Goal: Information Seeking & Learning: Learn about a topic

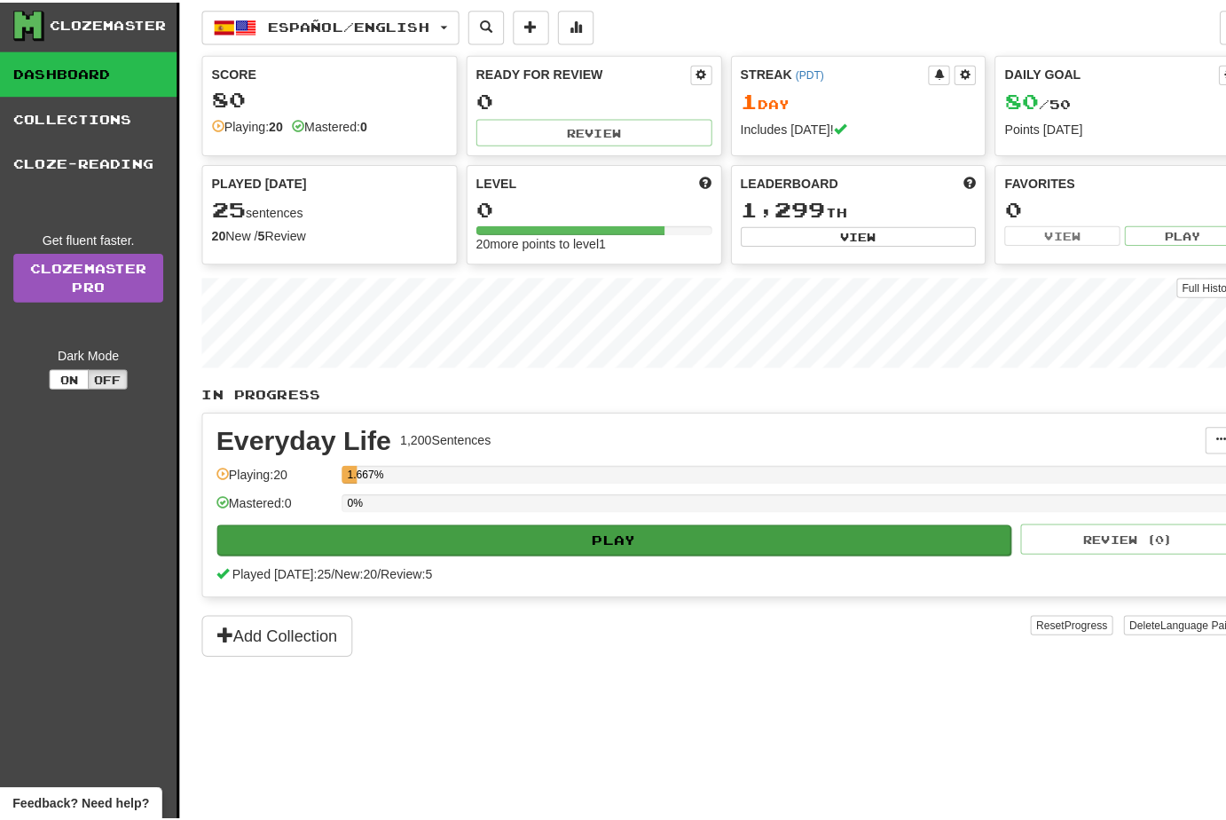
scroll to position [18, 0]
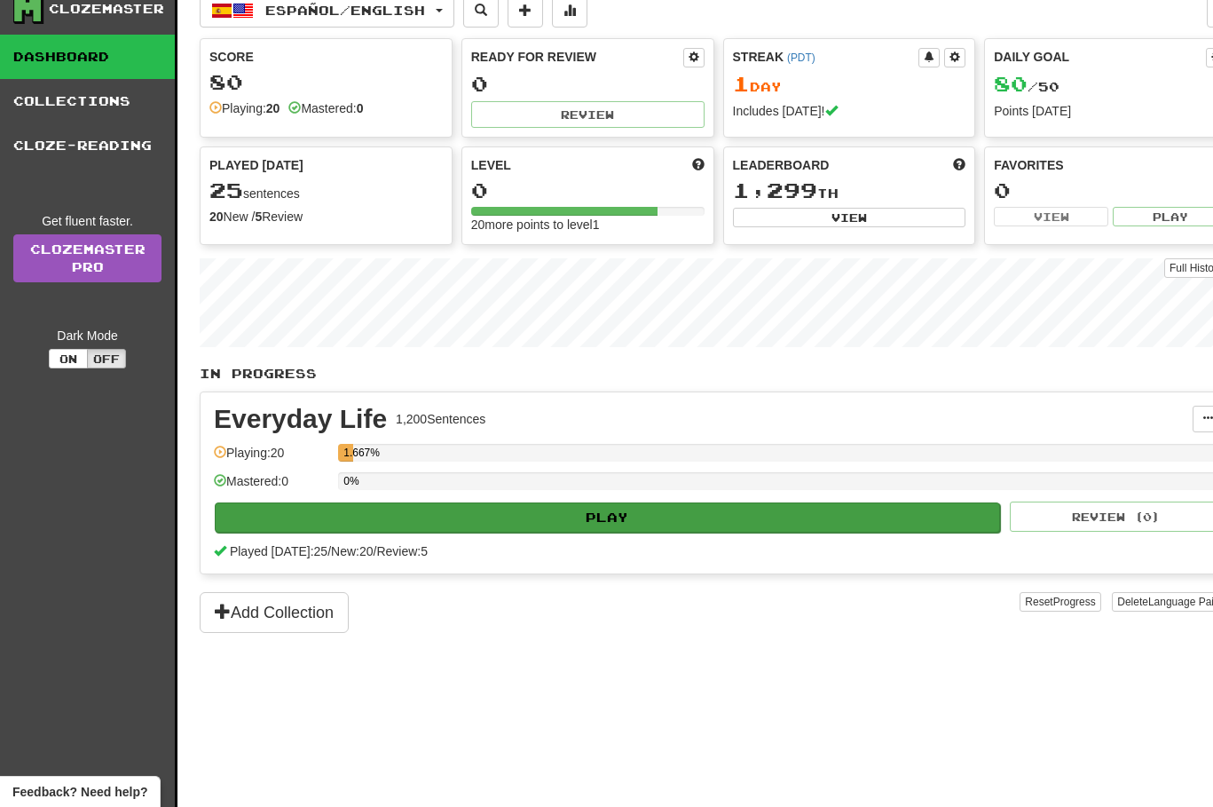
click at [550, 516] on button "Play" at bounding box center [607, 517] width 785 height 30
select select "**"
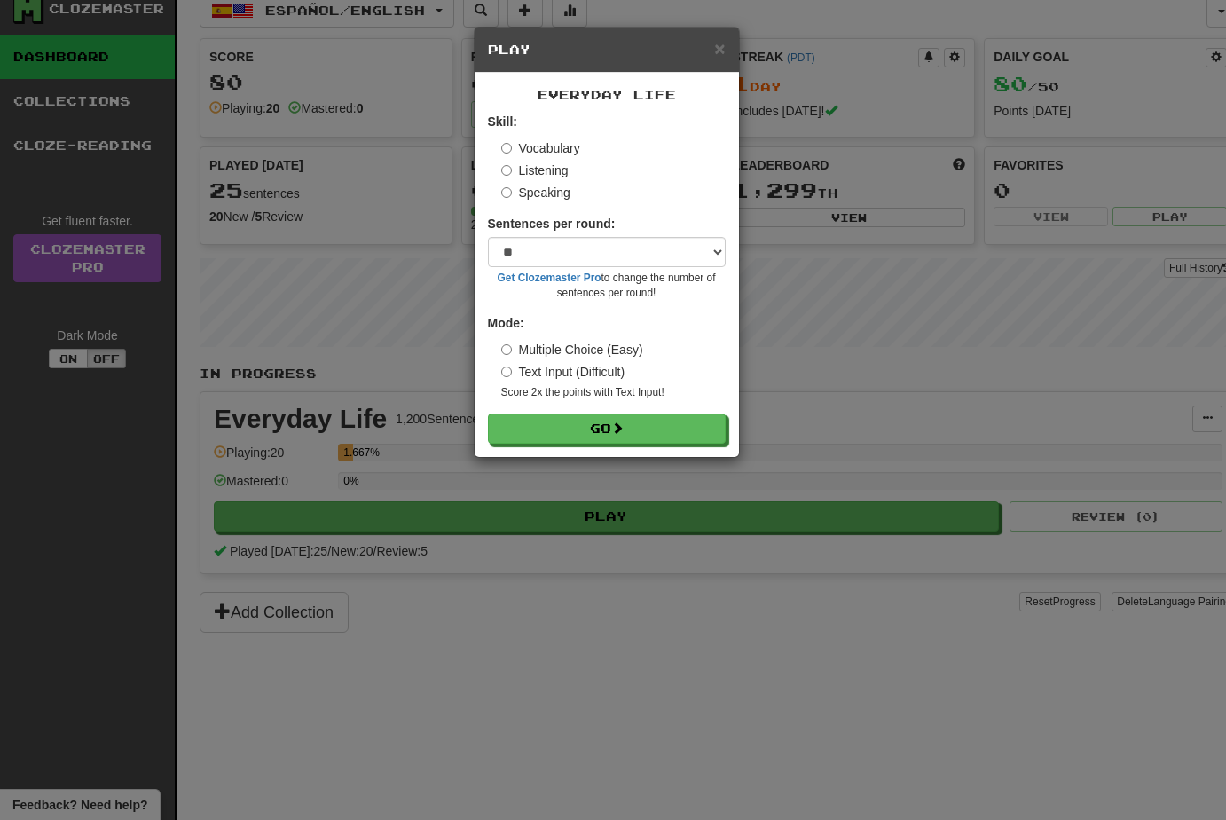
click at [497, 370] on div "Mode: Multiple Choice (Easy) Text Input (Difficult) Score 2x the points with Te…" at bounding box center [607, 357] width 238 height 86
click at [547, 416] on button "Go" at bounding box center [608, 429] width 238 height 30
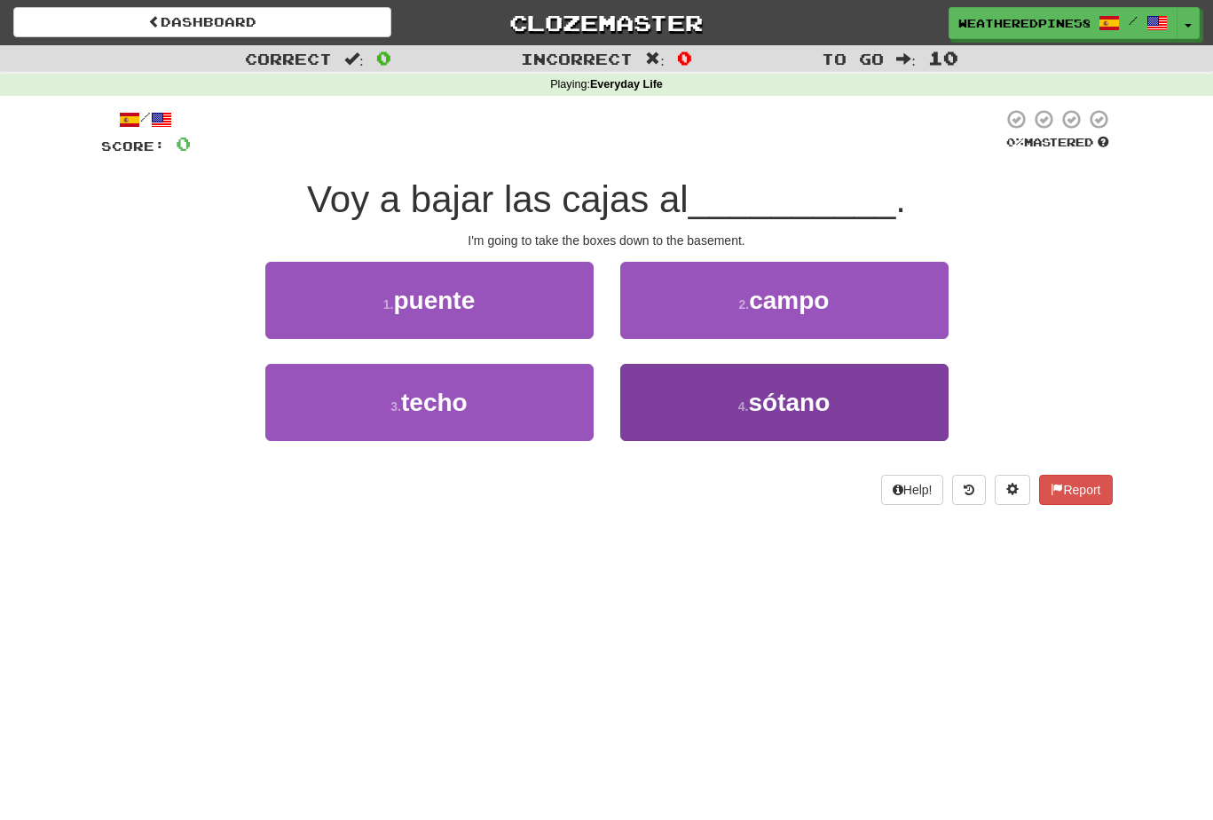
click at [913, 398] on button "4 . sótano" at bounding box center [784, 402] width 328 height 77
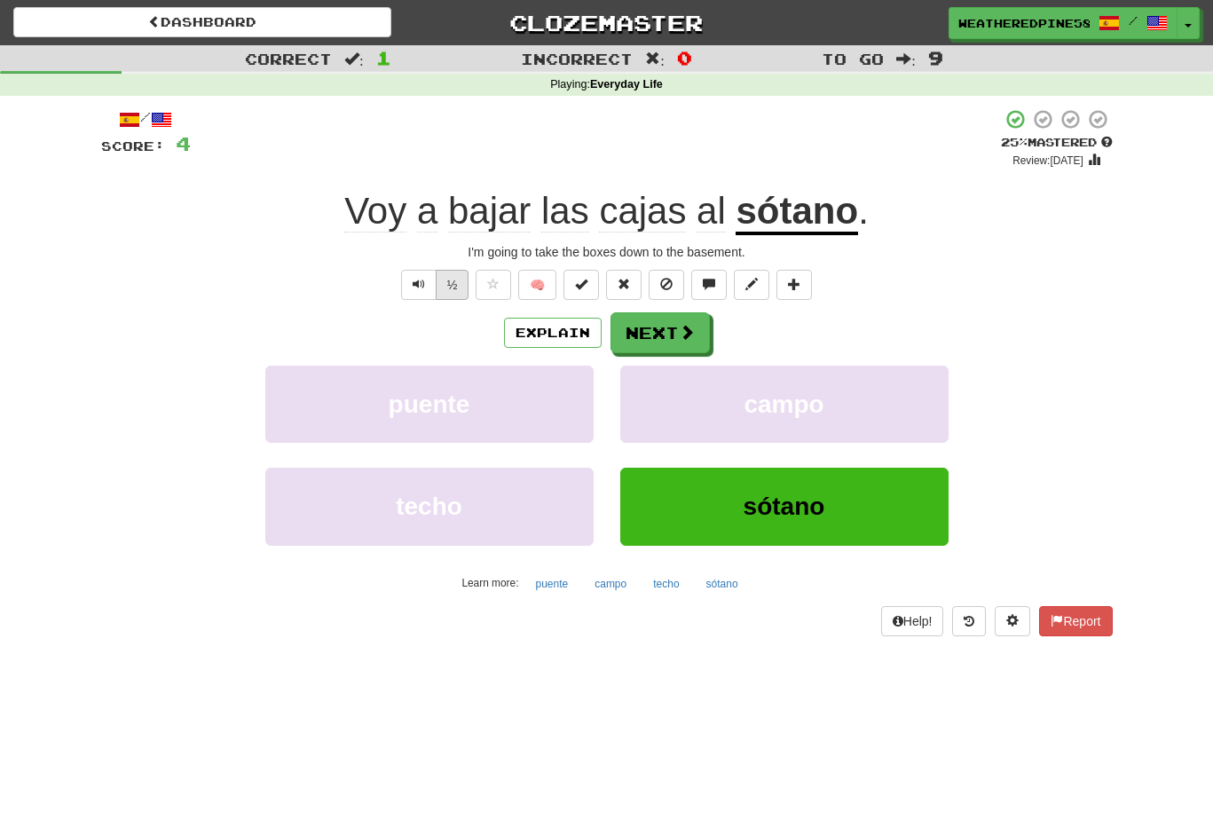
click at [461, 287] on button "½" at bounding box center [453, 285] width 34 height 30
click at [655, 326] on button "Next" at bounding box center [660, 333] width 99 height 41
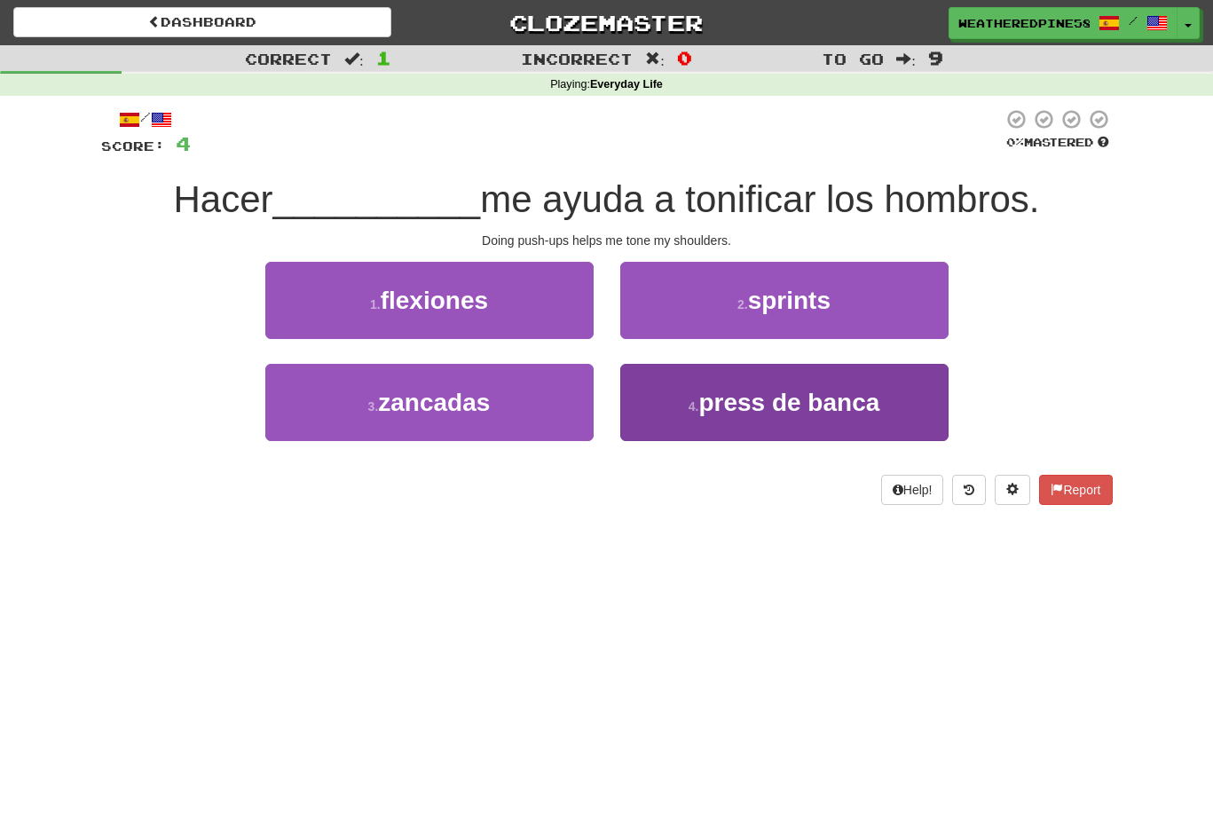
click at [839, 408] on span "press de banca" at bounding box center [788, 403] width 181 height 28
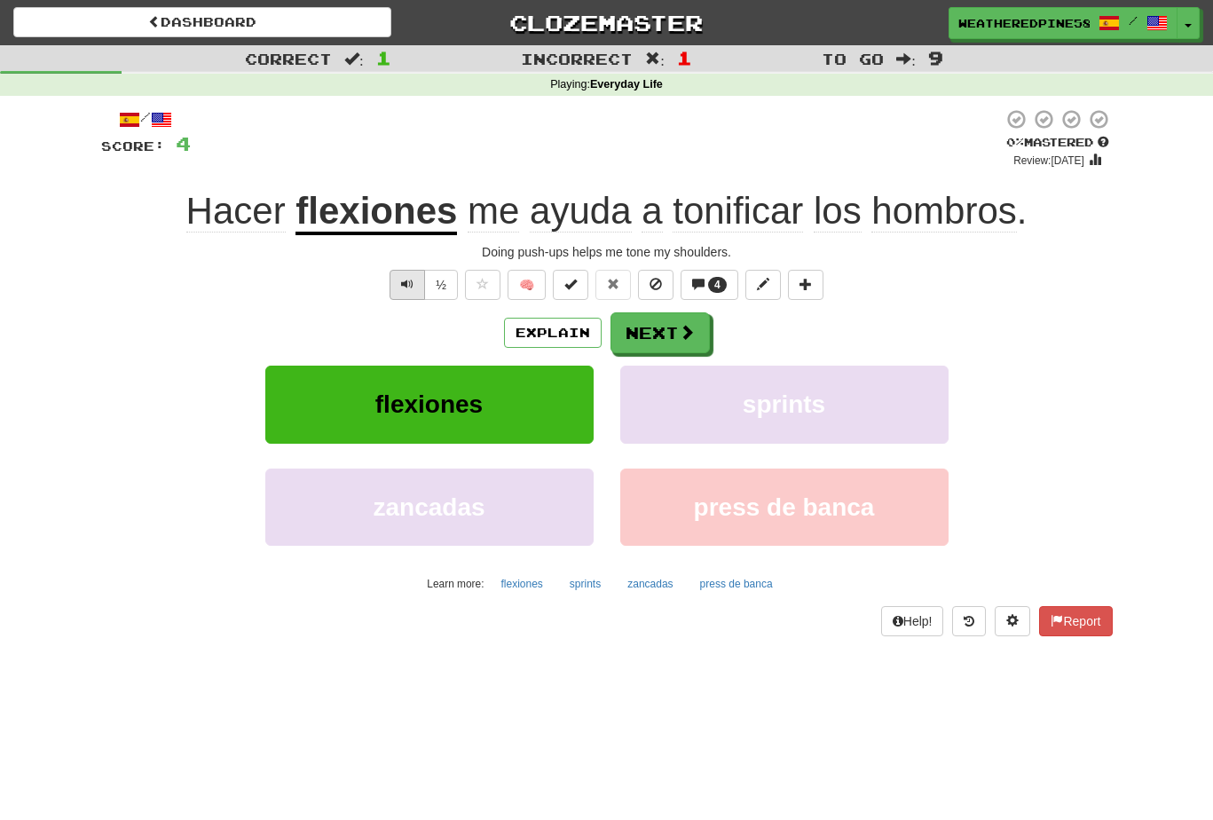
click at [418, 283] on button "Text-to-speech controls" at bounding box center [407, 285] width 35 height 30
click at [527, 286] on button "🧠" at bounding box center [527, 285] width 38 height 30
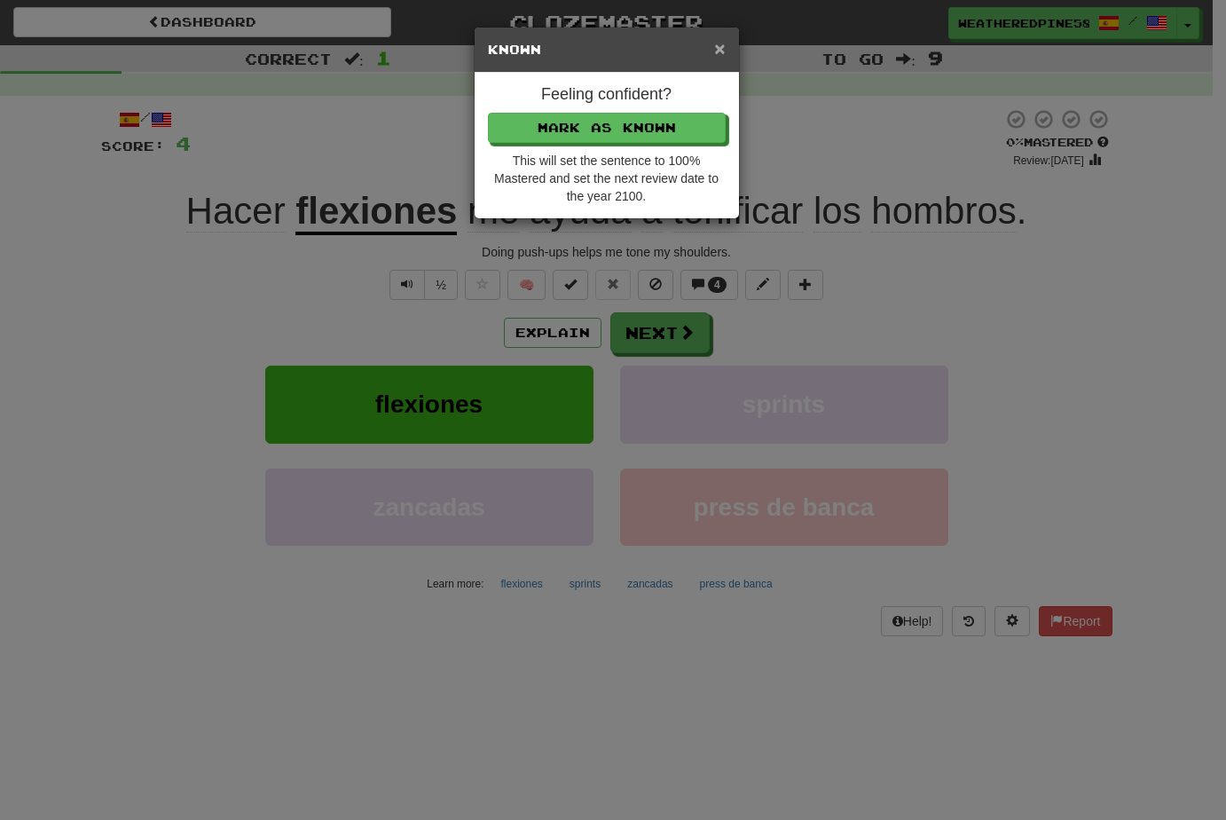
click at [716, 49] on span "×" at bounding box center [719, 48] width 11 height 20
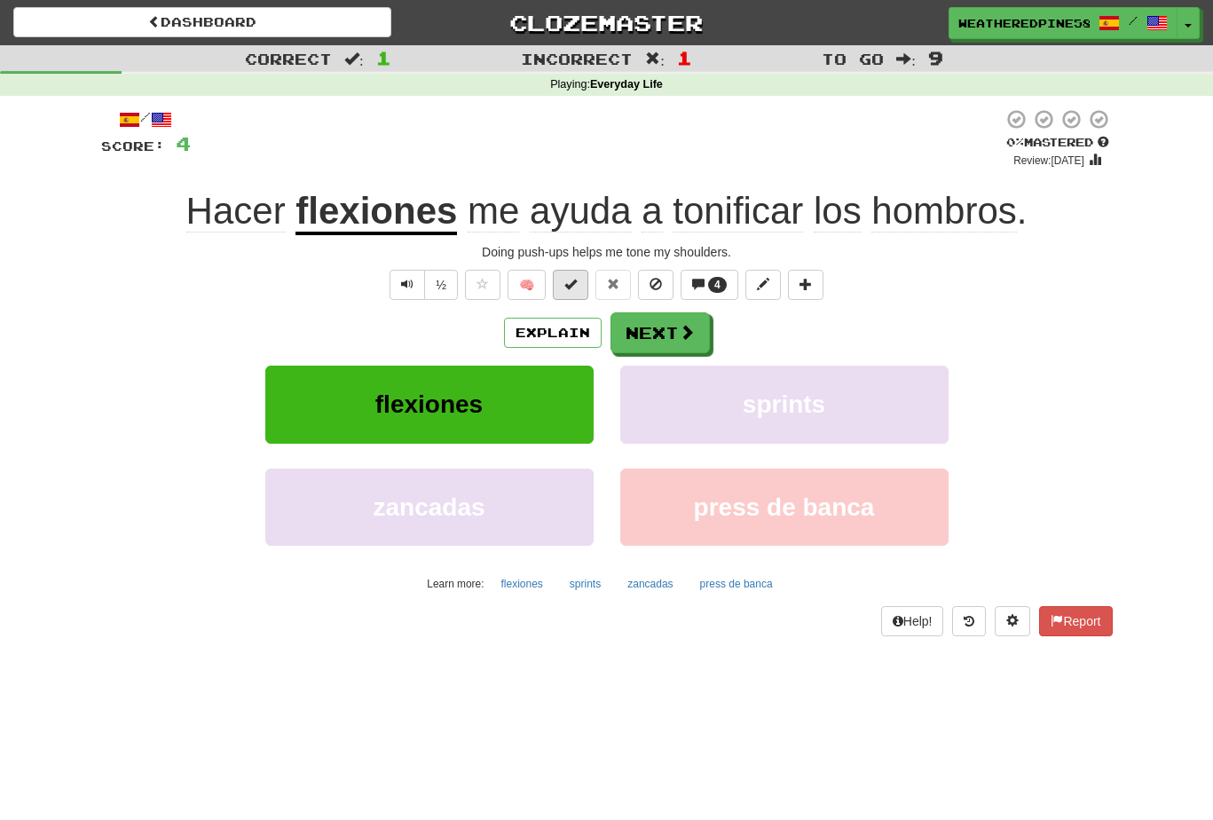
click at [578, 287] on button at bounding box center [570, 285] width 35 height 30
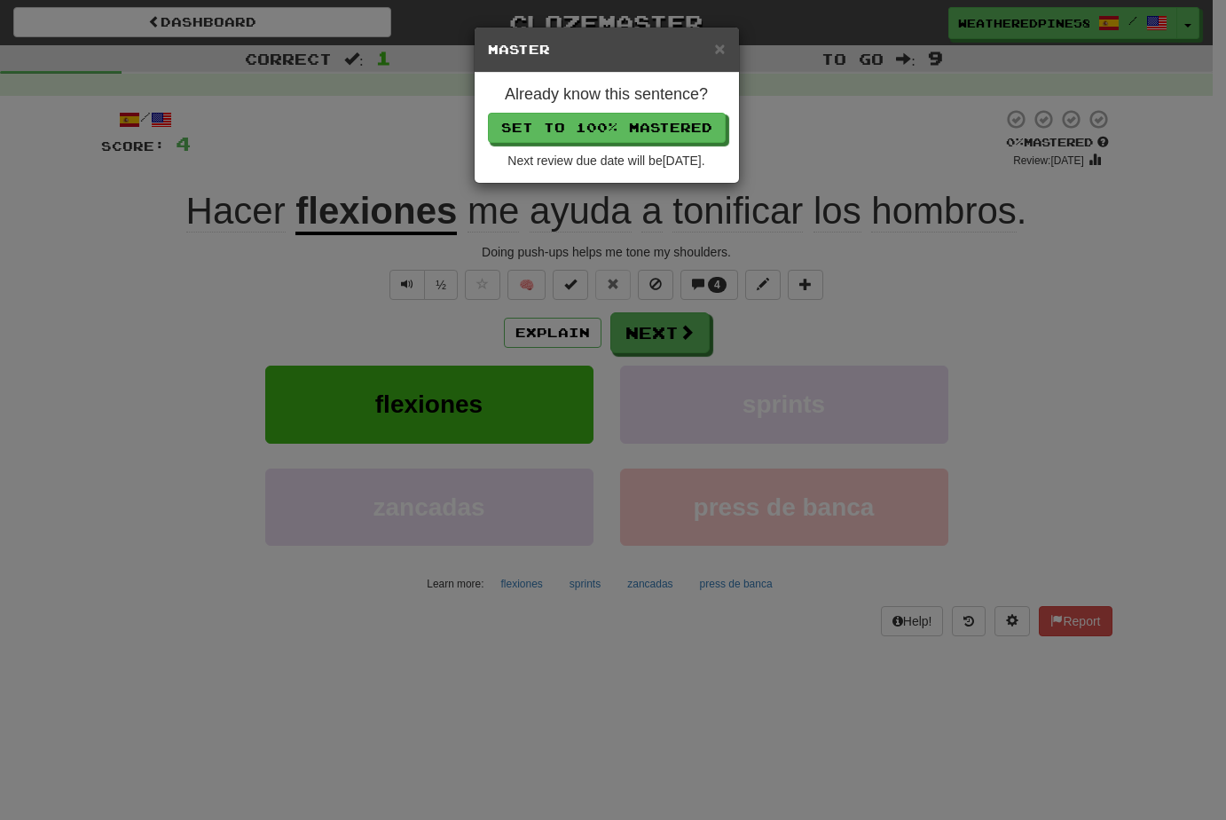
click at [726, 52] on div "× Master" at bounding box center [607, 50] width 264 height 45
click at [722, 53] on span "×" at bounding box center [719, 48] width 11 height 20
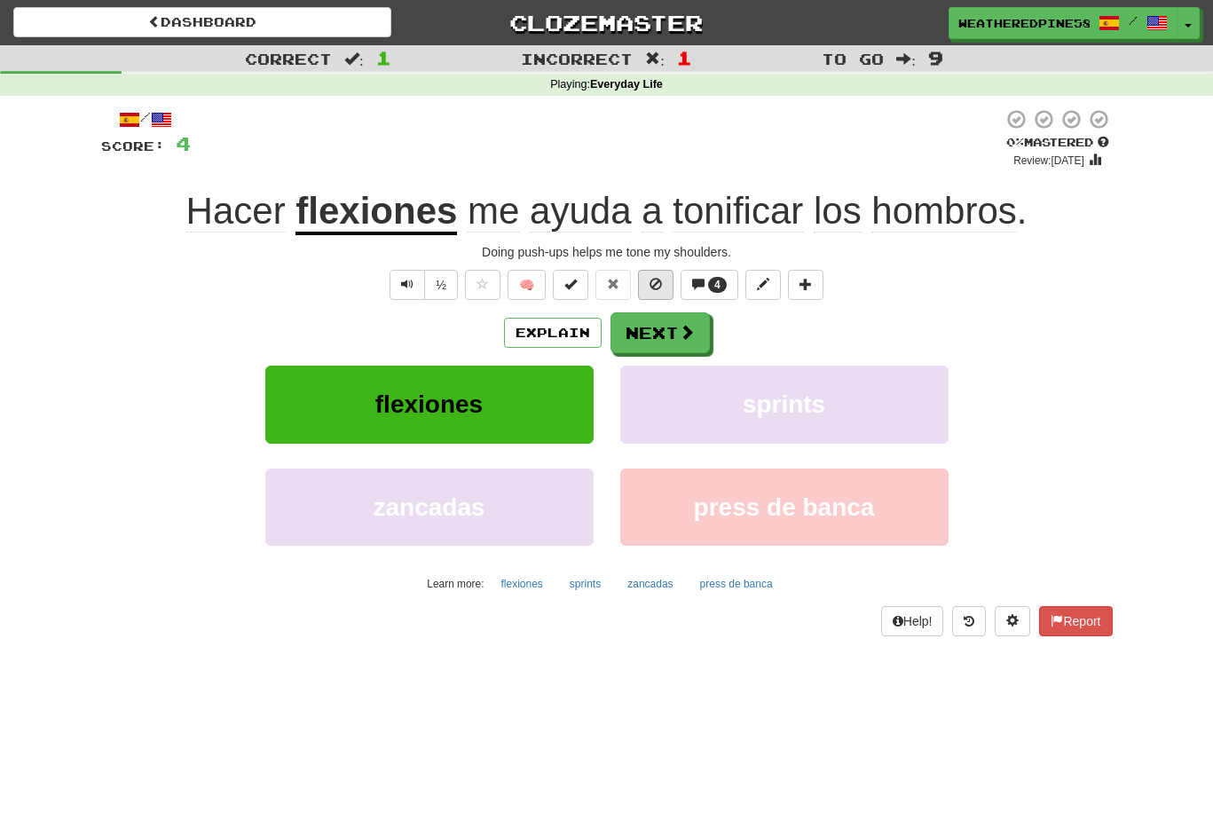
click at [660, 280] on span at bounding box center [656, 284] width 12 height 12
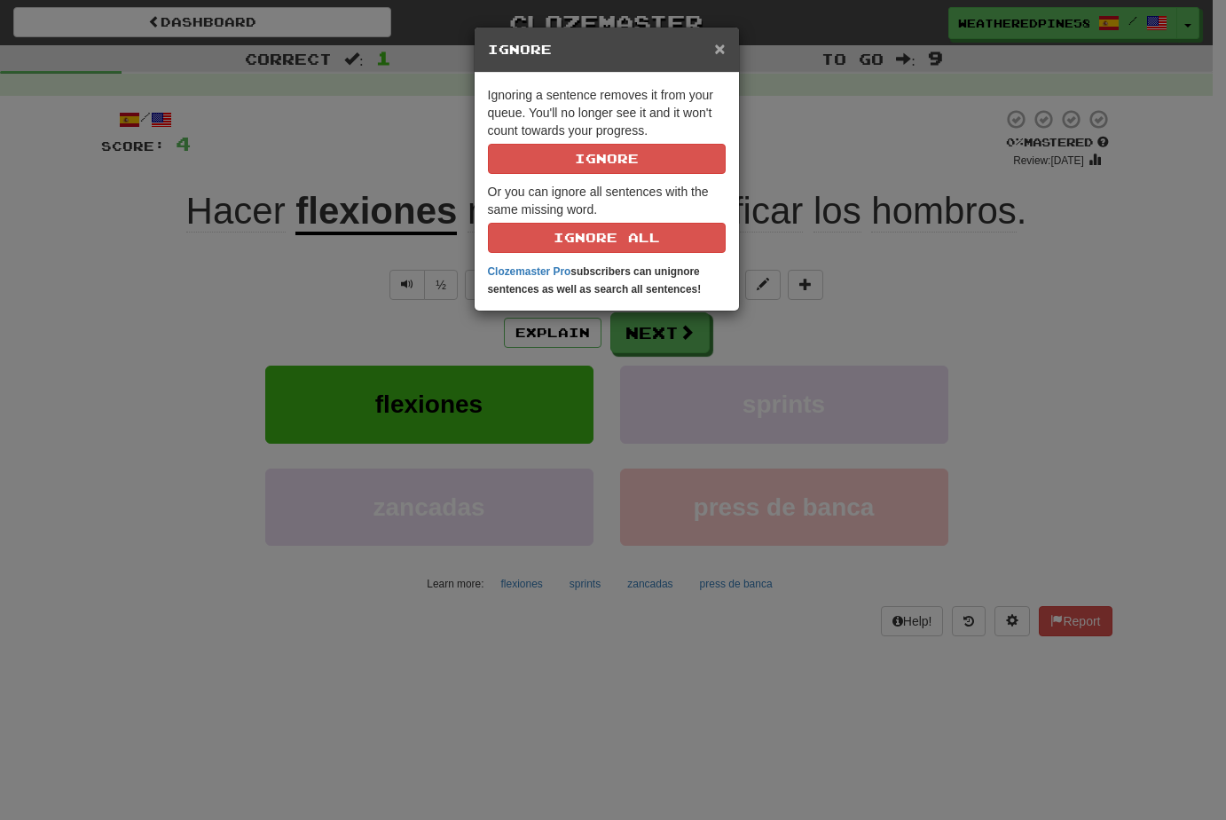
click at [721, 46] on span "×" at bounding box center [719, 48] width 11 height 20
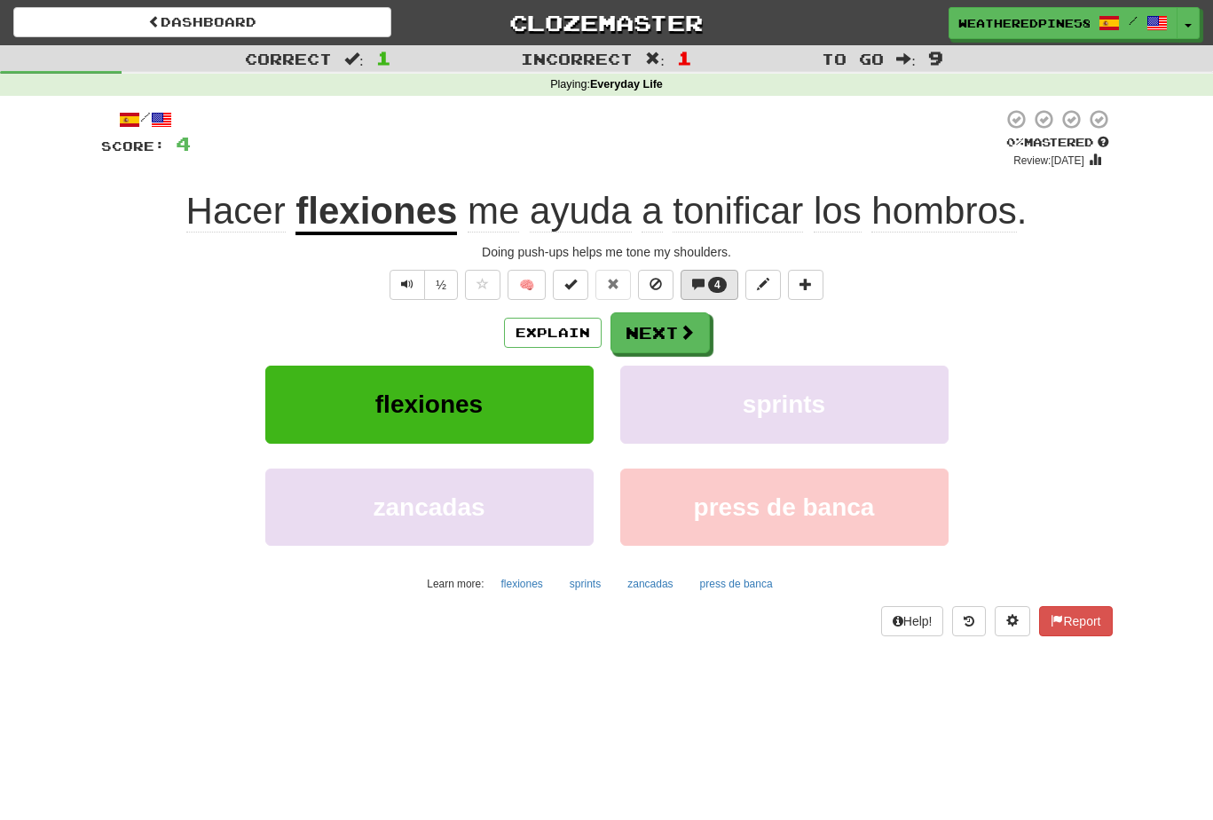
click at [718, 274] on button "4" at bounding box center [710, 285] width 58 height 30
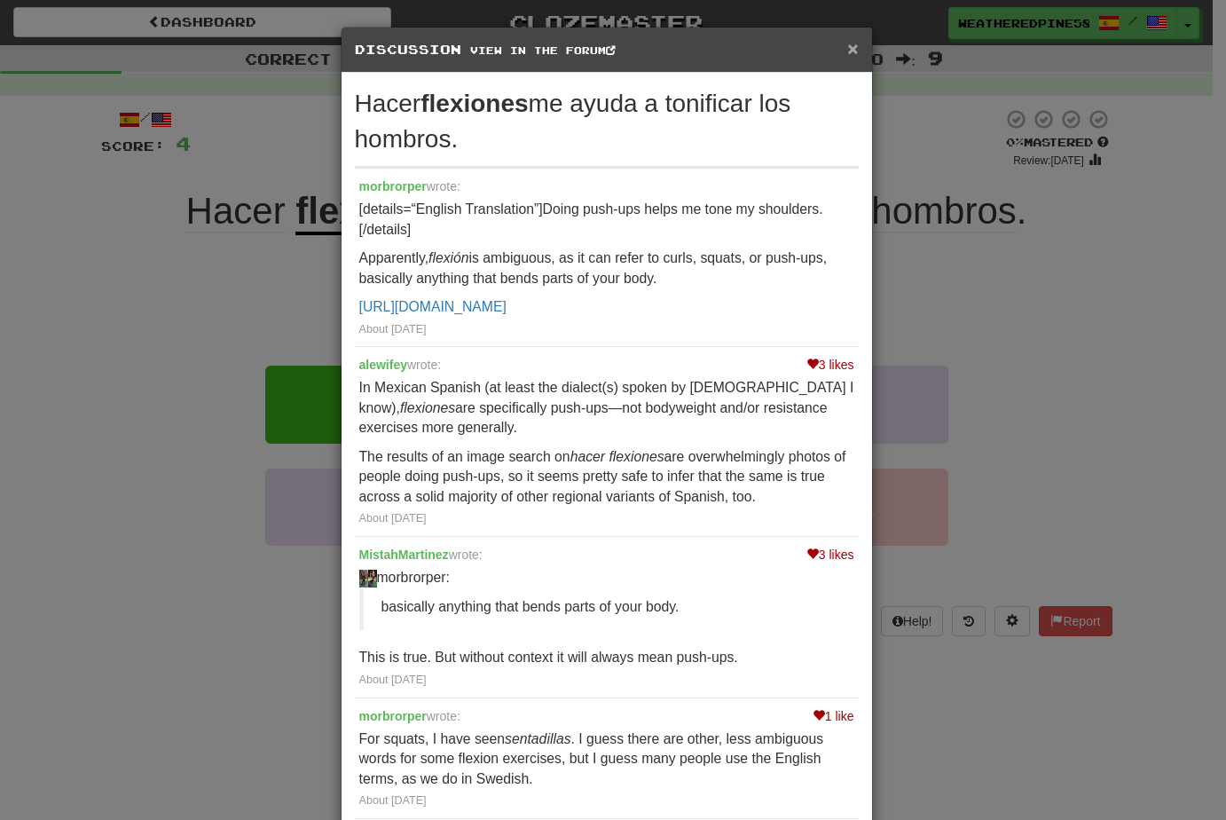
click at [847, 56] on span "×" at bounding box center [852, 48] width 11 height 20
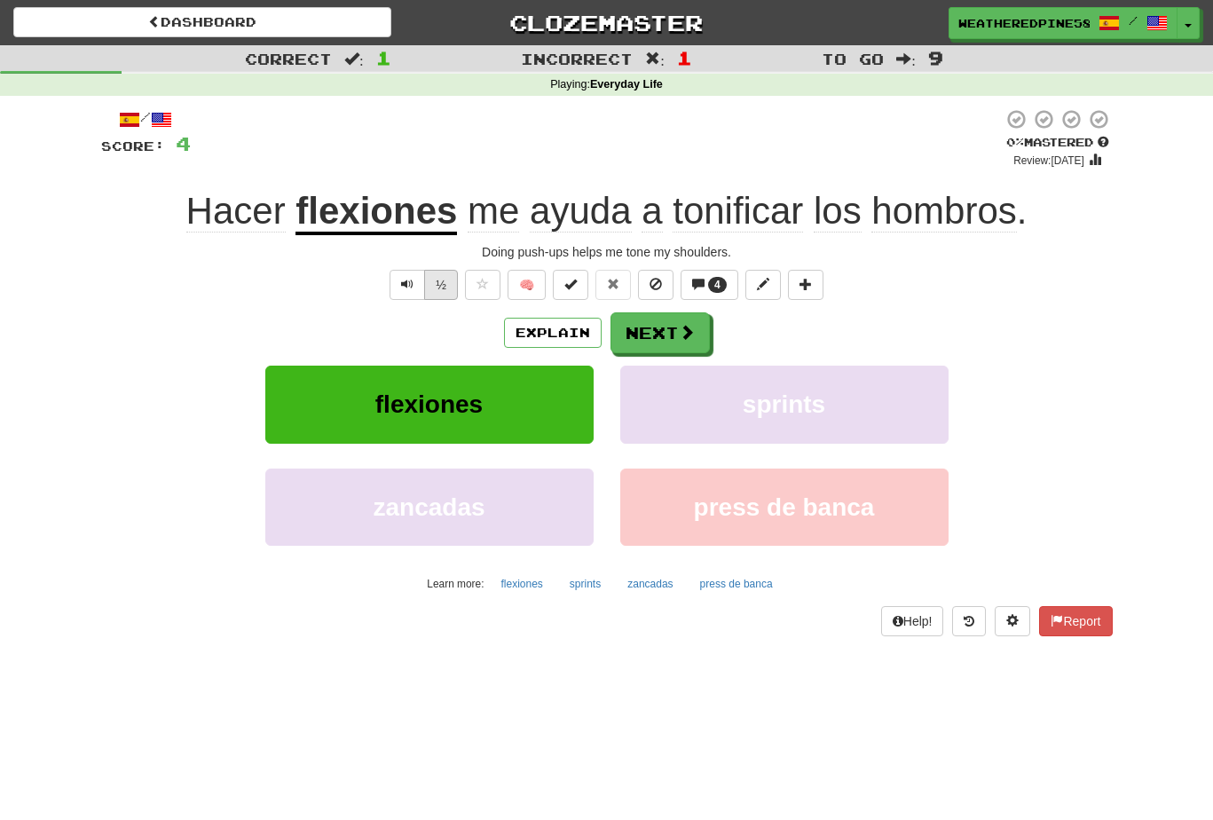
click at [442, 290] on button "½" at bounding box center [441, 285] width 34 height 30
click at [689, 327] on span at bounding box center [688, 333] width 16 height 16
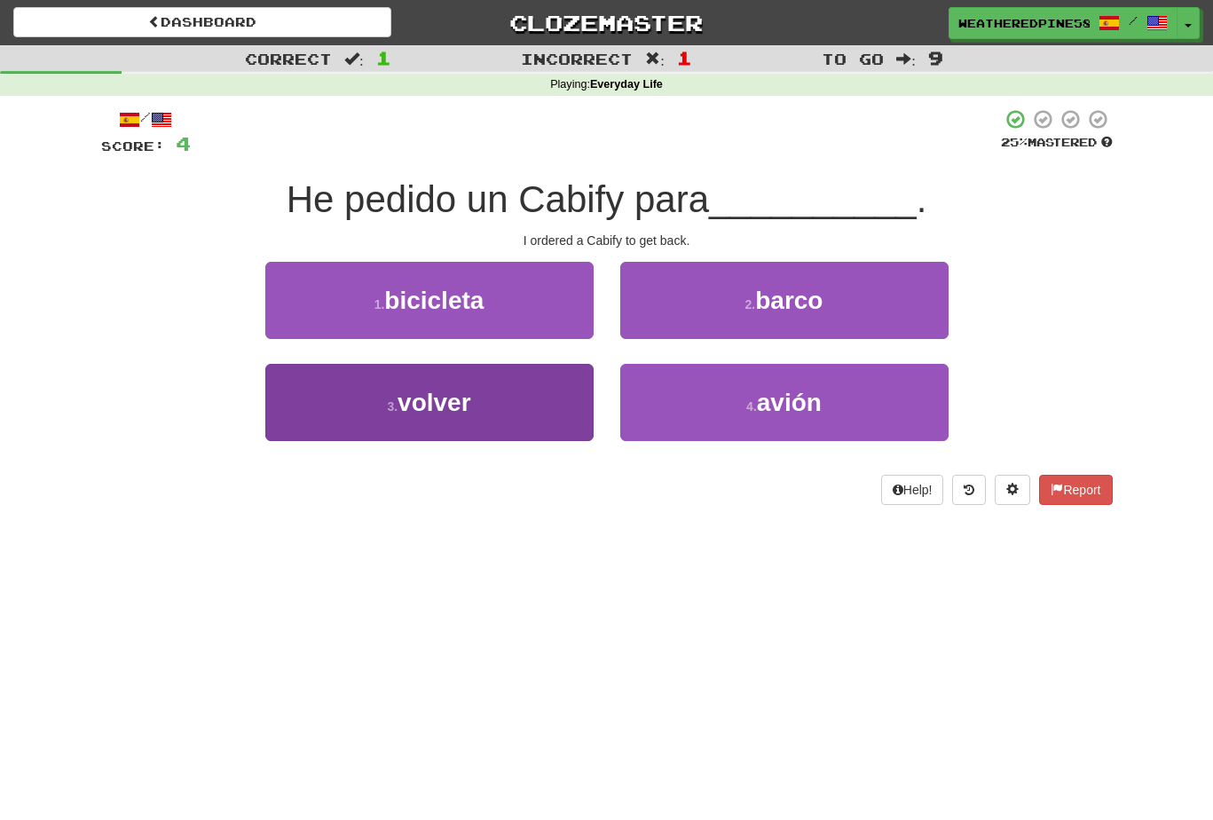
click at [469, 393] on span "volver" at bounding box center [435, 403] width 74 height 28
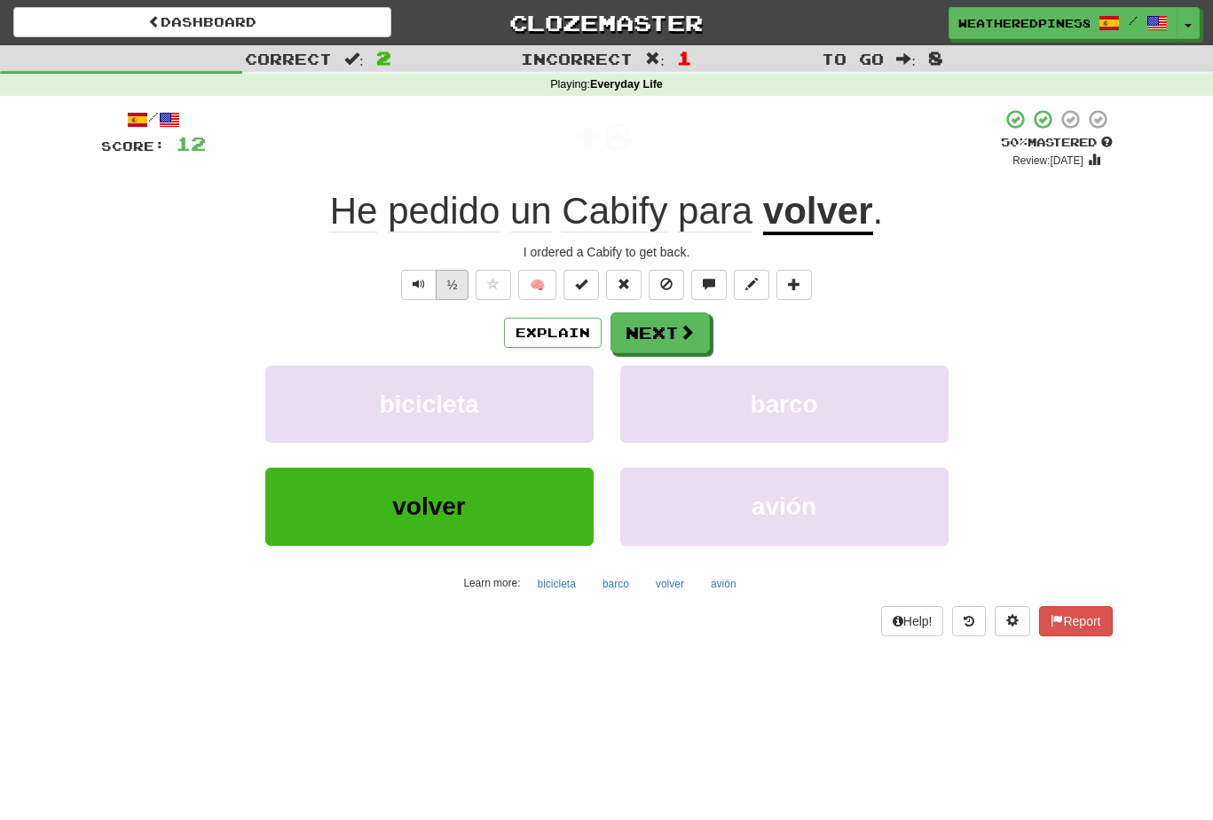
click at [454, 278] on button "½" at bounding box center [453, 285] width 34 height 30
click at [676, 339] on button "Next" at bounding box center [660, 333] width 99 height 41
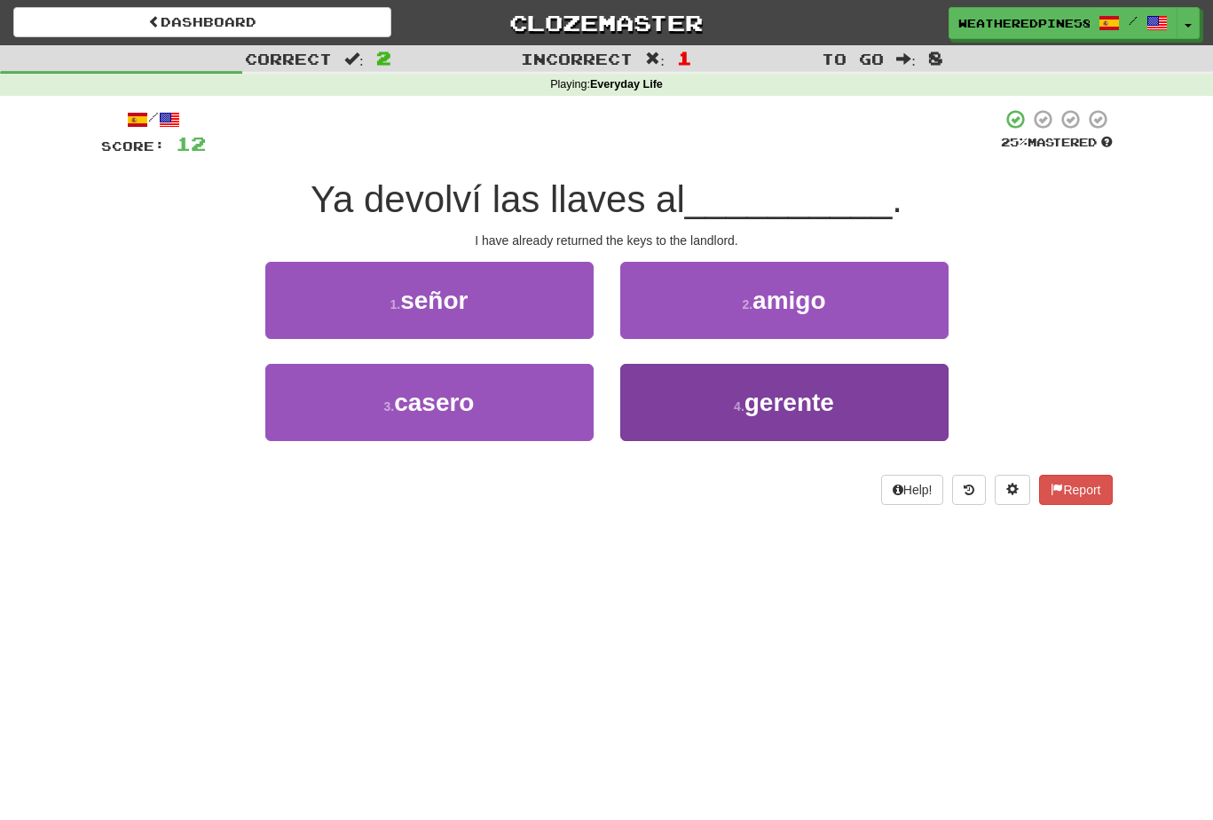
click at [806, 392] on span "gerente" at bounding box center [789, 403] width 90 height 28
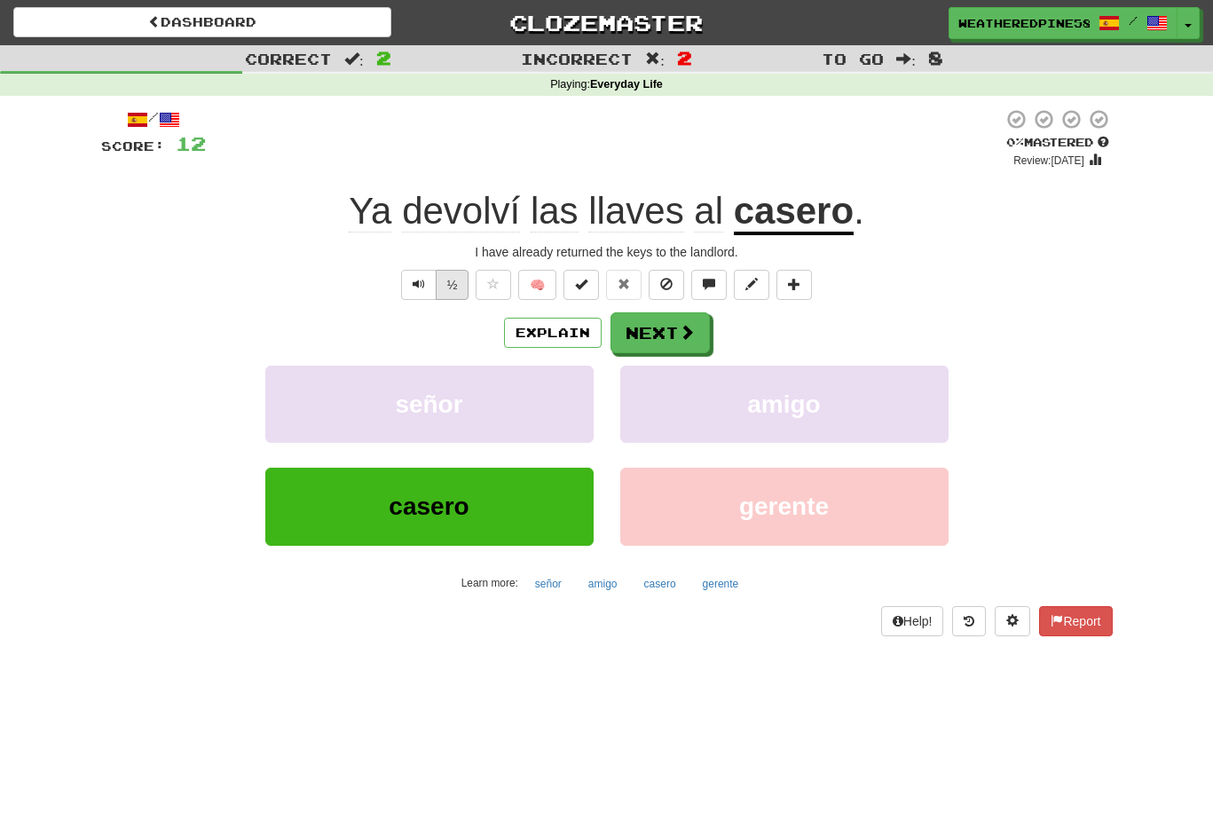
click at [451, 287] on button "½" at bounding box center [453, 285] width 34 height 30
click at [690, 342] on button "Next" at bounding box center [660, 333] width 99 height 41
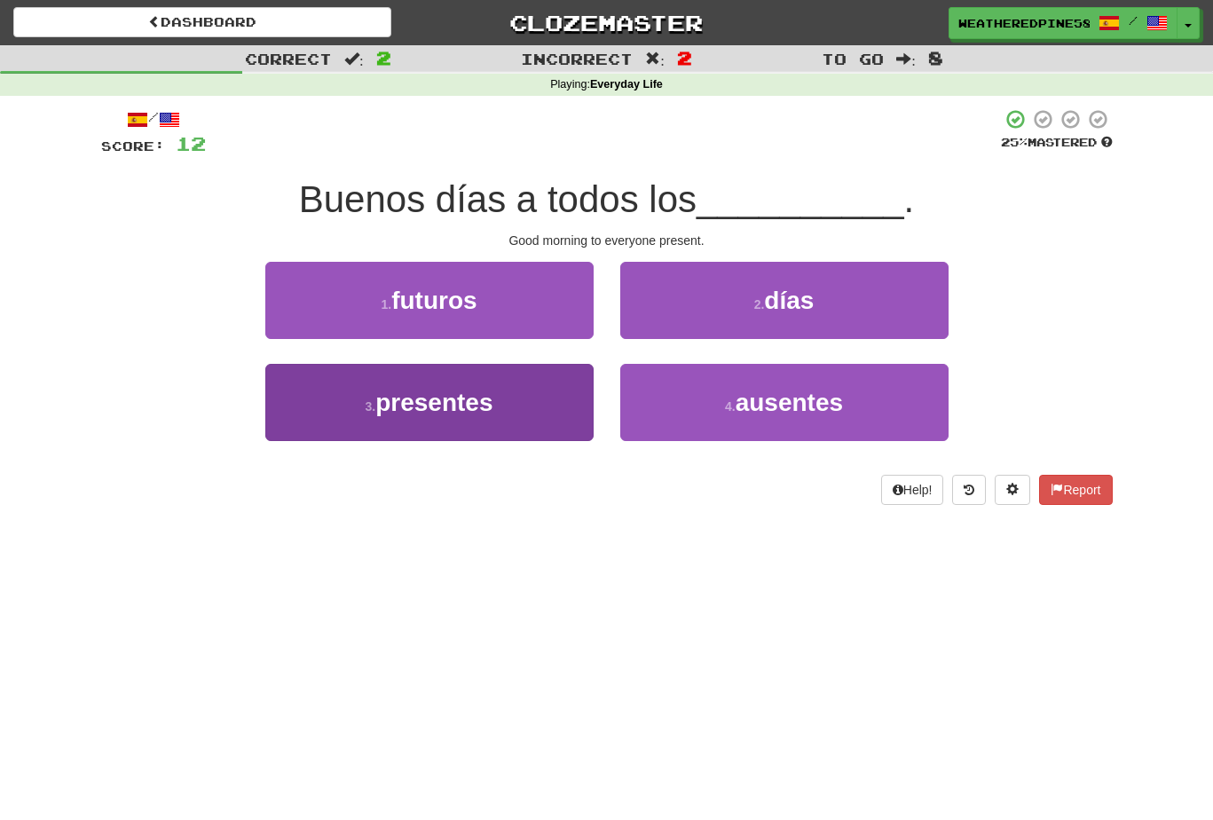
click at [487, 427] on button "3 . presentes" at bounding box center [429, 402] width 328 height 77
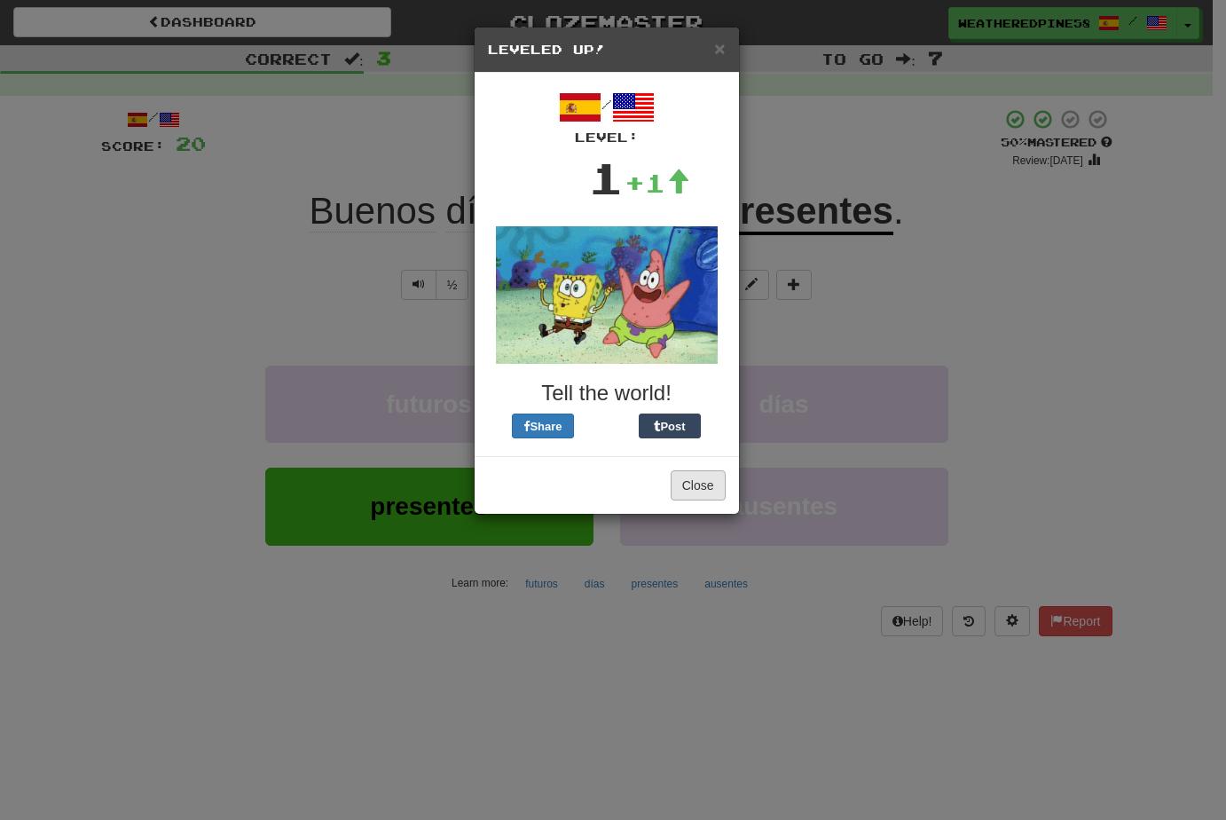
click at [690, 486] on button "Close" at bounding box center [698, 485] width 55 height 30
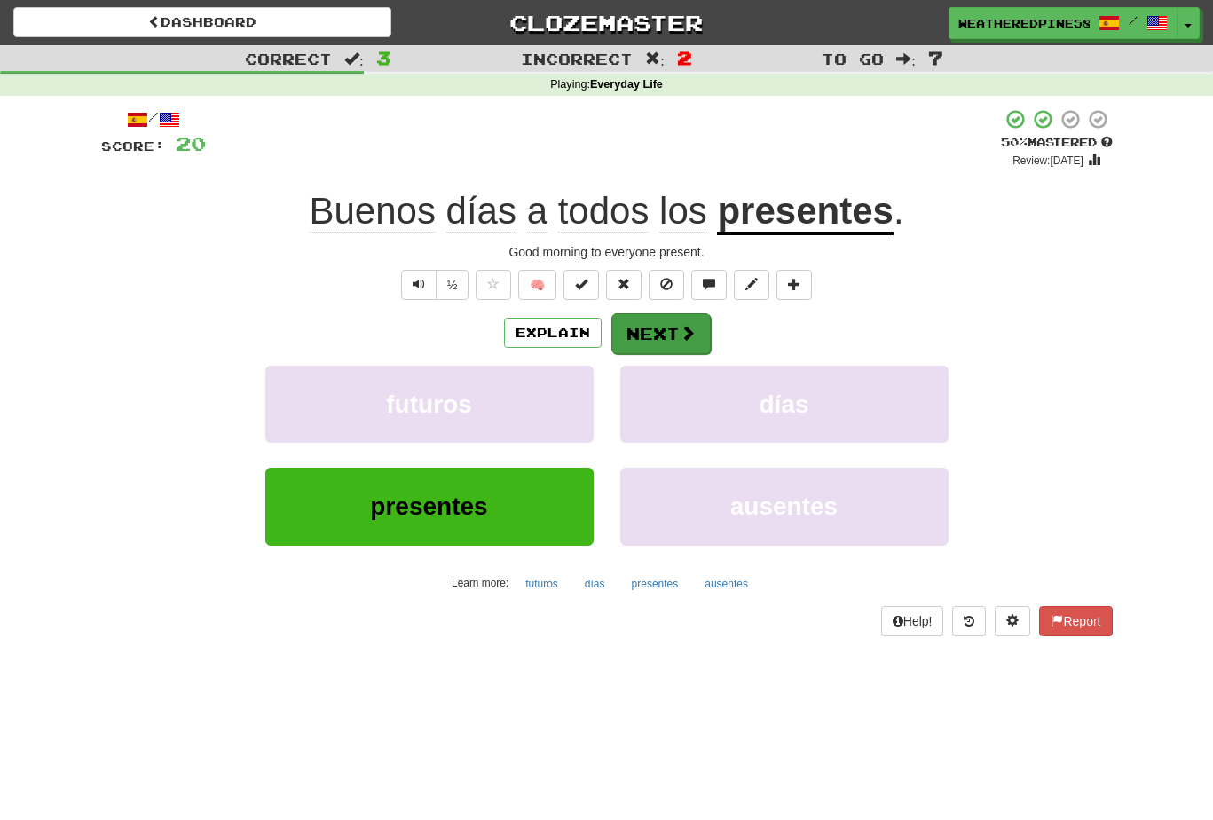
click at [675, 335] on button "Next" at bounding box center [660, 333] width 99 height 41
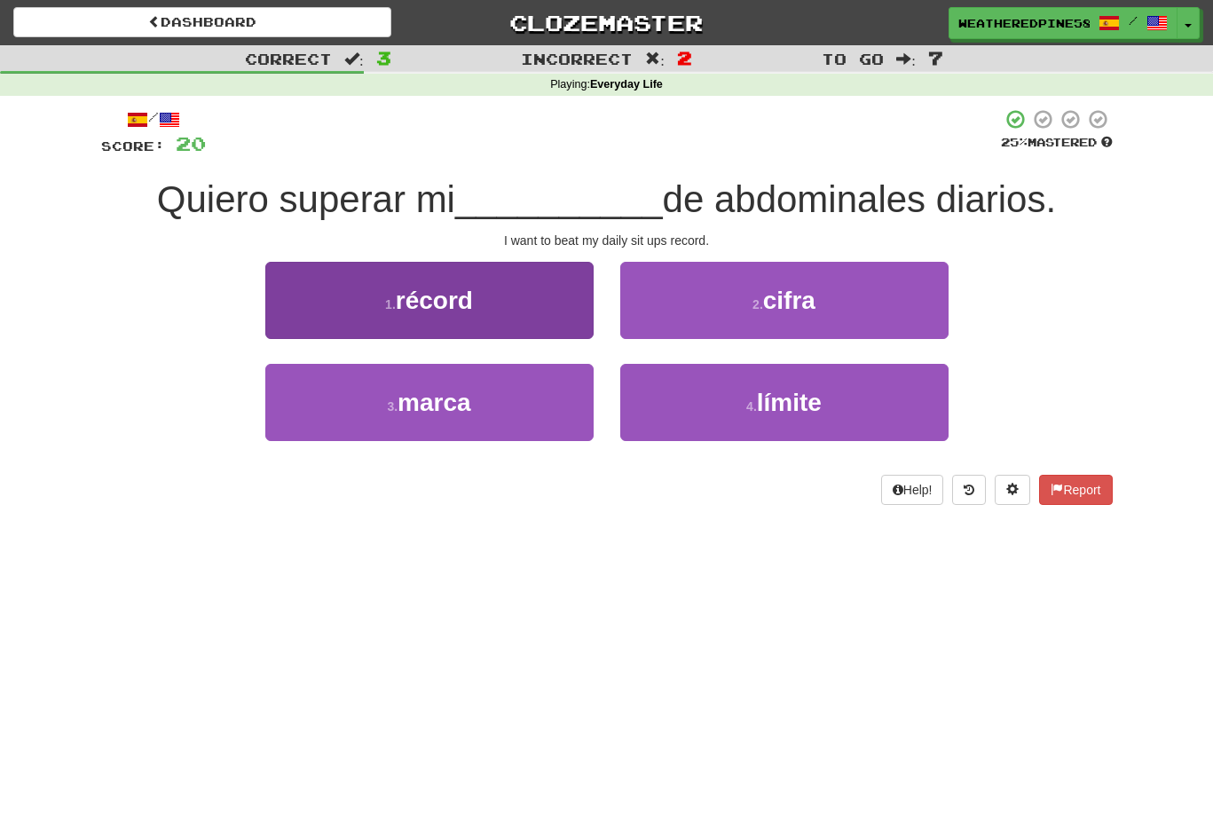
click at [521, 326] on button "1 . récord" at bounding box center [429, 300] width 328 height 77
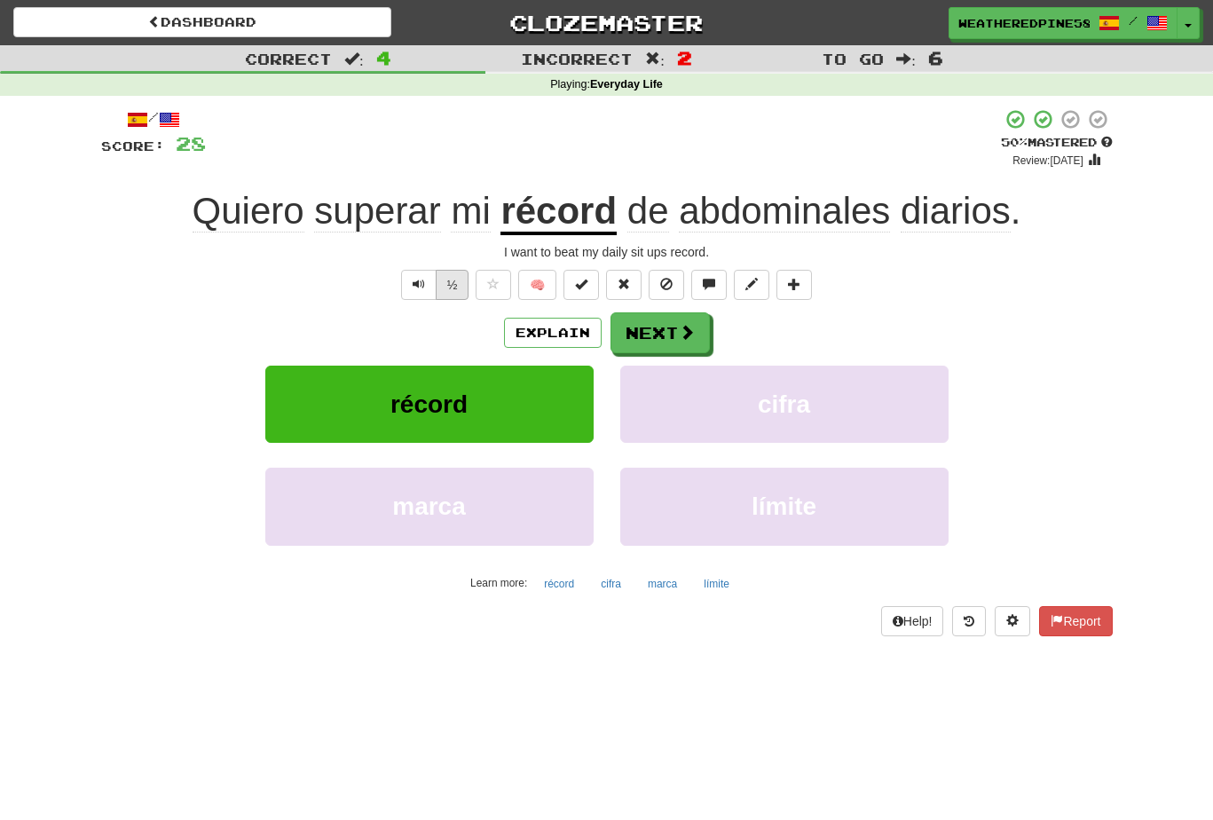
click at [447, 289] on button "½" at bounding box center [453, 285] width 34 height 30
click at [664, 347] on button "Next" at bounding box center [660, 333] width 99 height 41
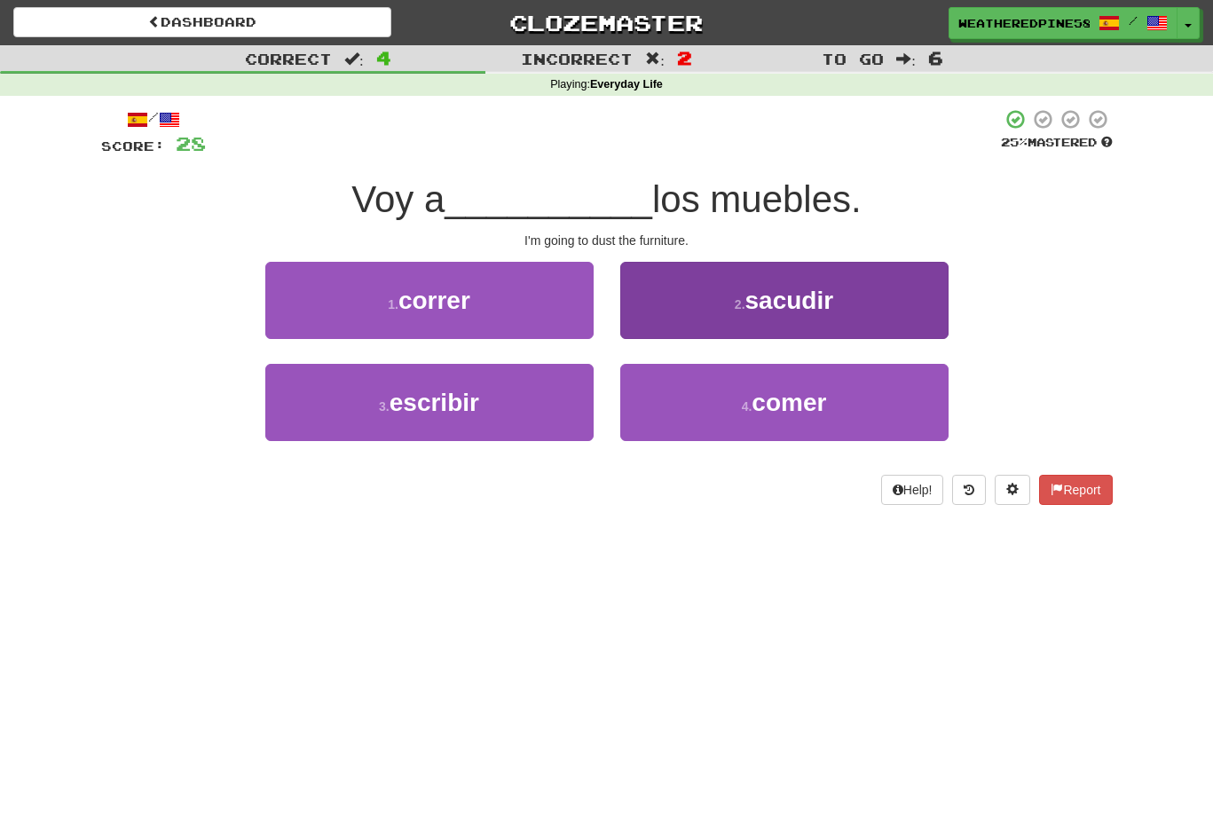
click at [721, 310] on button "2 . sacudir" at bounding box center [784, 300] width 328 height 77
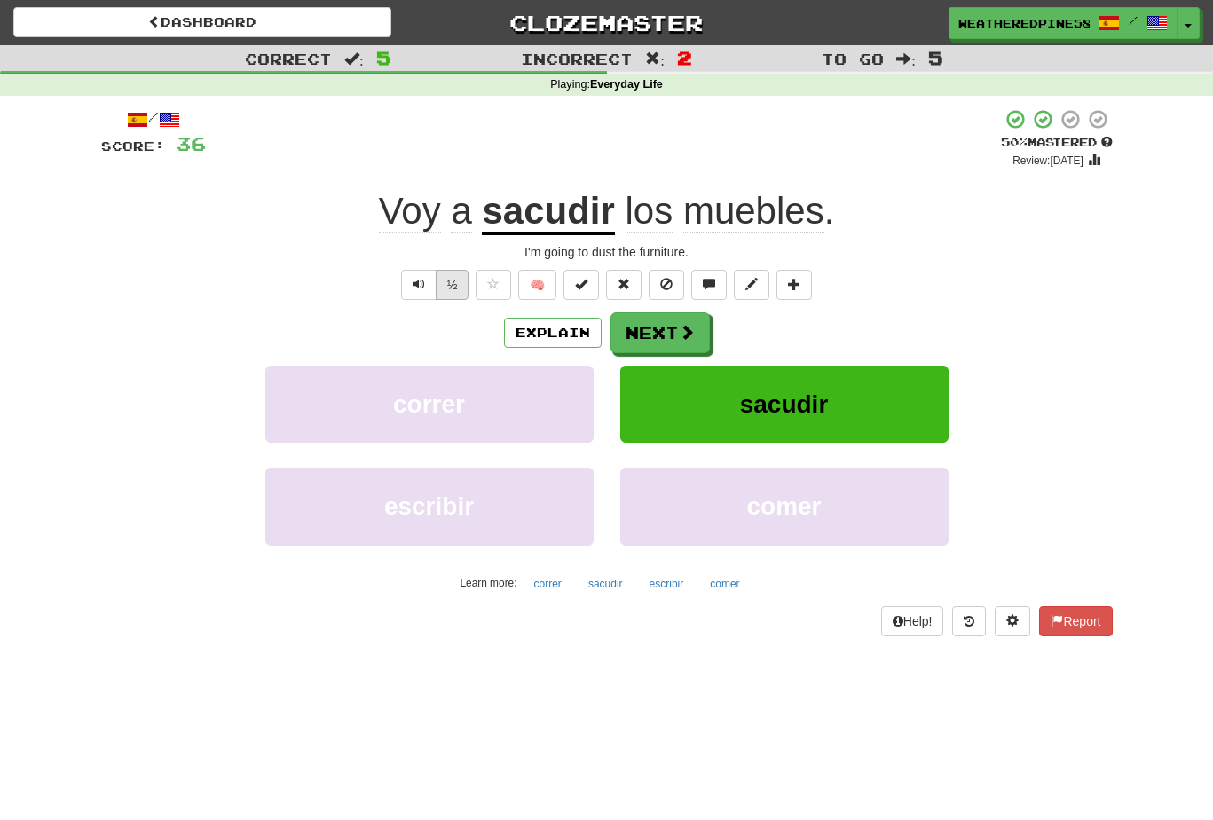
click at [459, 283] on button "½" at bounding box center [453, 285] width 34 height 30
click at [689, 336] on span at bounding box center [688, 333] width 16 height 16
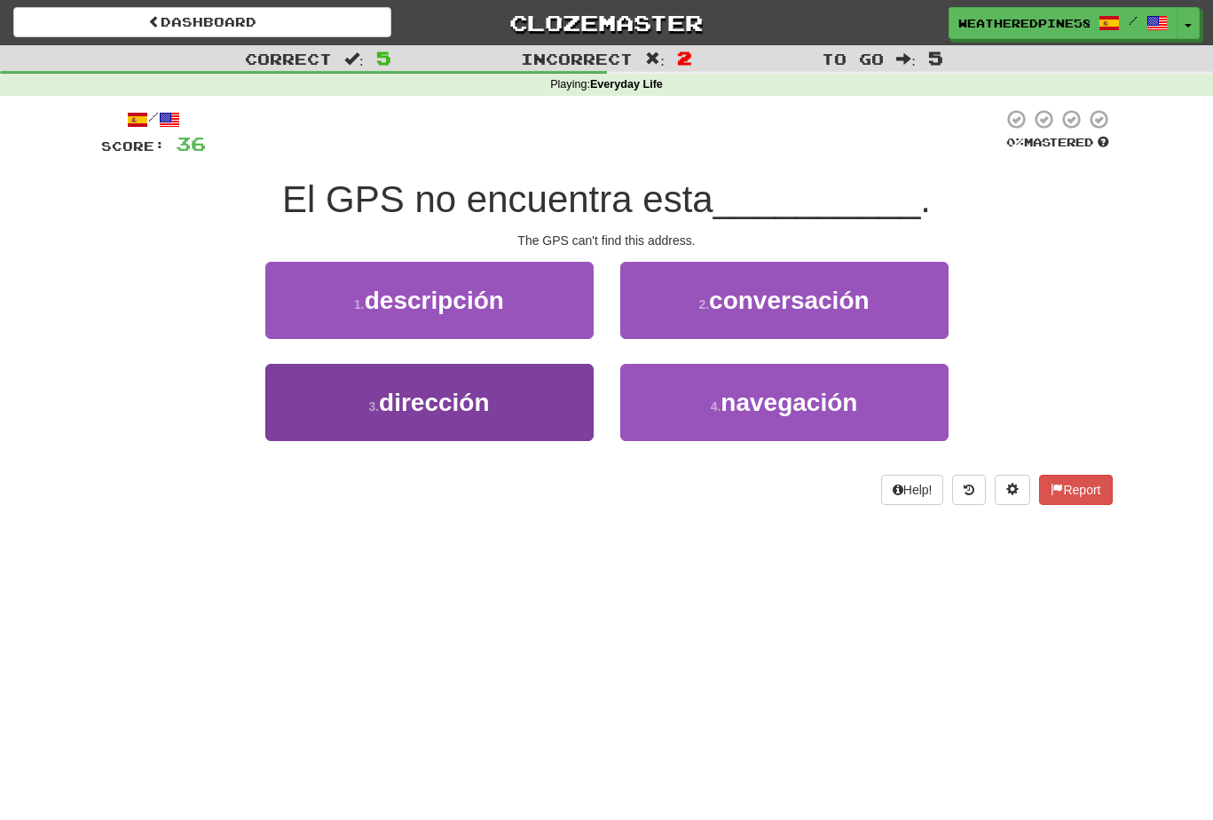
click at [477, 403] on span "dirección" at bounding box center [434, 403] width 110 height 28
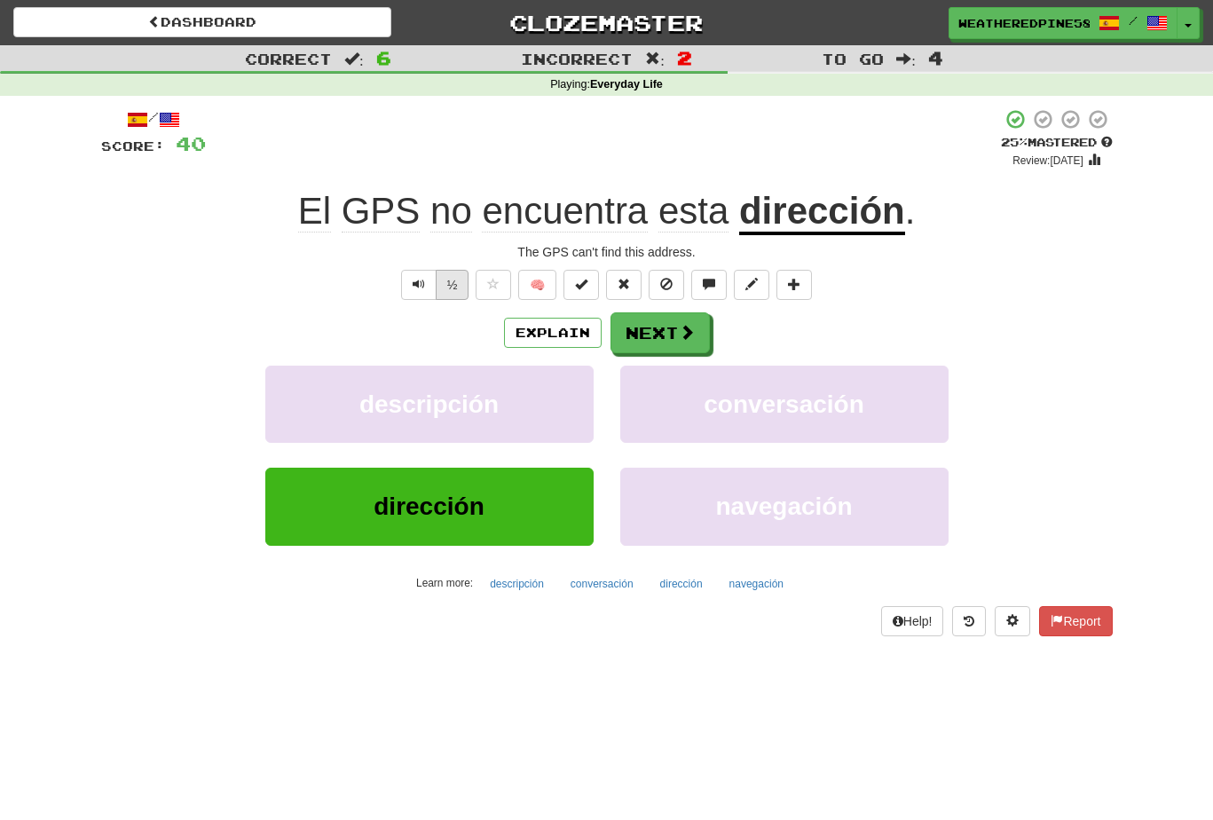
click at [453, 286] on button "½" at bounding box center [453, 285] width 34 height 30
click at [662, 325] on button "Next" at bounding box center [660, 333] width 99 height 41
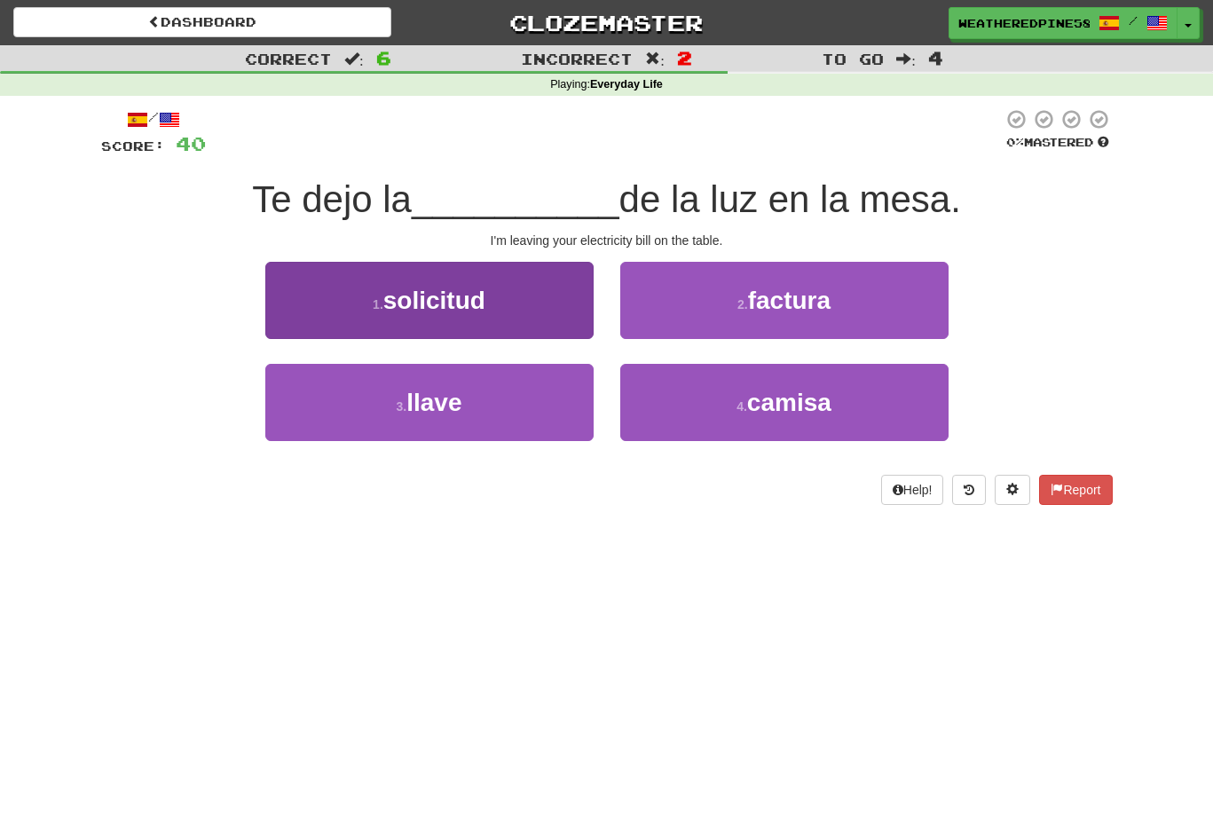
click at [428, 288] on span "solicitud" at bounding box center [434, 301] width 102 height 28
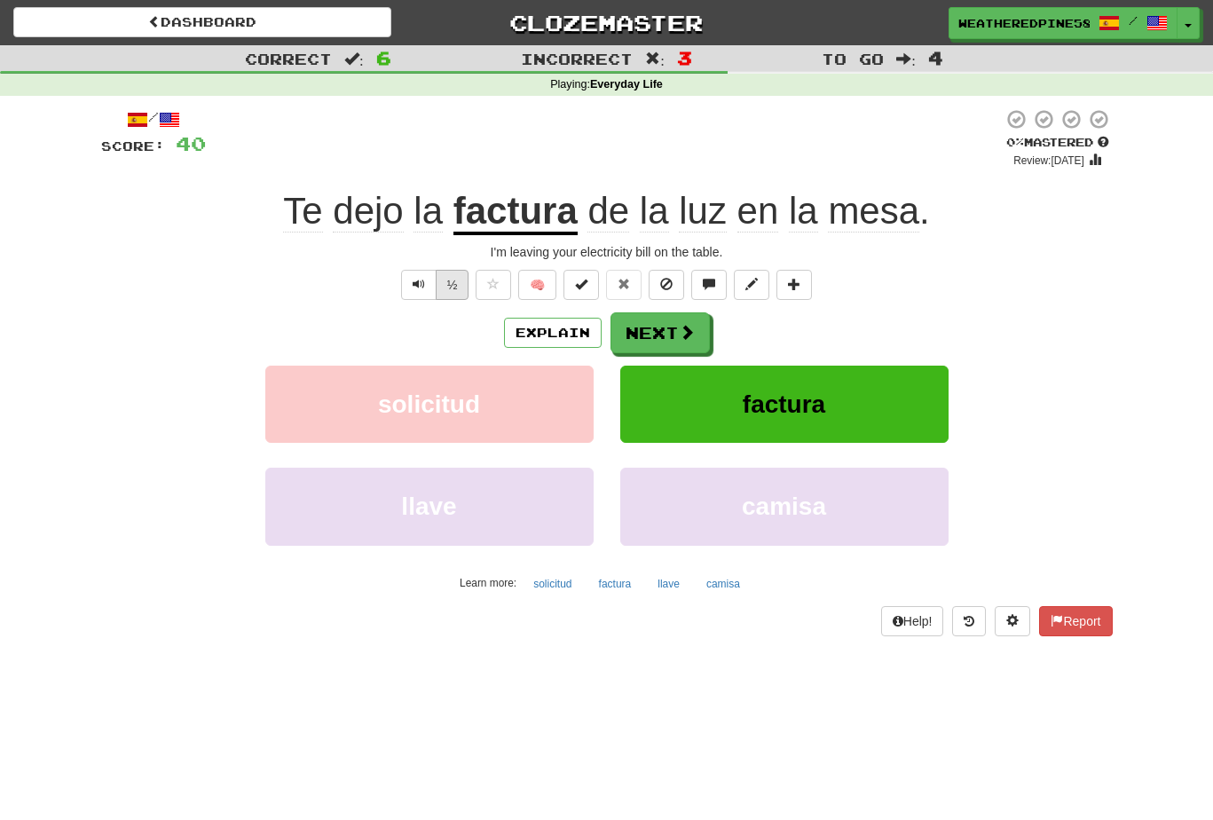
click at [451, 274] on button "½" at bounding box center [453, 285] width 34 height 30
click at [429, 287] on button "Text-to-speech controls" at bounding box center [418, 285] width 35 height 30
click at [427, 285] on button "Text-to-speech controls" at bounding box center [418, 285] width 35 height 30
click at [456, 286] on button "½" at bounding box center [453, 285] width 34 height 30
click at [675, 315] on button "Next" at bounding box center [660, 333] width 99 height 41
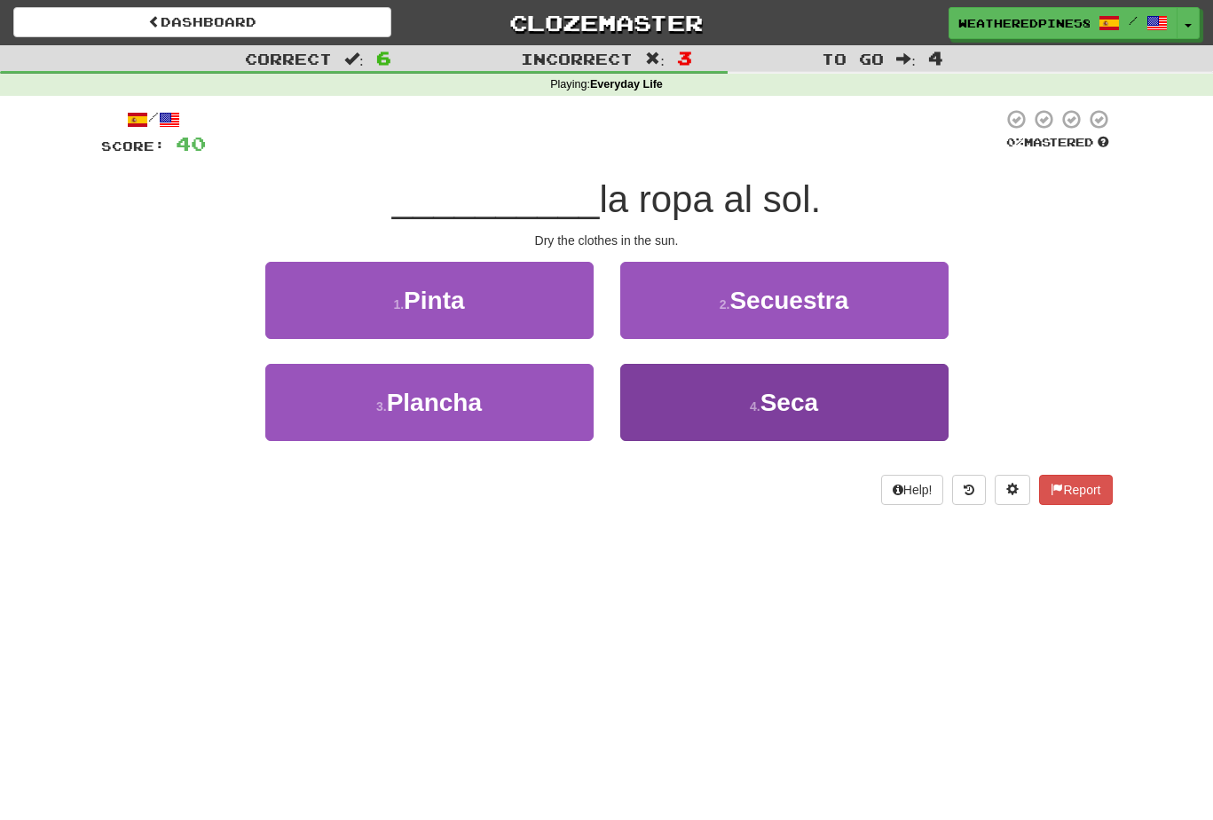
click at [811, 419] on button "4 . Seca" at bounding box center [784, 402] width 328 height 77
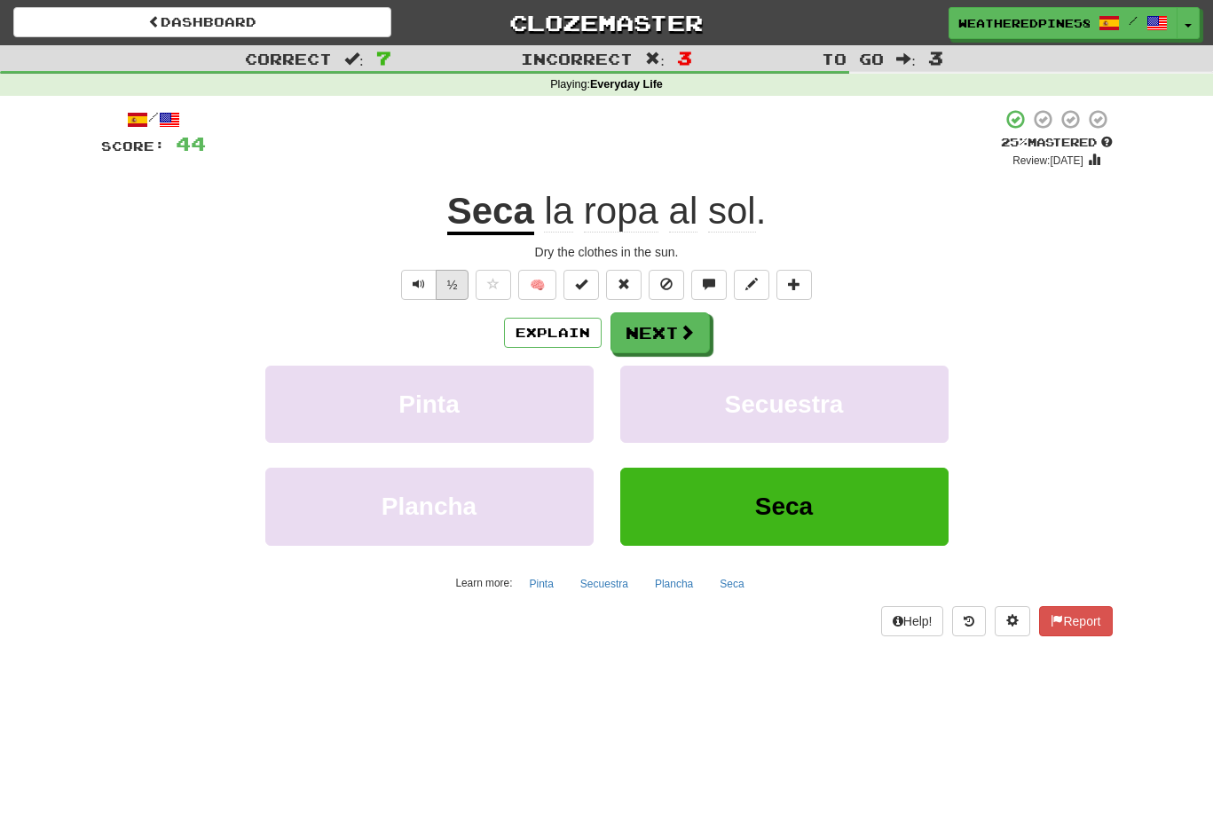
click at [445, 277] on button "½" at bounding box center [453, 285] width 34 height 30
click at [685, 325] on span at bounding box center [688, 333] width 16 height 16
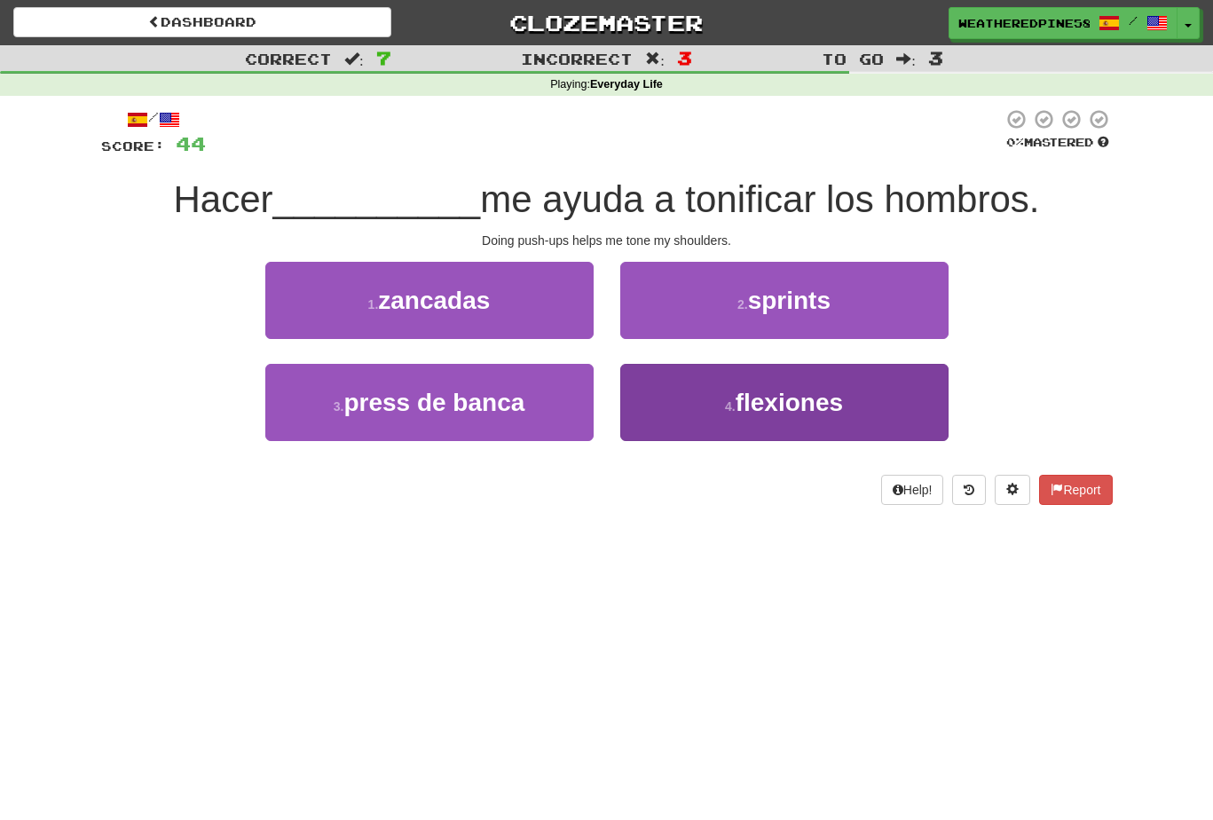
click at [753, 421] on button "4 . flexiones" at bounding box center [784, 402] width 328 height 77
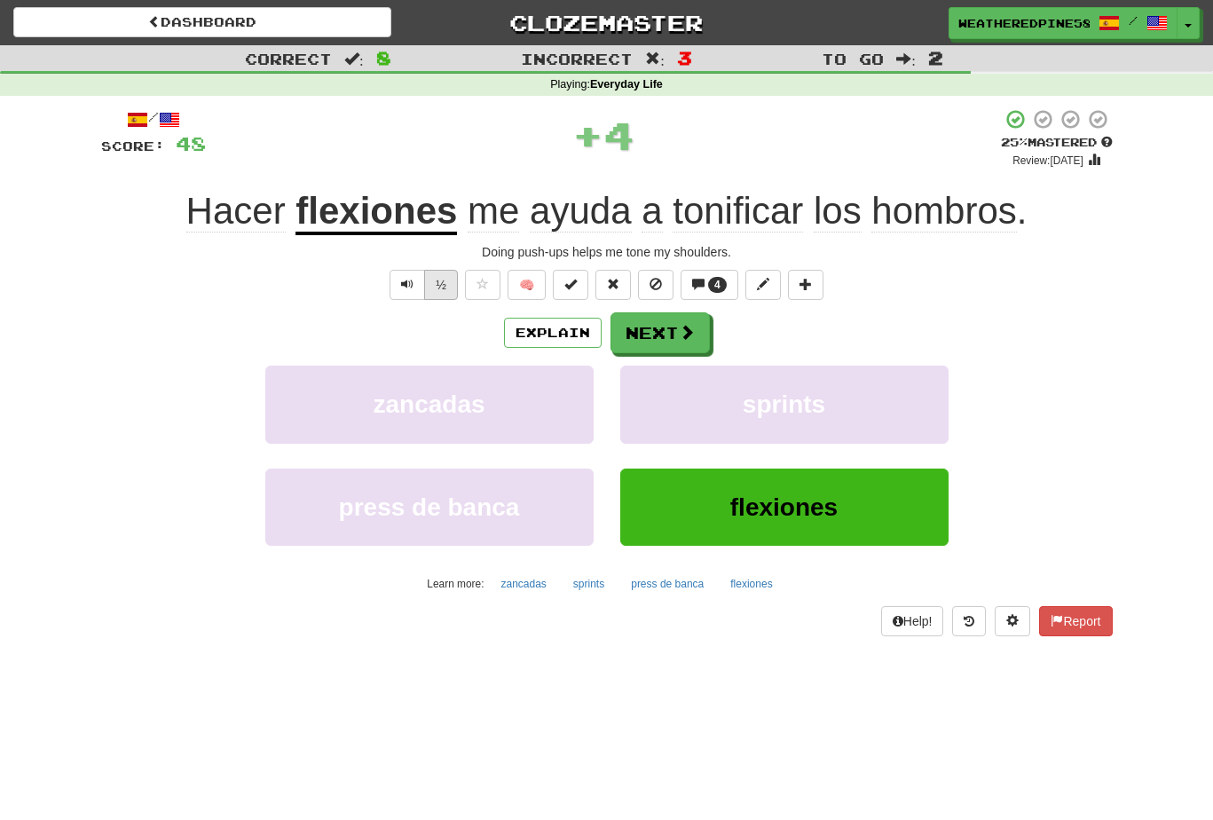
click at [440, 289] on button "½" at bounding box center [441, 285] width 34 height 30
click at [684, 345] on button "Next" at bounding box center [660, 333] width 99 height 41
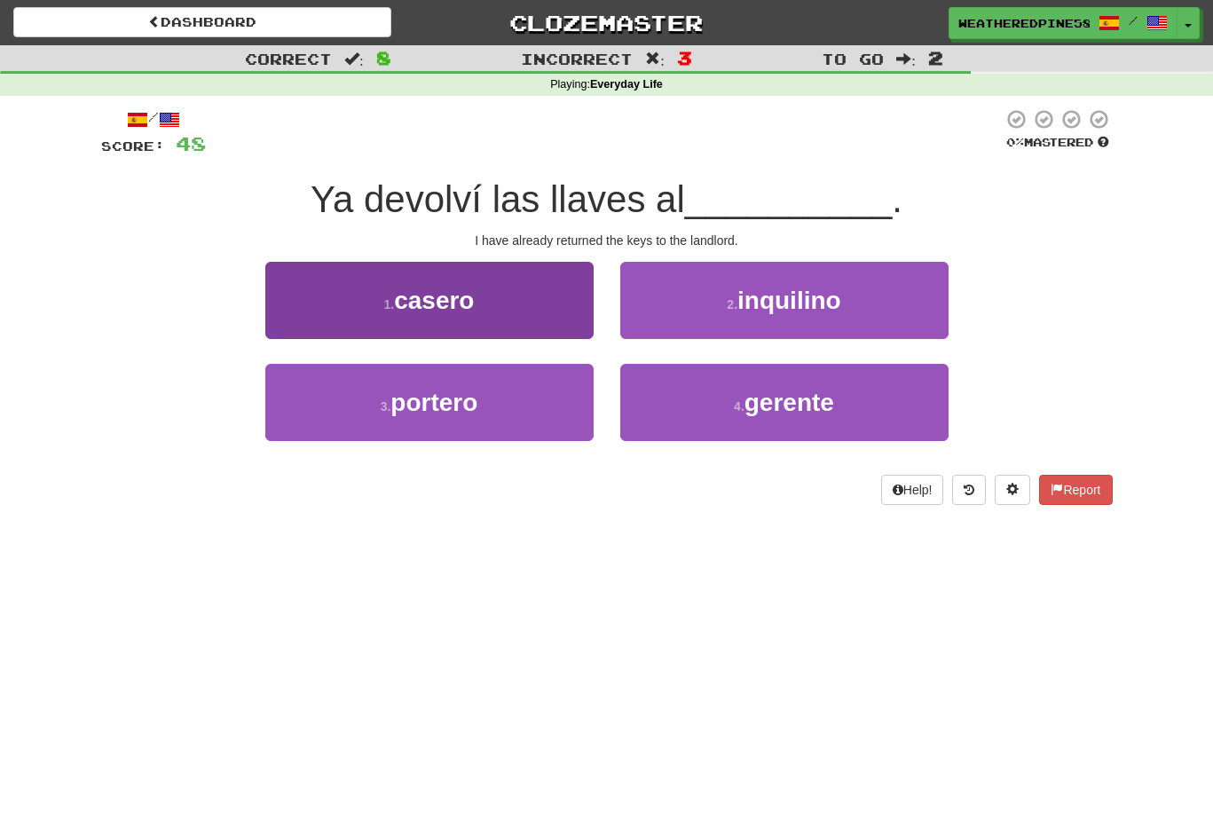
click at [493, 312] on button "1 . casero" at bounding box center [429, 300] width 328 height 77
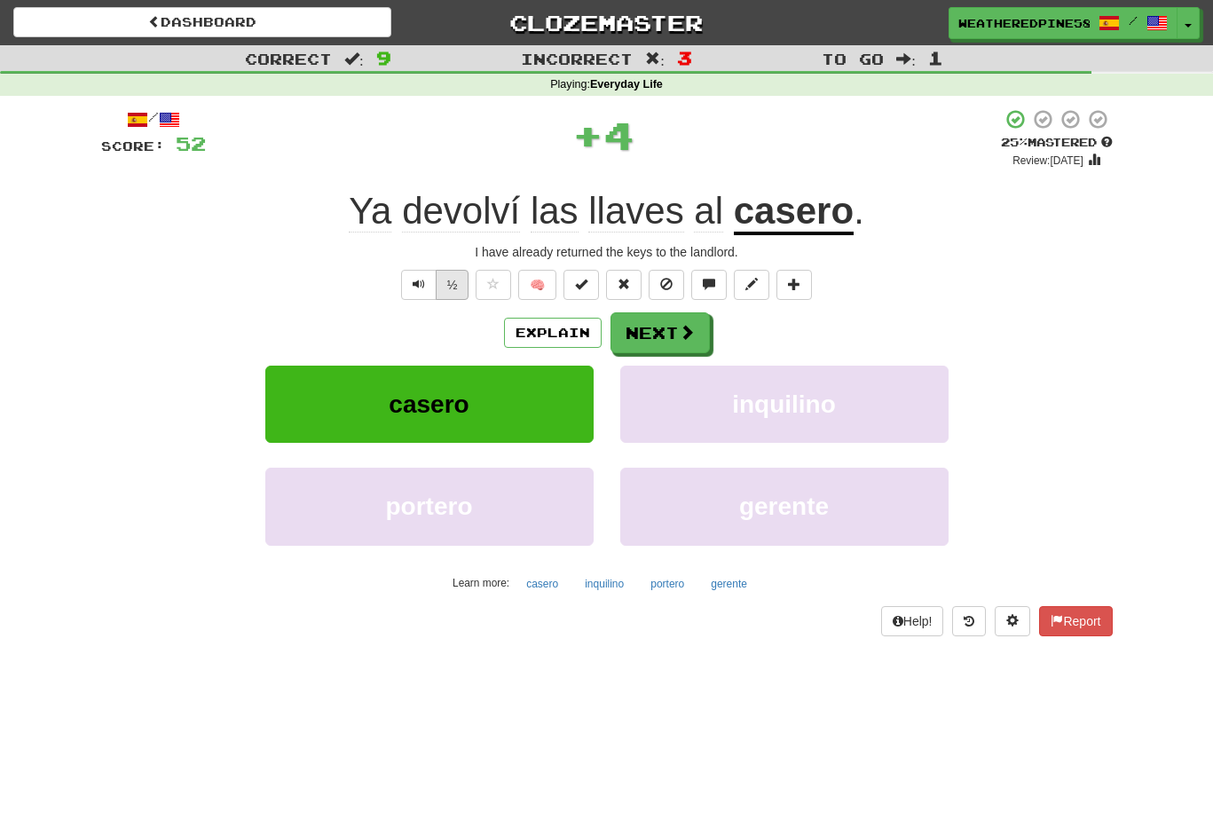
click at [453, 284] on button "½" at bounding box center [453, 285] width 34 height 30
click at [413, 282] on span "Text-to-speech controls" at bounding box center [419, 284] width 12 height 12
click at [448, 291] on button "½" at bounding box center [453, 285] width 34 height 30
click at [681, 341] on button "Next" at bounding box center [660, 333] width 99 height 41
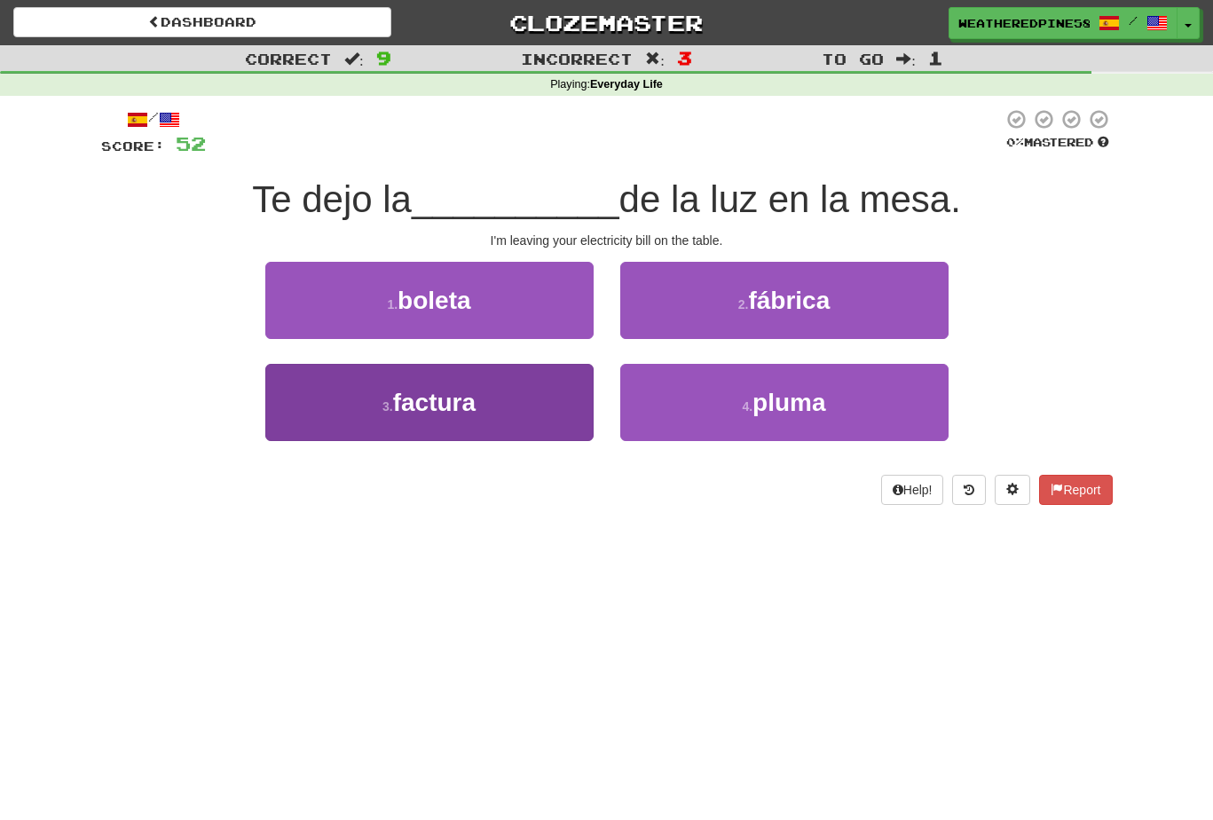
click at [498, 427] on button "3 . factura" at bounding box center [429, 402] width 328 height 77
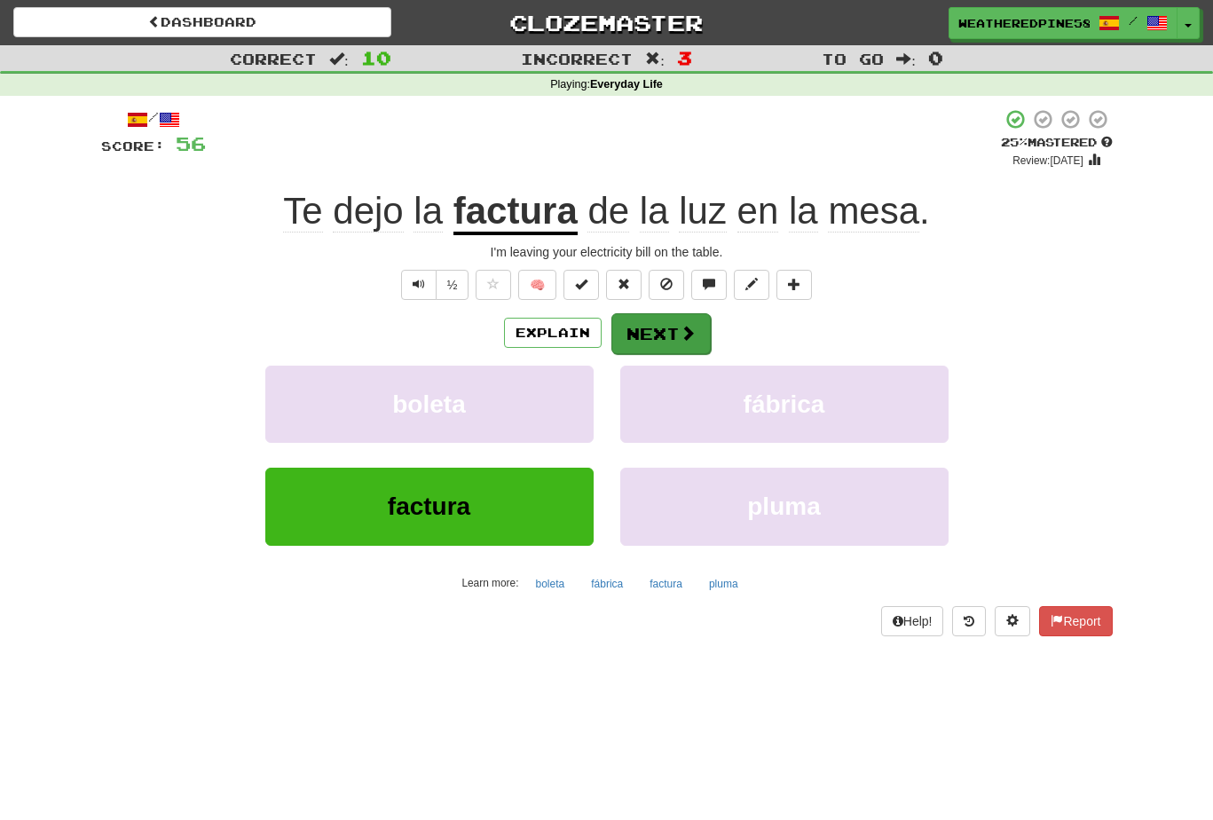
click at [658, 338] on button "Next" at bounding box center [660, 333] width 99 height 41
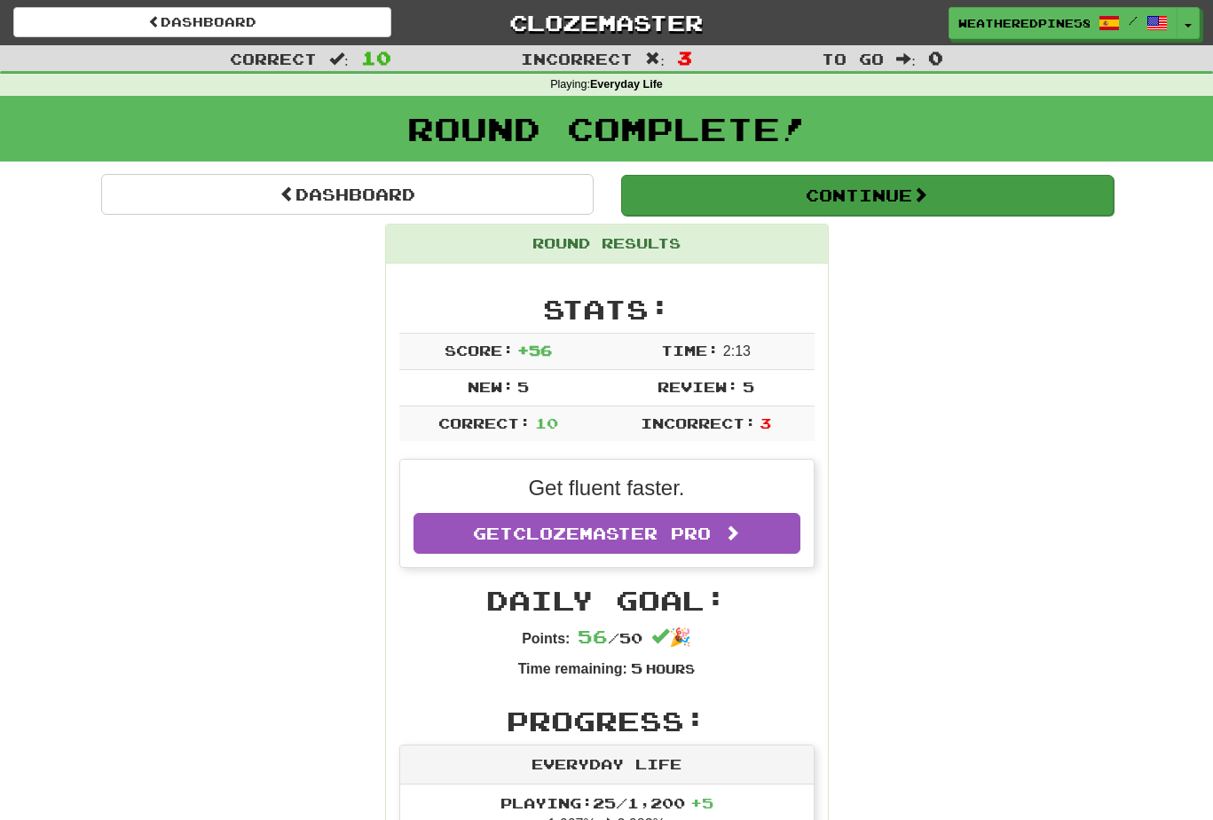
click at [819, 202] on button "Continue" at bounding box center [867, 195] width 492 height 41
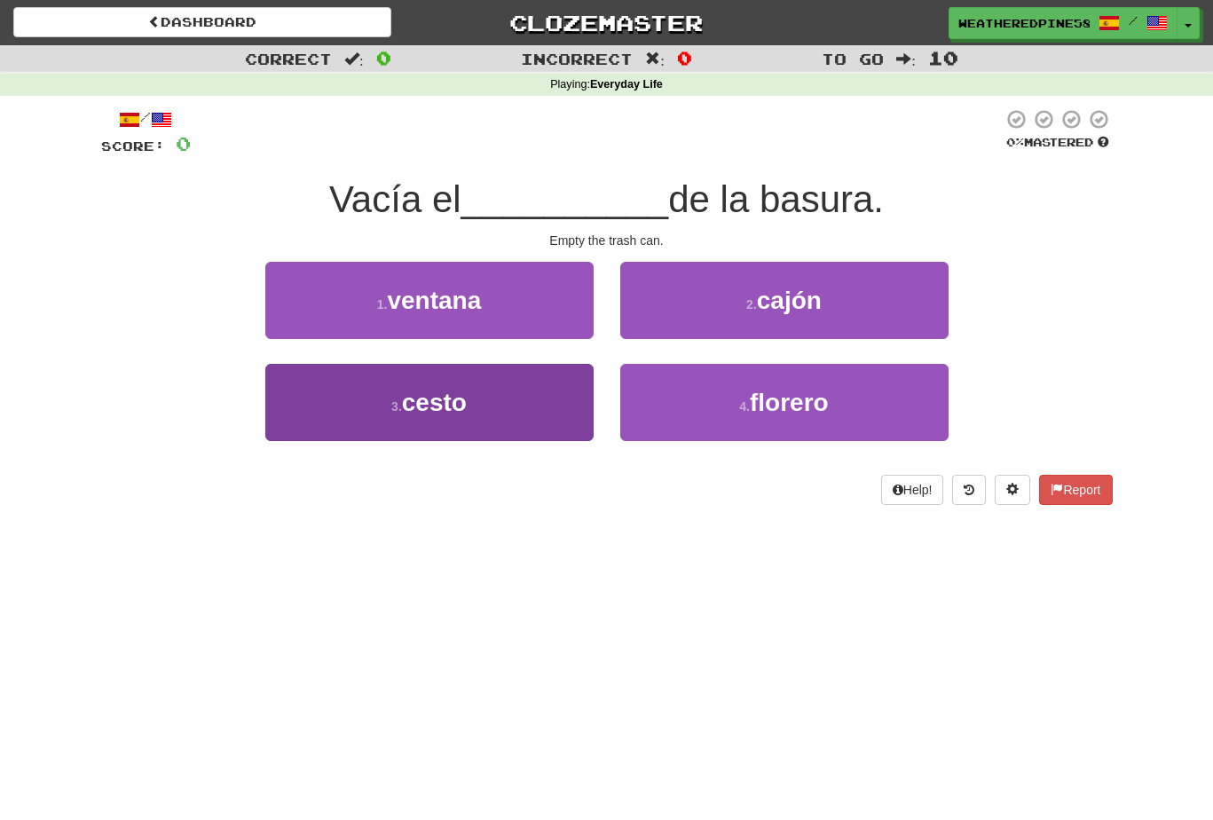
click at [461, 405] on span "cesto" at bounding box center [434, 403] width 65 height 28
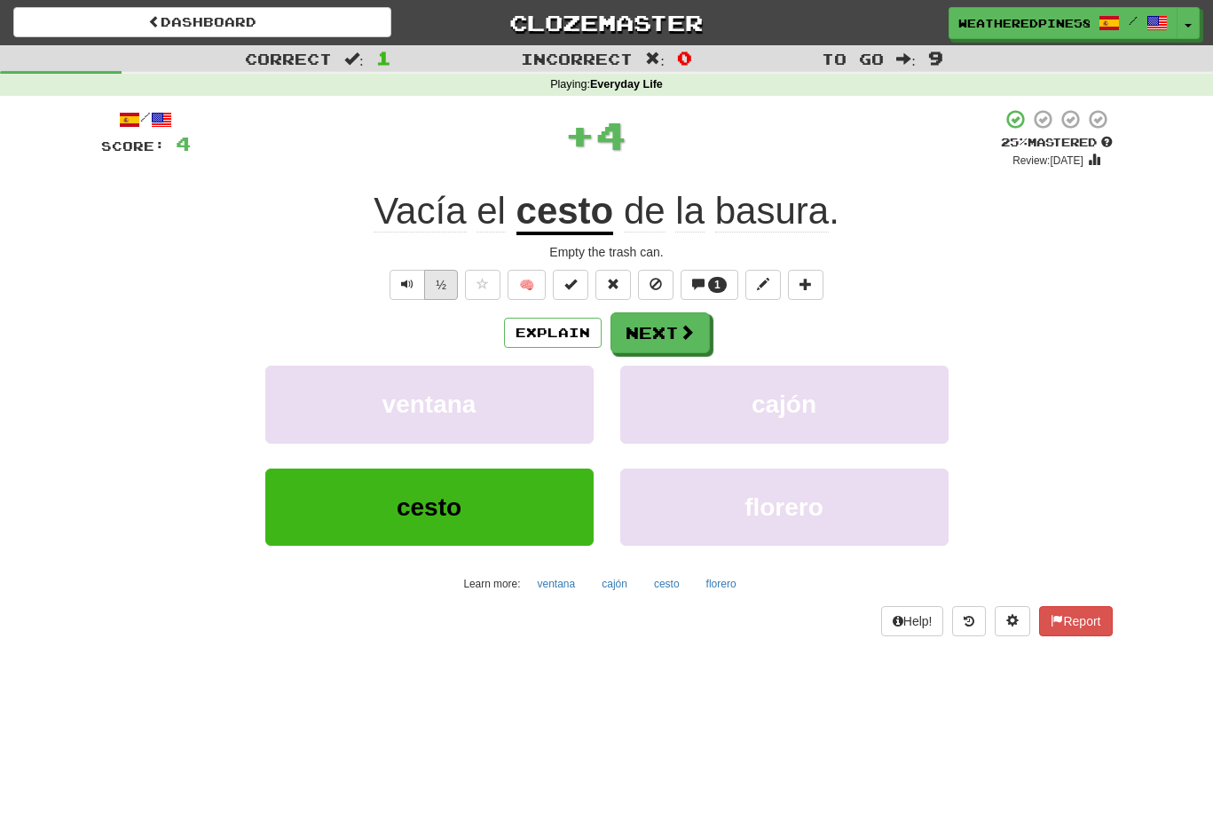
click at [454, 288] on button "½" at bounding box center [441, 285] width 34 height 30
click at [680, 339] on span at bounding box center [688, 333] width 16 height 16
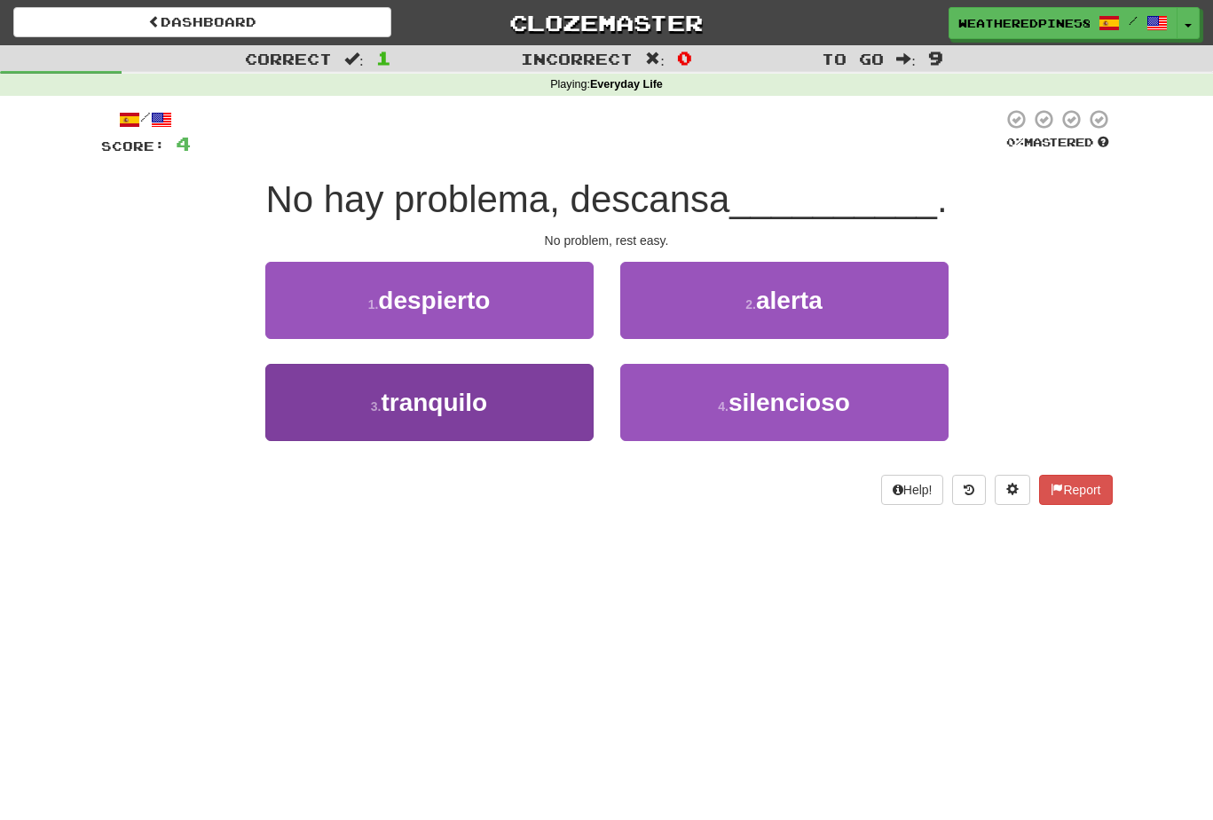
click at [525, 409] on button "3 . tranquilo" at bounding box center [429, 402] width 328 height 77
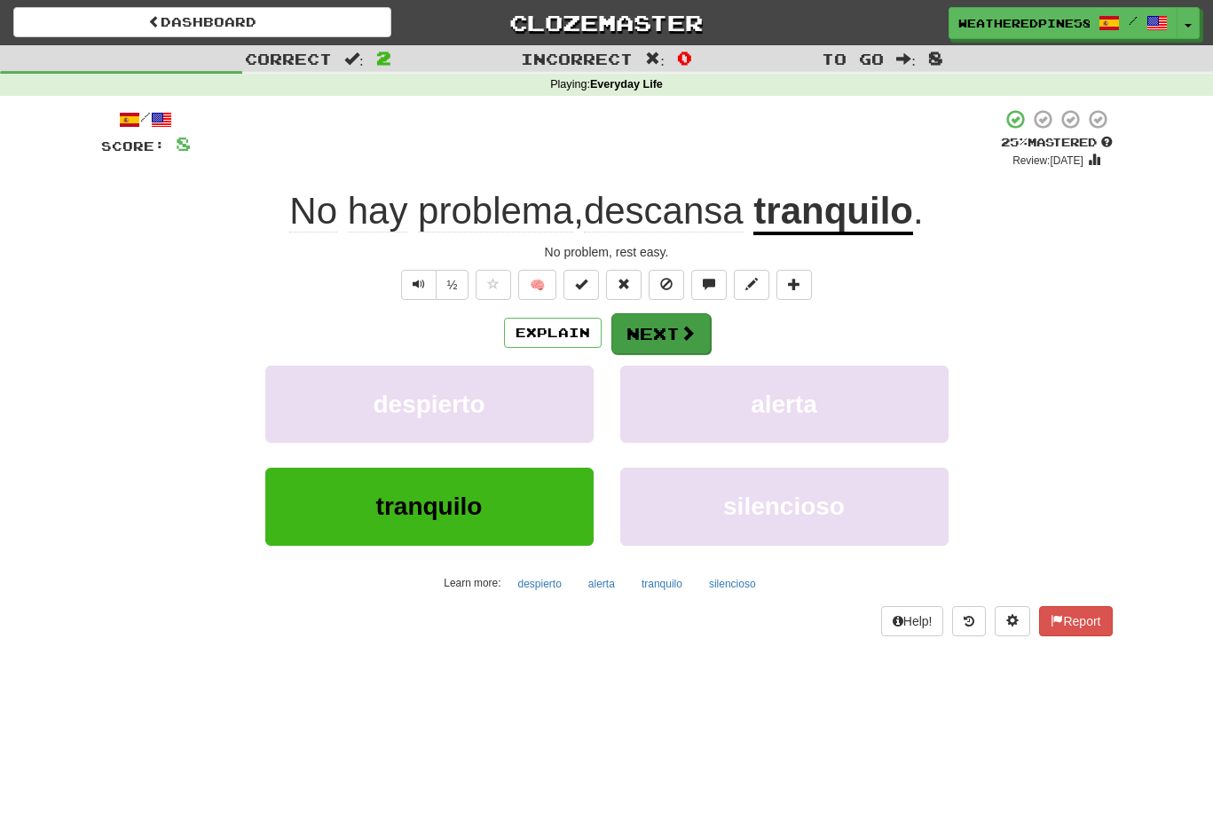
click at [658, 336] on button "Next" at bounding box center [660, 333] width 99 height 41
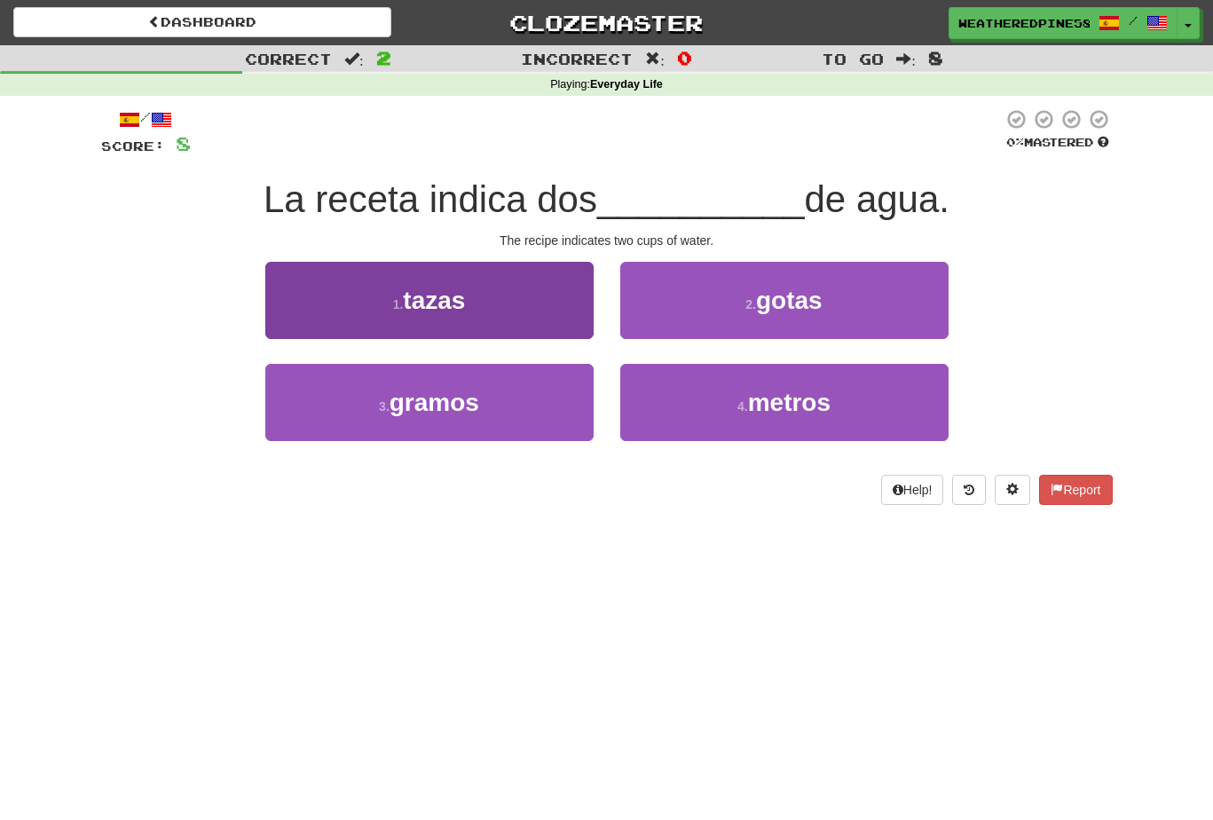
click at [521, 325] on button "1 . tazas" at bounding box center [429, 300] width 328 height 77
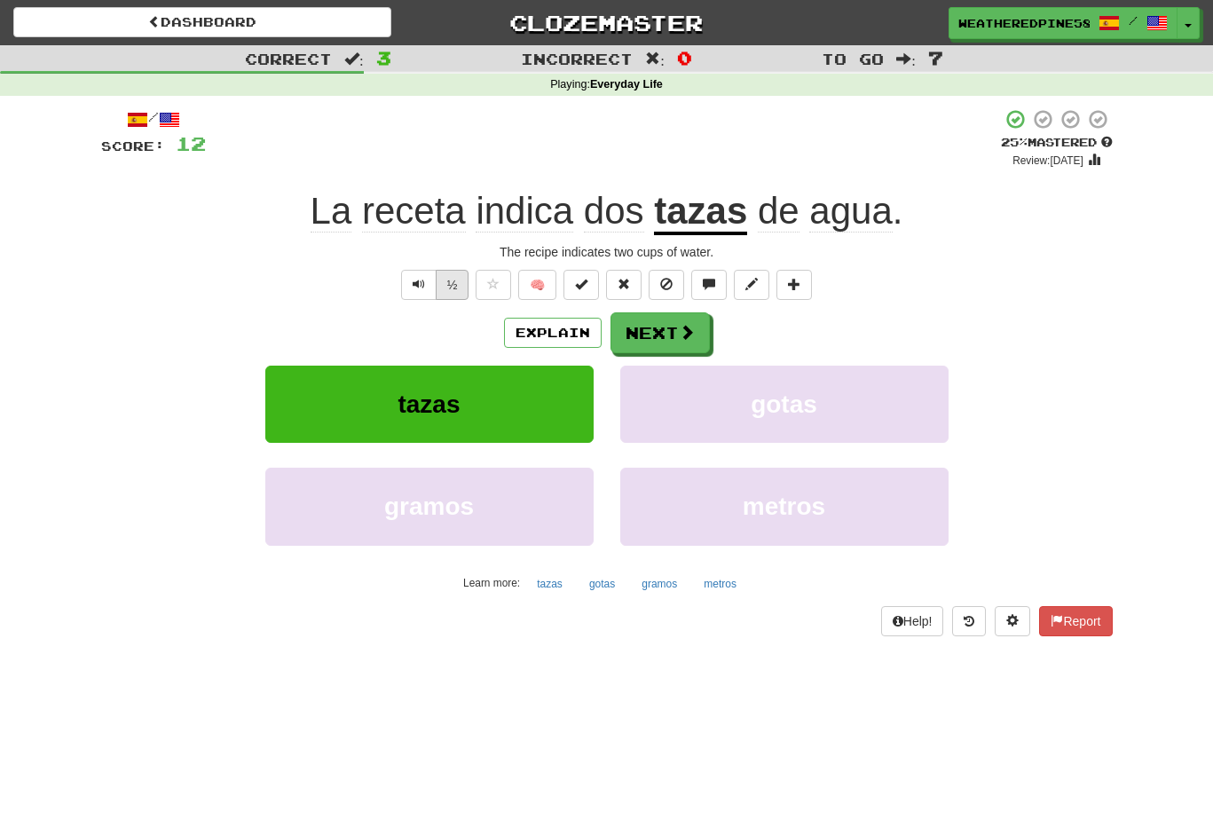
click at [439, 288] on button "½" at bounding box center [453, 285] width 34 height 30
click at [699, 346] on button "Next" at bounding box center [660, 333] width 99 height 41
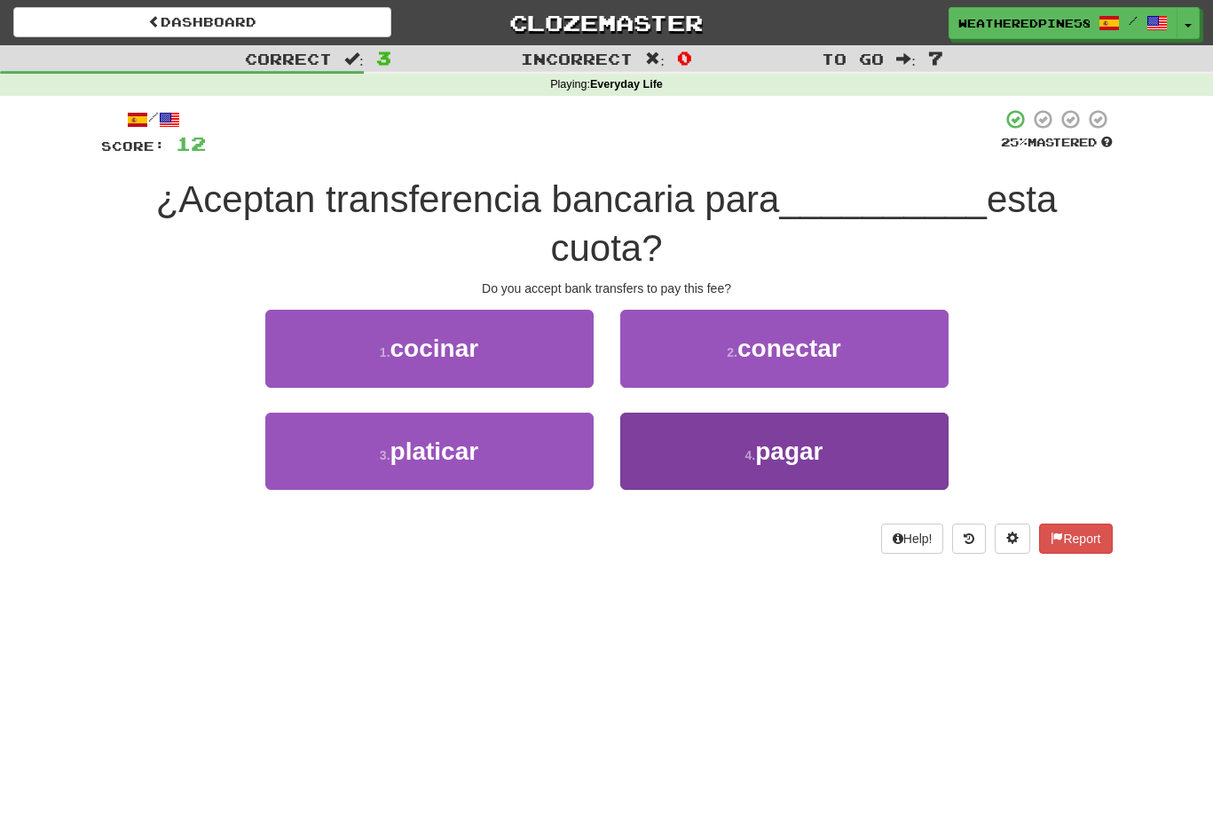
click at [767, 453] on span "pagar" at bounding box center [788, 451] width 67 height 28
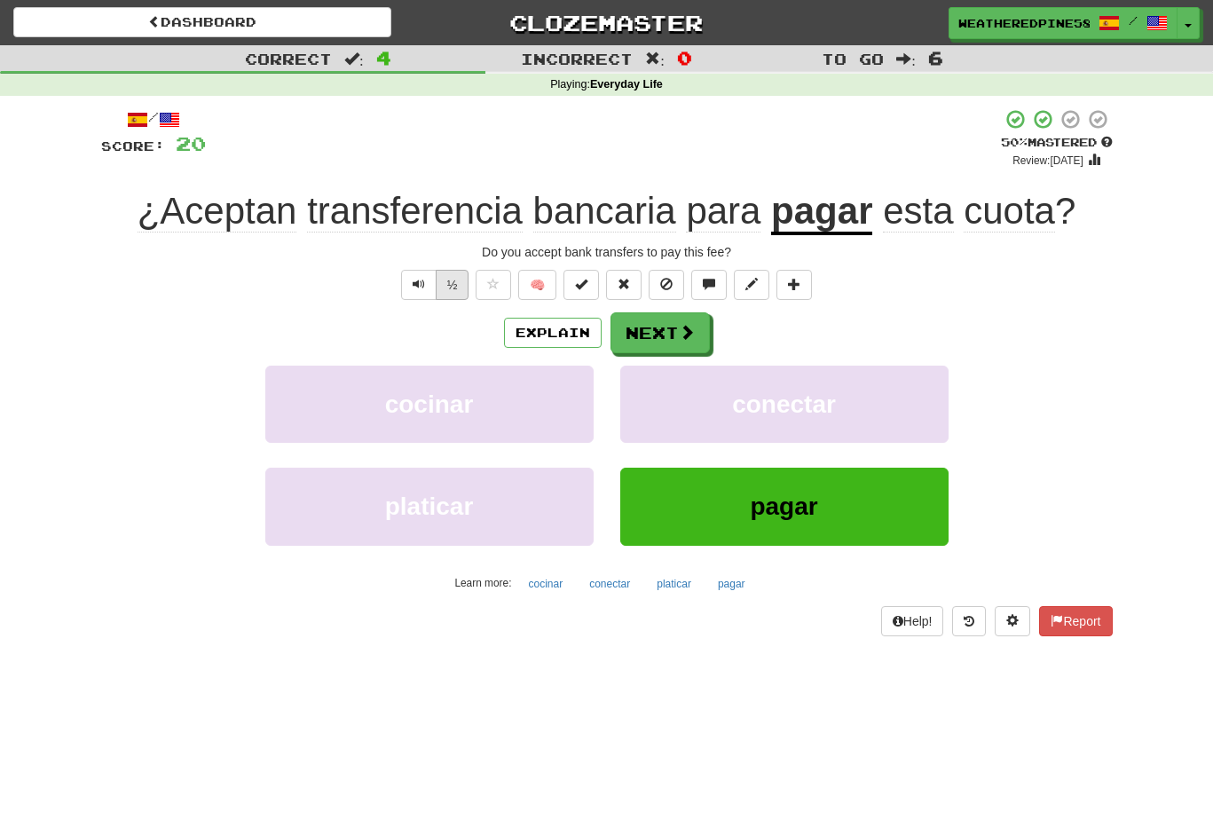
click at [454, 288] on button "½" at bounding box center [453, 285] width 34 height 30
click at [699, 332] on button "Next" at bounding box center [660, 333] width 99 height 41
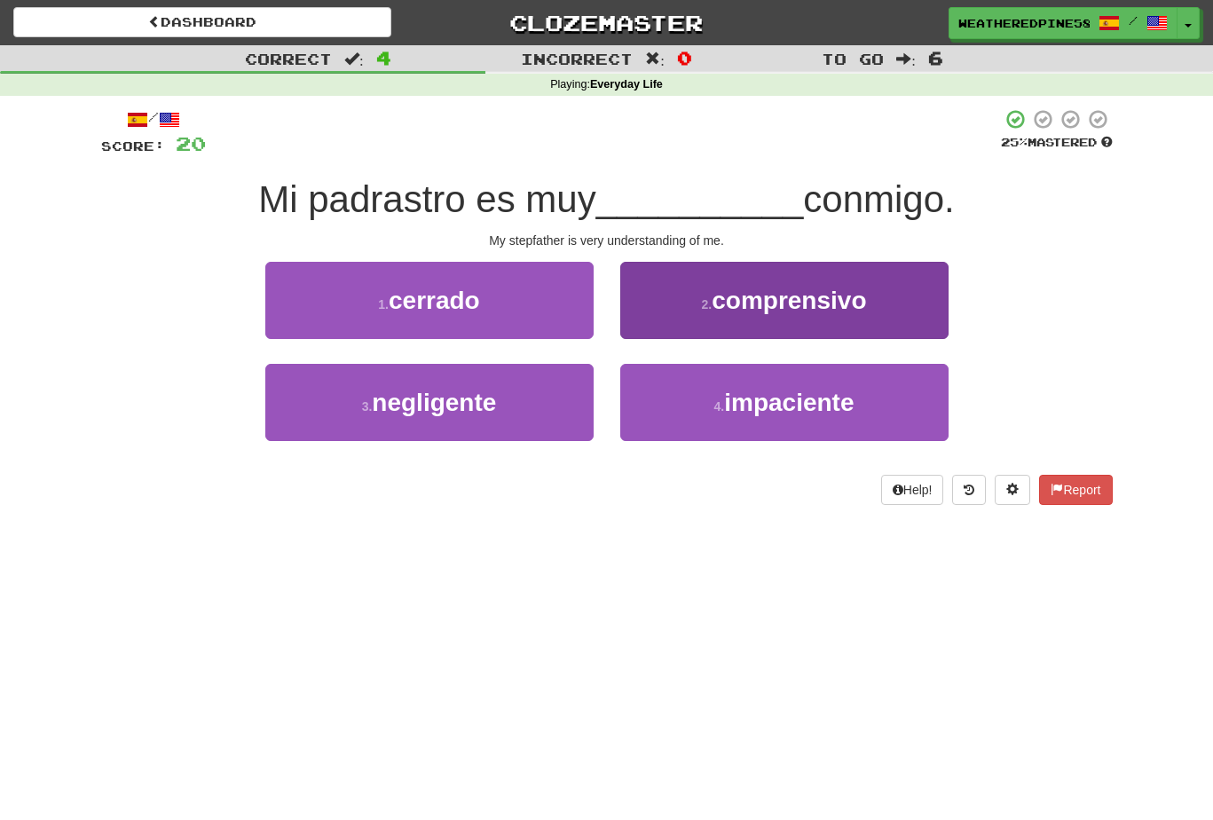
click at [832, 314] on button "2 . comprensivo" at bounding box center [784, 300] width 328 height 77
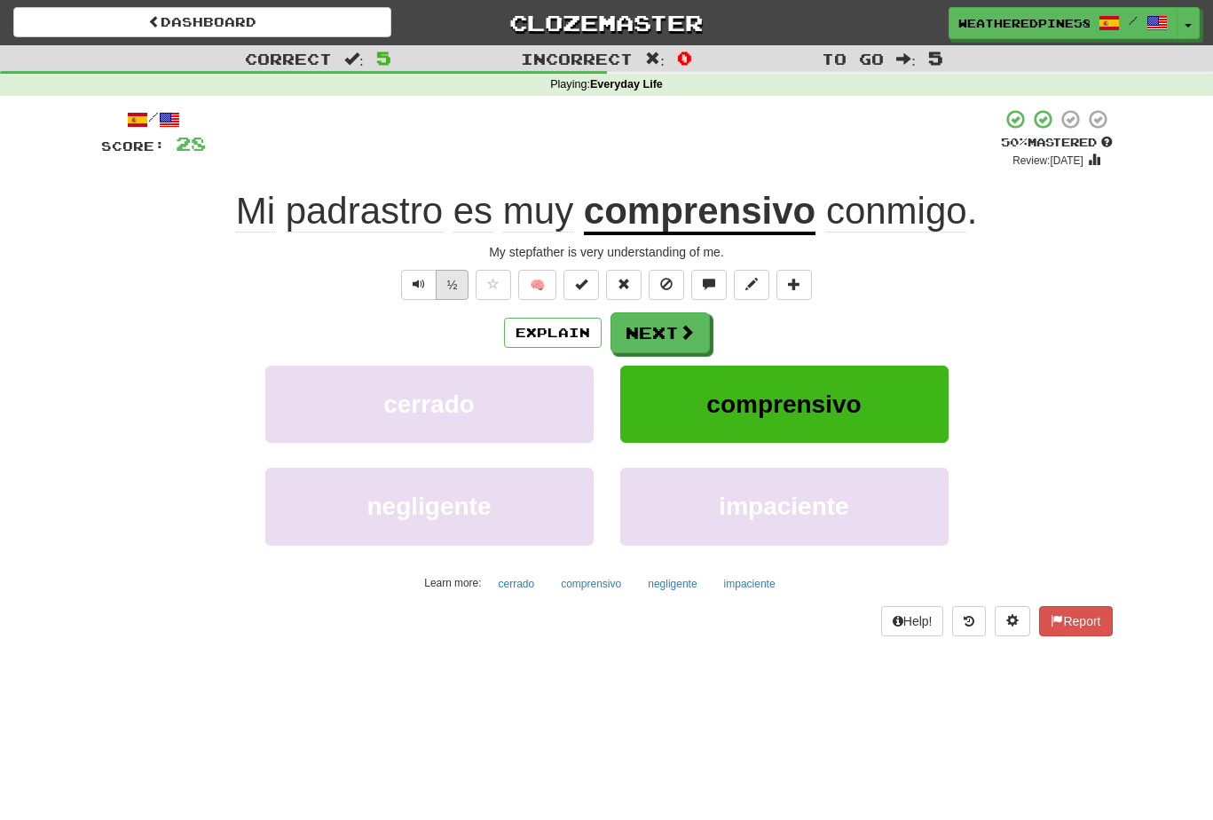
click at [442, 287] on button "½" at bounding box center [453, 285] width 34 height 30
click at [685, 328] on span at bounding box center [688, 333] width 16 height 16
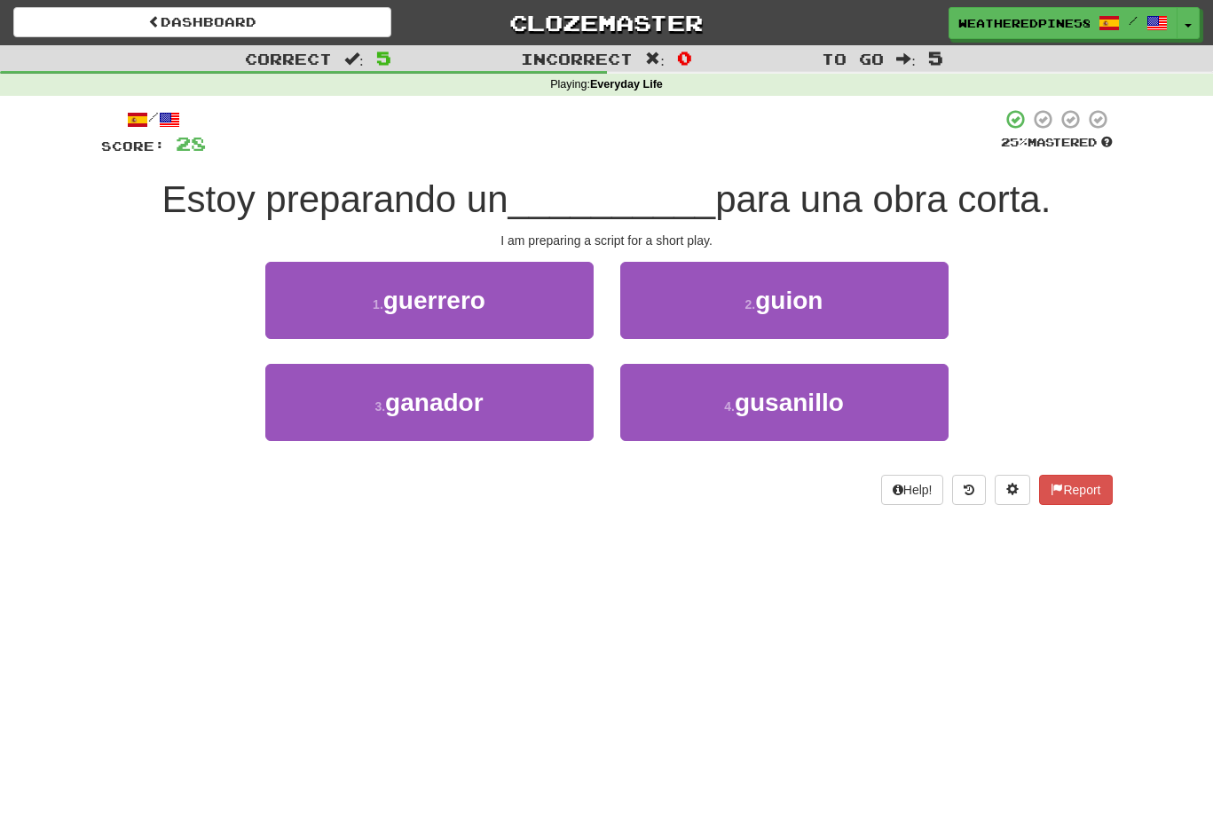
click at [763, 444] on div "4 . gusanillo" at bounding box center [784, 415] width 355 height 102
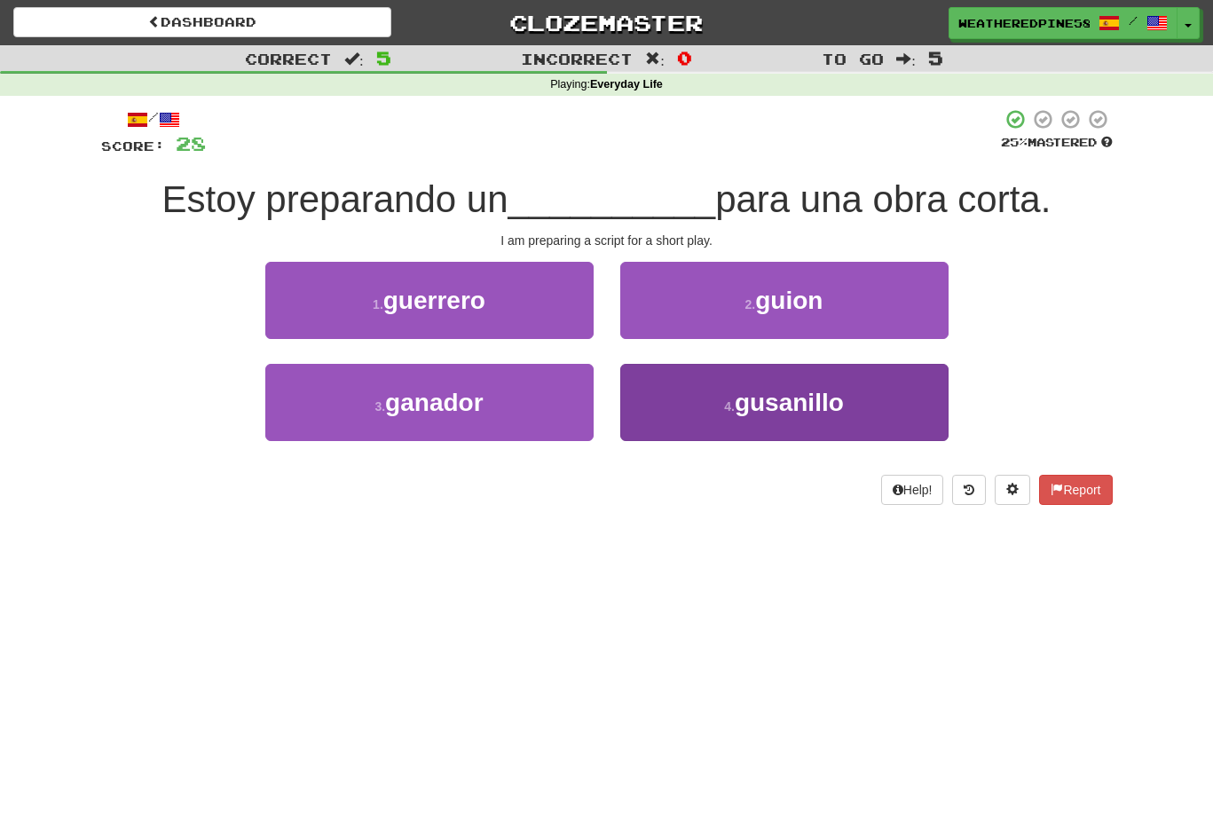
click at [771, 414] on button "4 . gusanillo" at bounding box center [784, 402] width 328 height 77
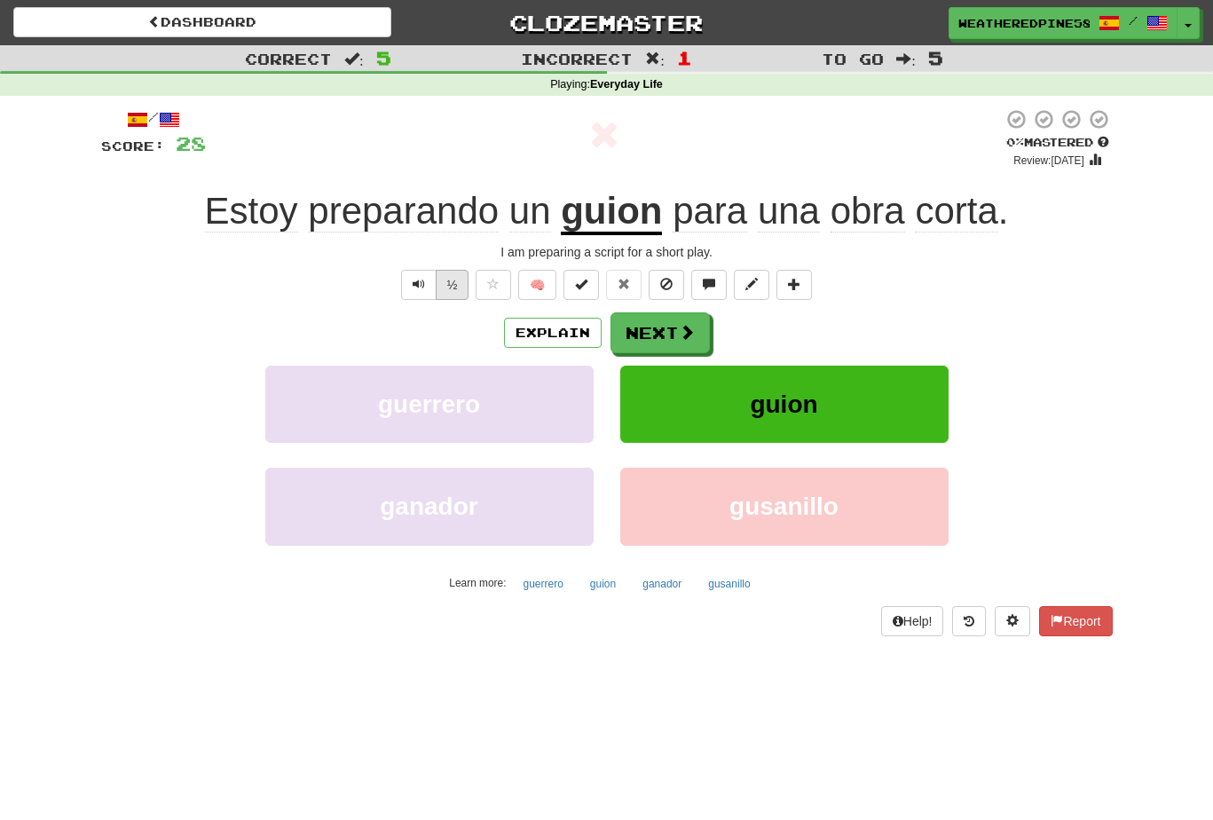
click at [455, 277] on button "½" at bounding box center [453, 285] width 34 height 30
click at [655, 352] on div "Explain Next guerrero guion ganador gusanillo Learn more: guerrero guion ganado…" at bounding box center [607, 454] width 1012 height 285
click at [452, 290] on button "½" at bounding box center [453, 285] width 34 height 30
click at [663, 332] on button "Next" at bounding box center [660, 333] width 99 height 41
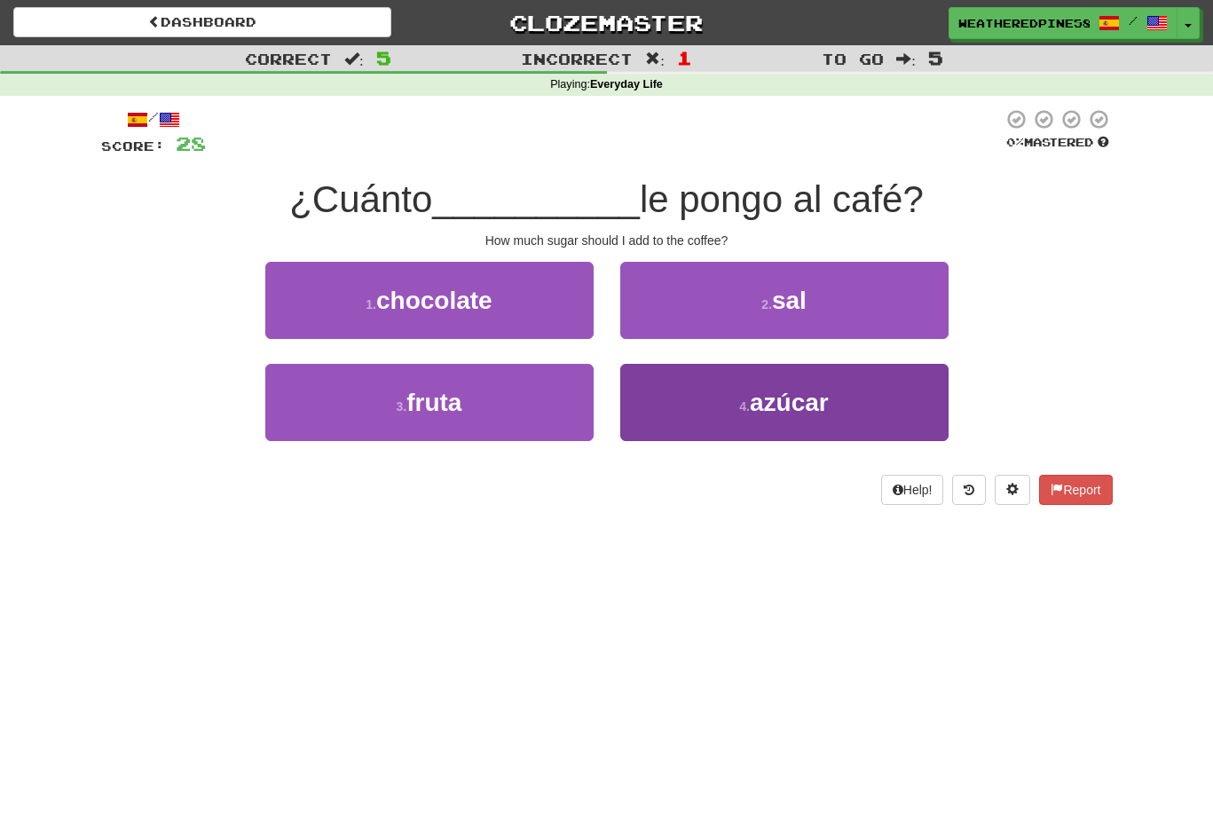
click at [801, 404] on span "azúcar" at bounding box center [789, 403] width 79 height 28
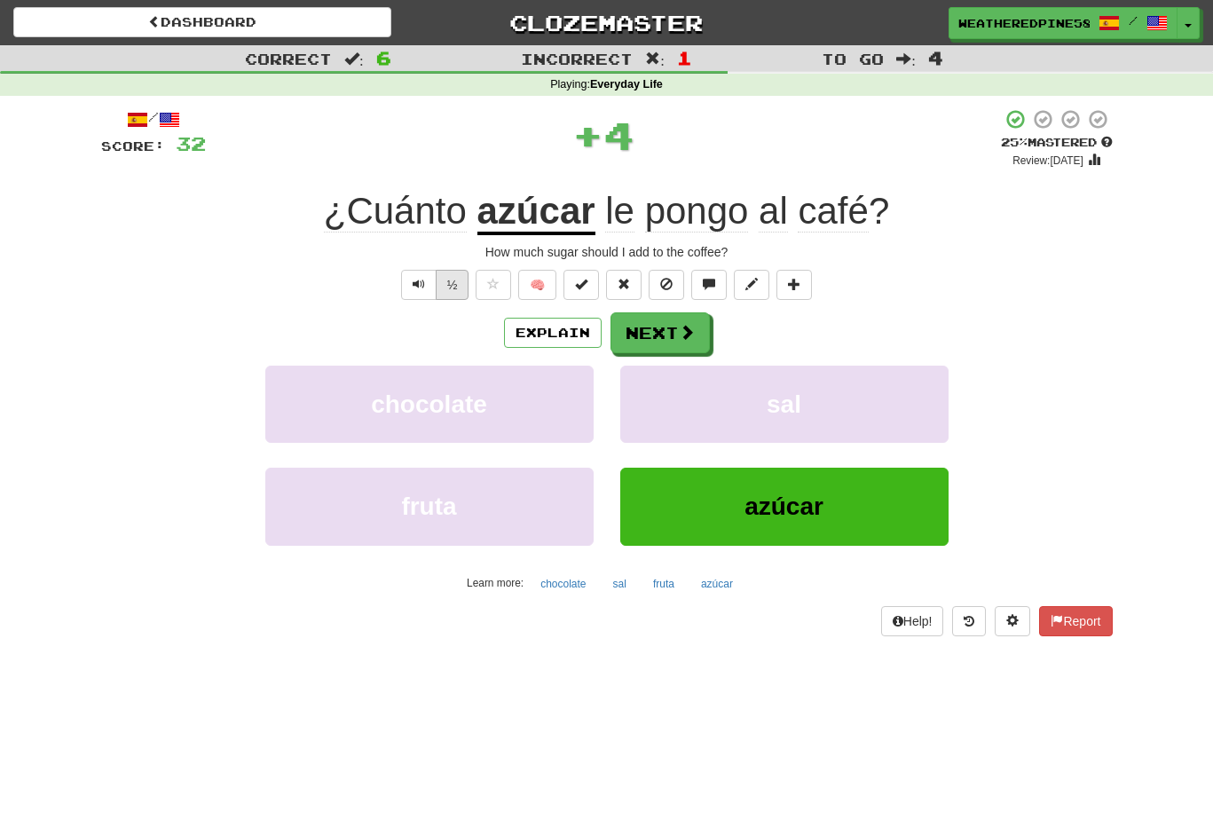
click at [452, 286] on button "½" at bounding box center [453, 285] width 34 height 30
click at [658, 343] on button "Next" at bounding box center [660, 333] width 99 height 41
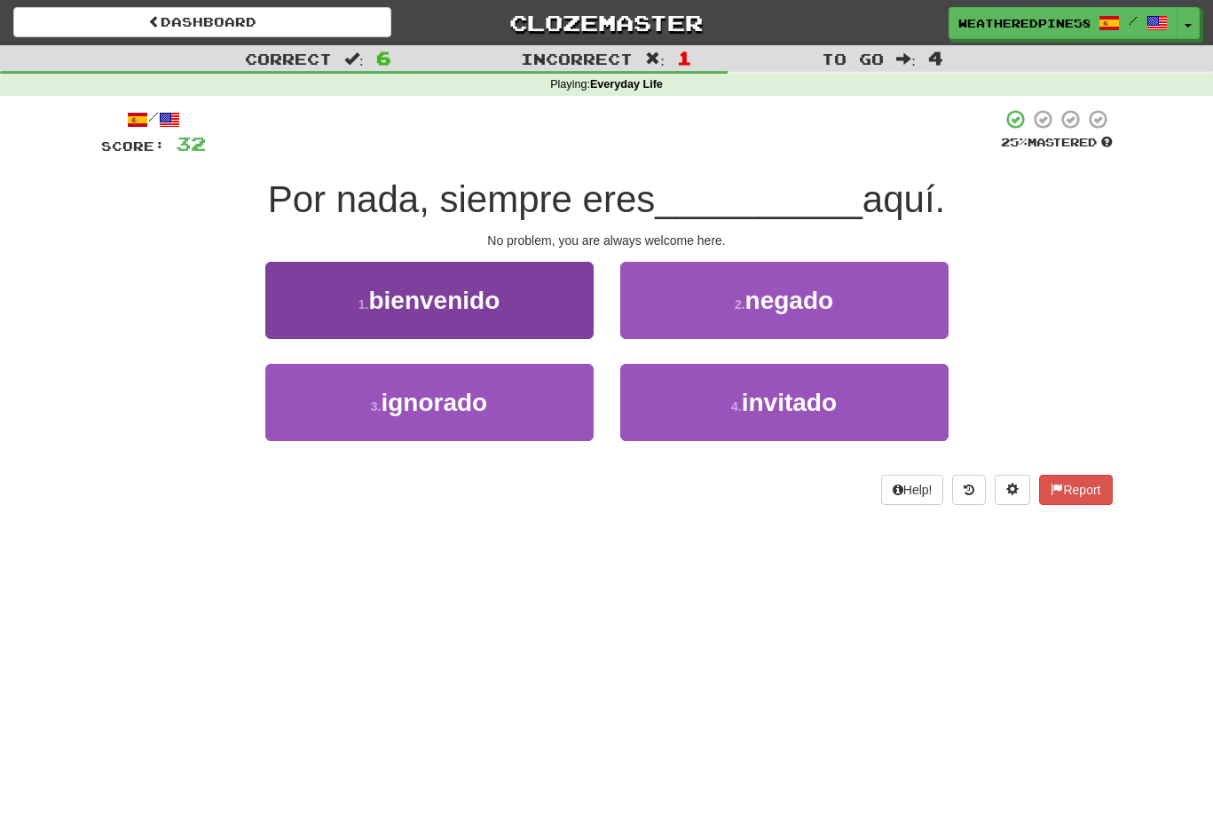
click at [512, 323] on button "1 . bienvenido" at bounding box center [429, 300] width 328 height 77
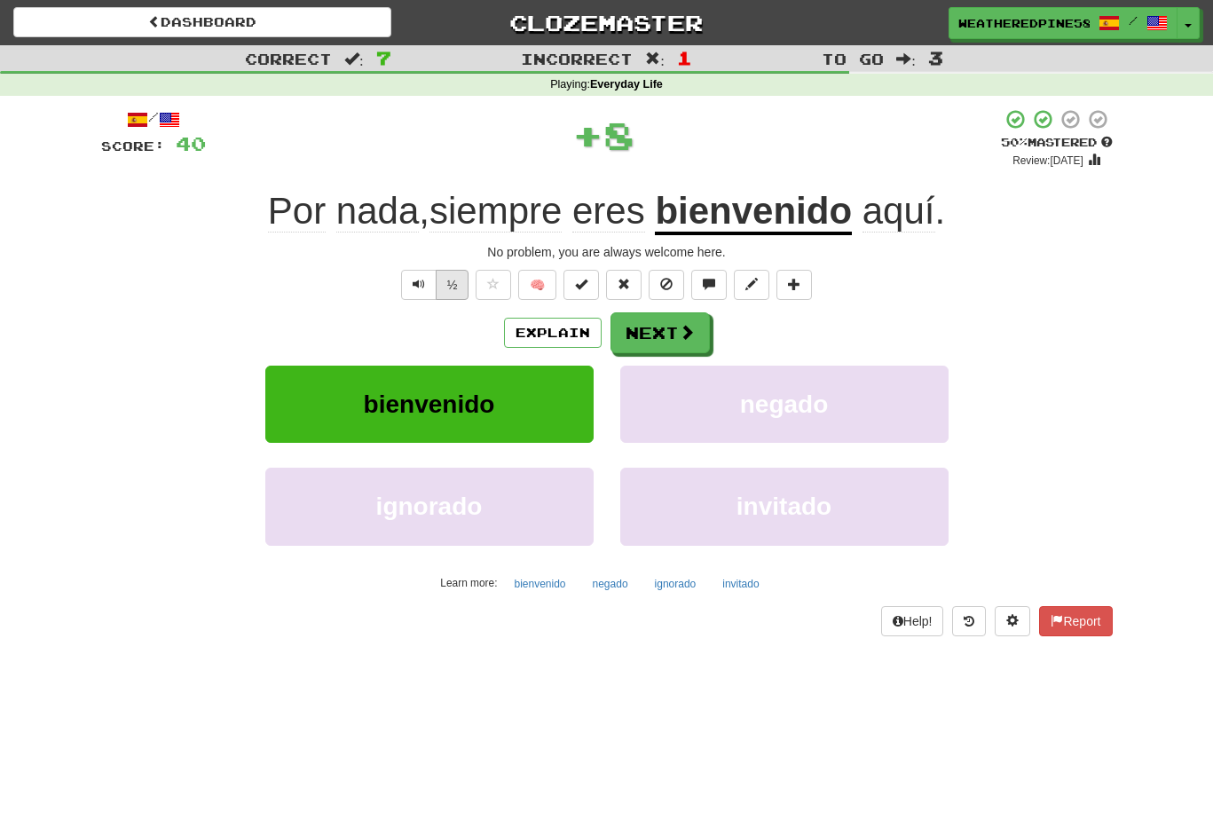
click at [449, 288] on button "½" at bounding box center [453, 285] width 34 height 30
click at [687, 334] on span at bounding box center [688, 333] width 16 height 16
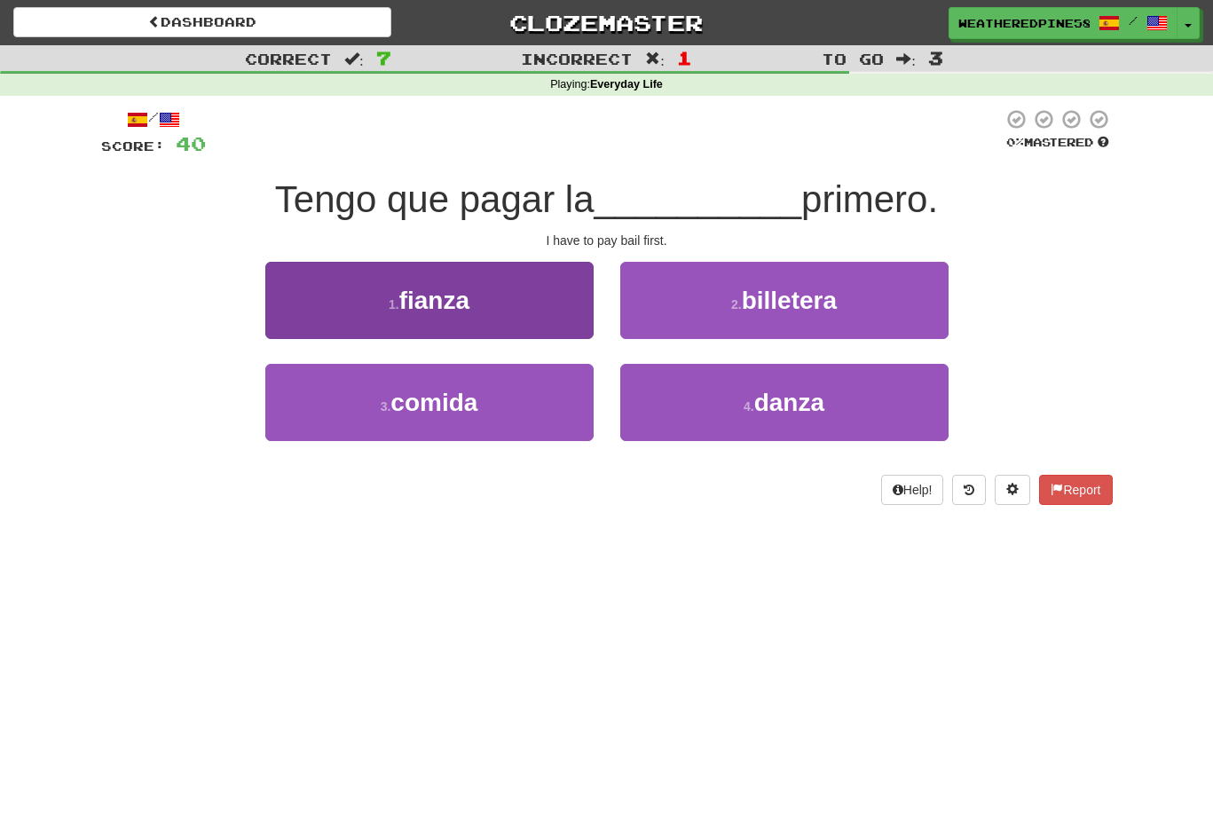
click at [500, 306] on button "1 . fianza" at bounding box center [429, 300] width 328 height 77
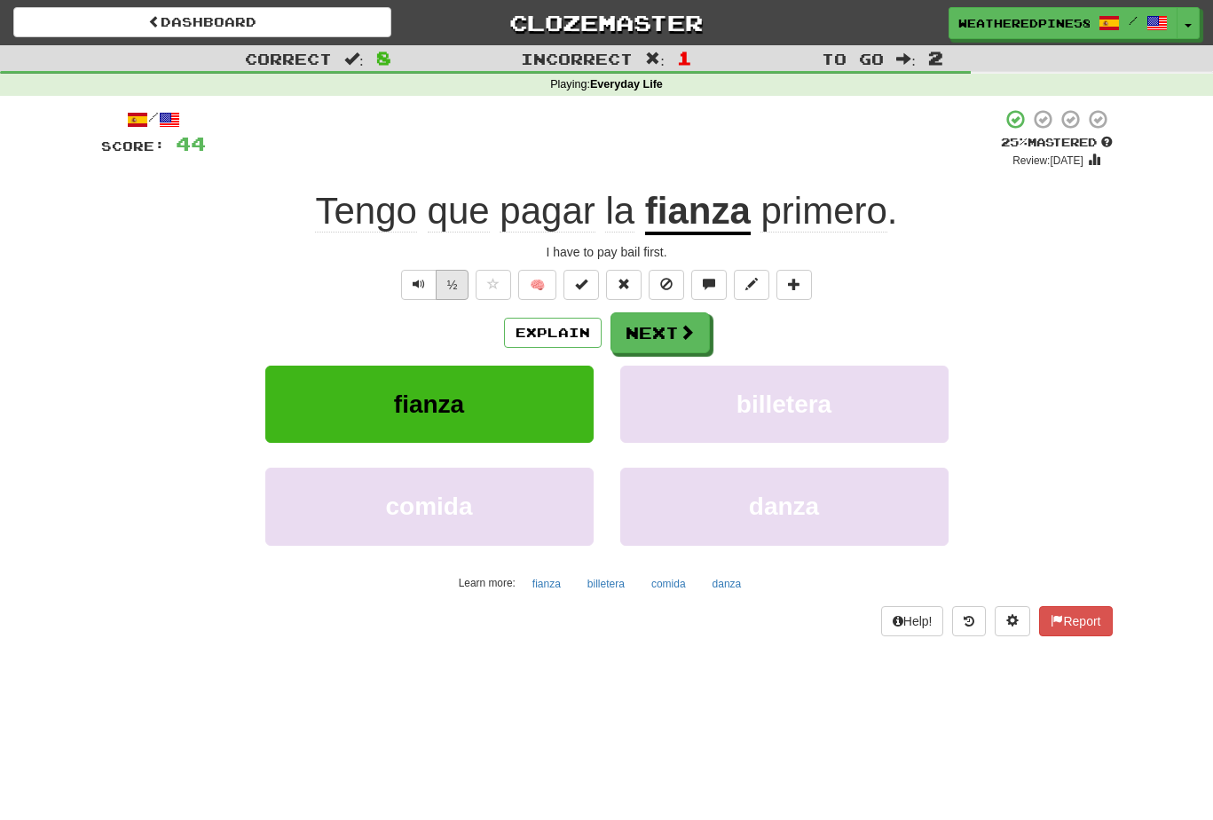
click at [458, 295] on button "½" at bounding box center [453, 285] width 34 height 30
click at [647, 344] on button "Next" at bounding box center [660, 333] width 99 height 41
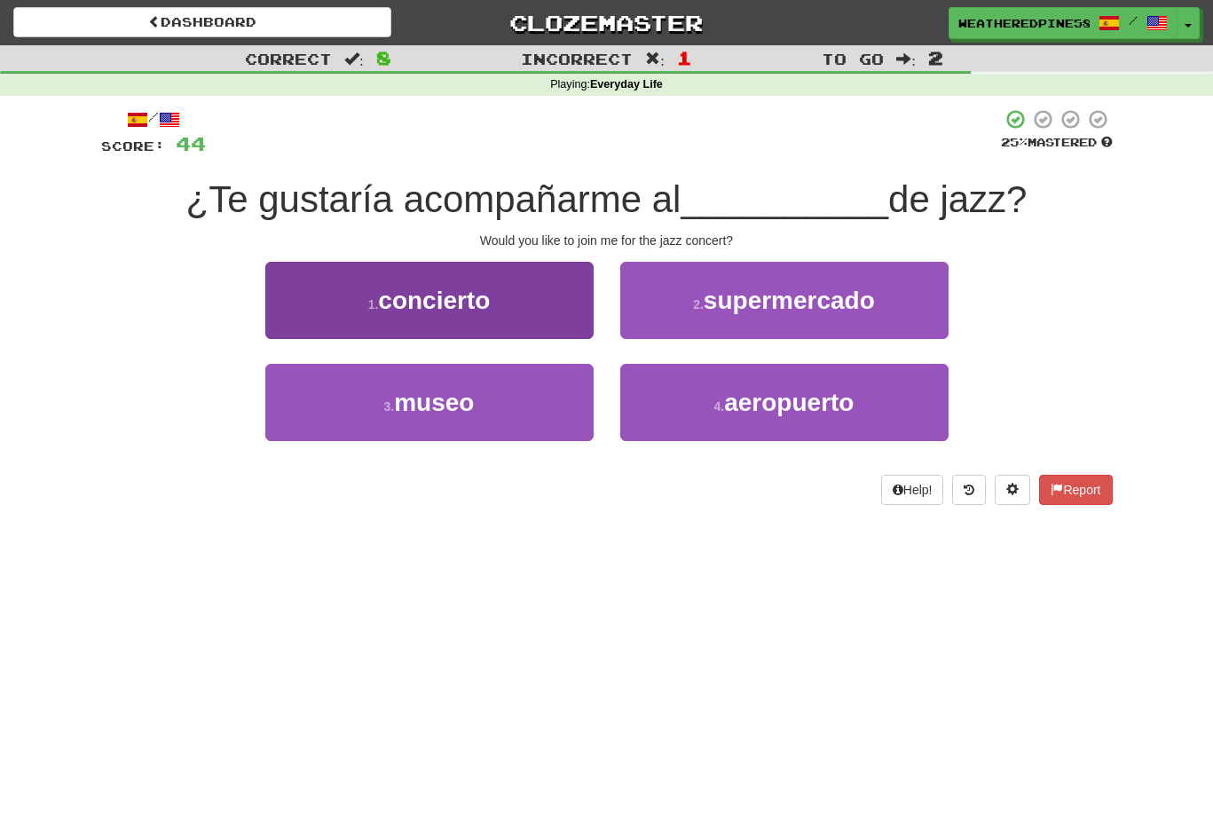
click at [447, 309] on span "concierto" at bounding box center [434, 301] width 112 height 28
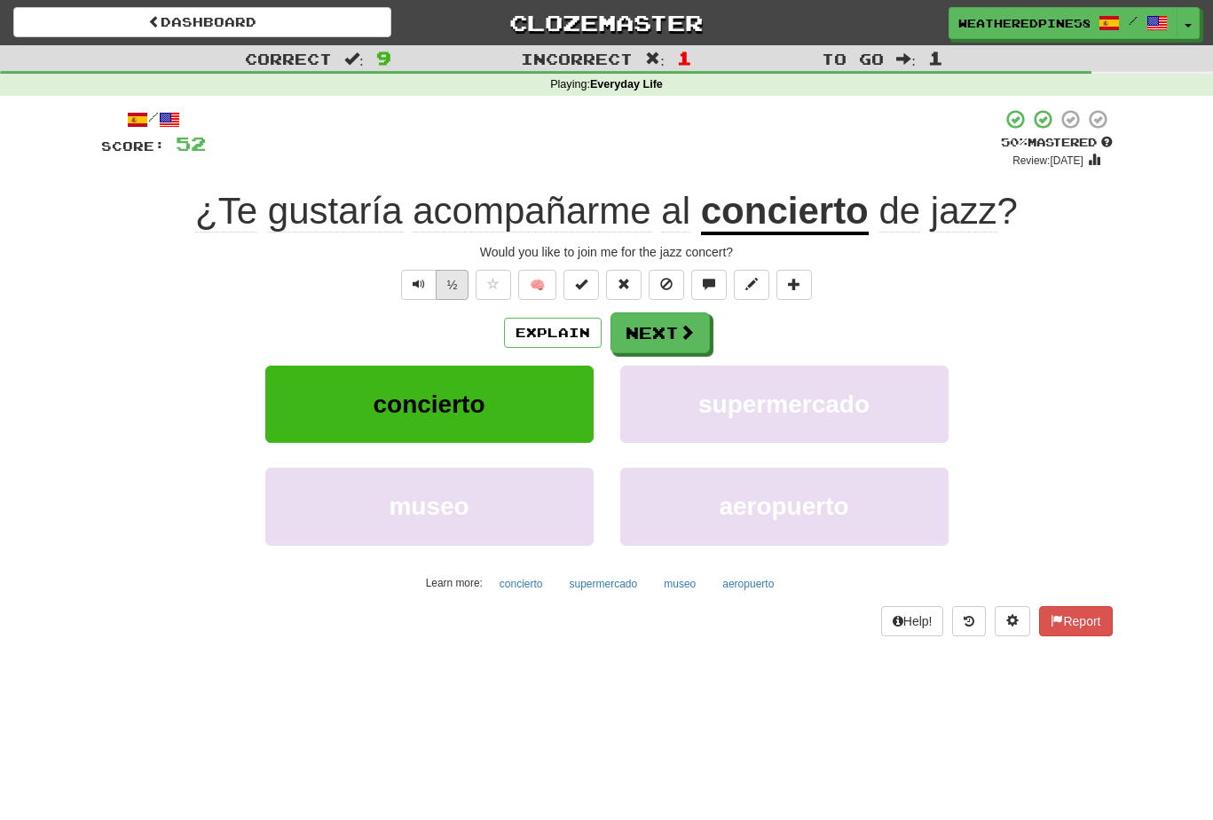
click at [449, 289] on button "½" at bounding box center [453, 285] width 34 height 30
click at [685, 343] on button "Next" at bounding box center [660, 333] width 99 height 41
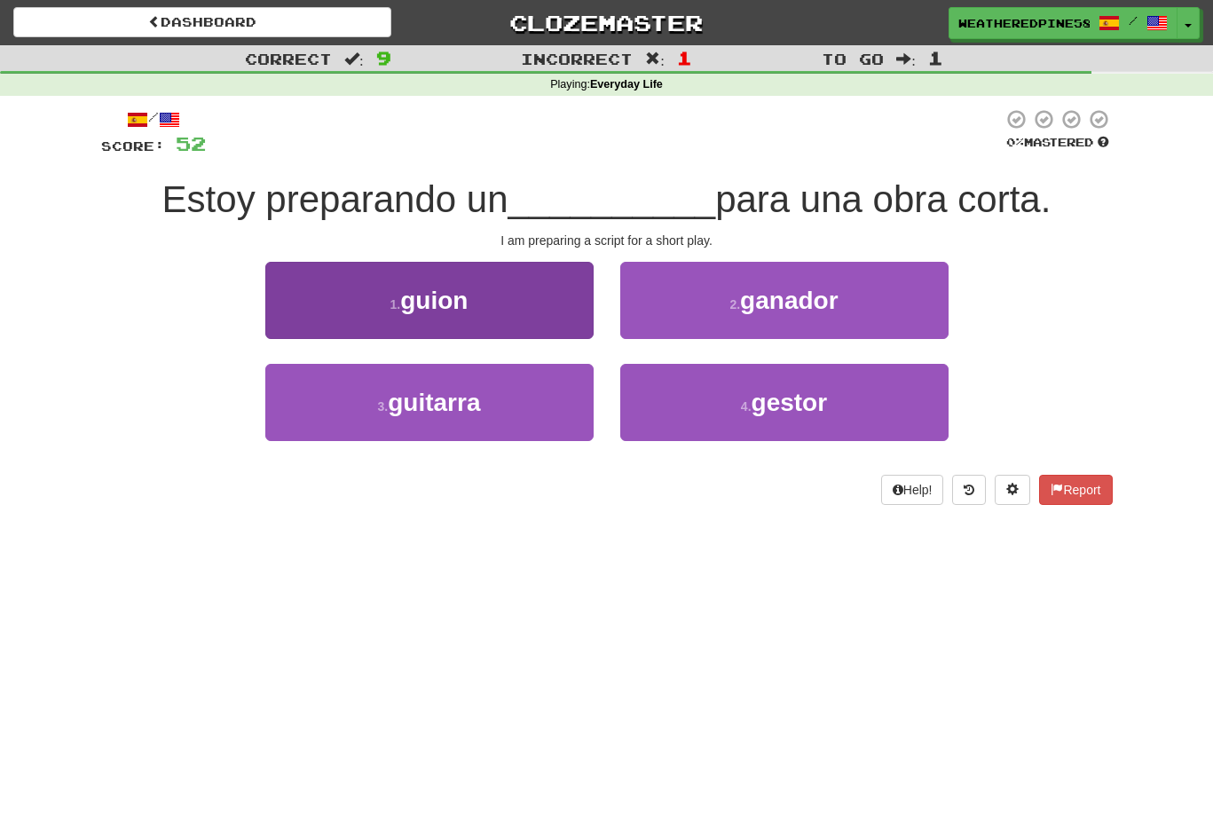
click at [483, 323] on button "1 . guion" at bounding box center [429, 300] width 328 height 77
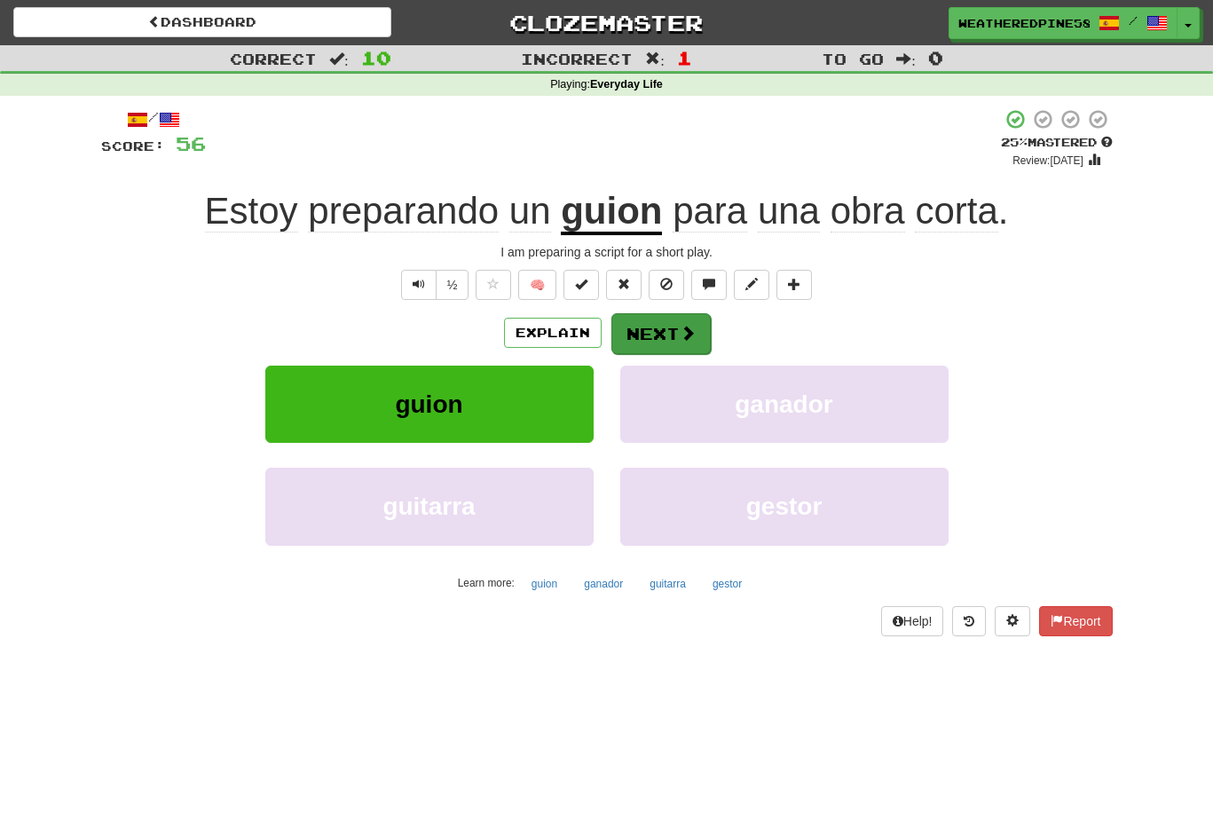
click at [676, 324] on button "Next" at bounding box center [660, 333] width 99 height 41
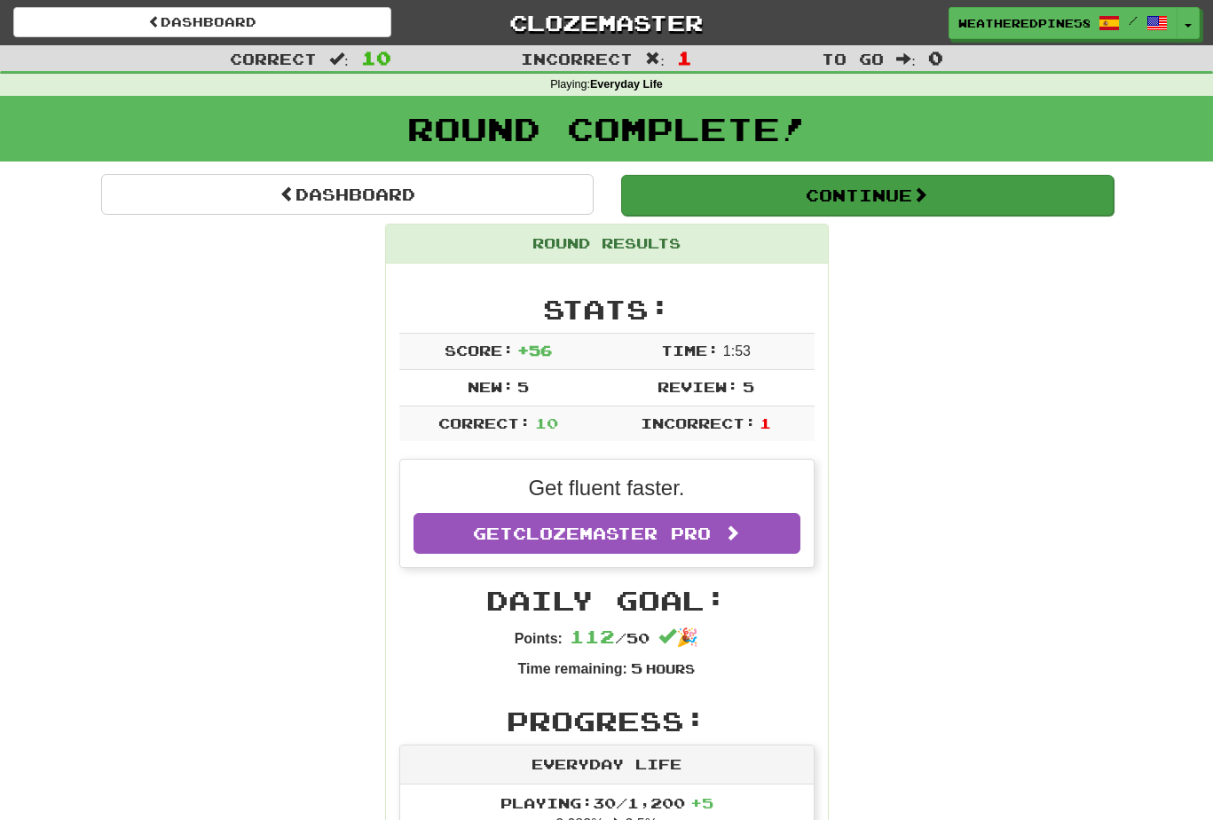
click at [814, 181] on button "Continue" at bounding box center [867, 195] width 492 height 41
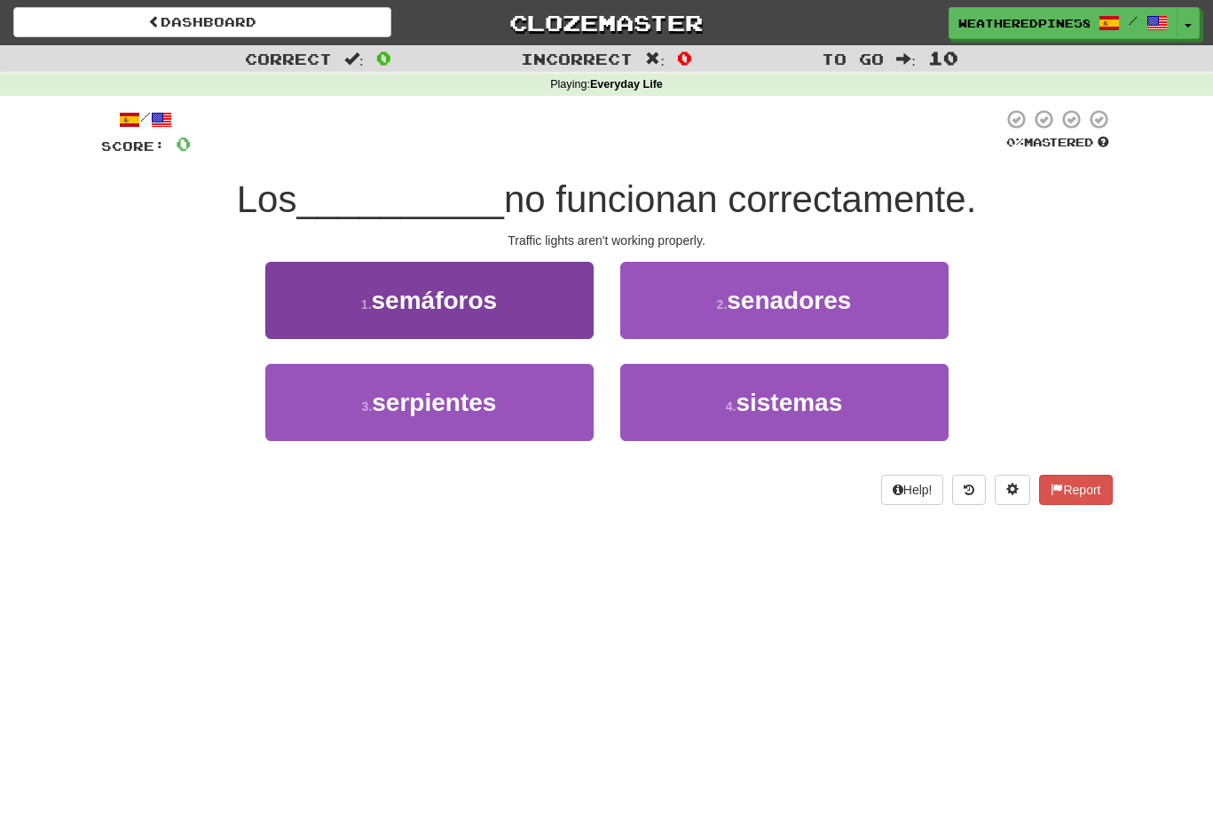
click at [511, 313] on button "1 . semáforos" at bounding box center [429, 300] width 328 height 77
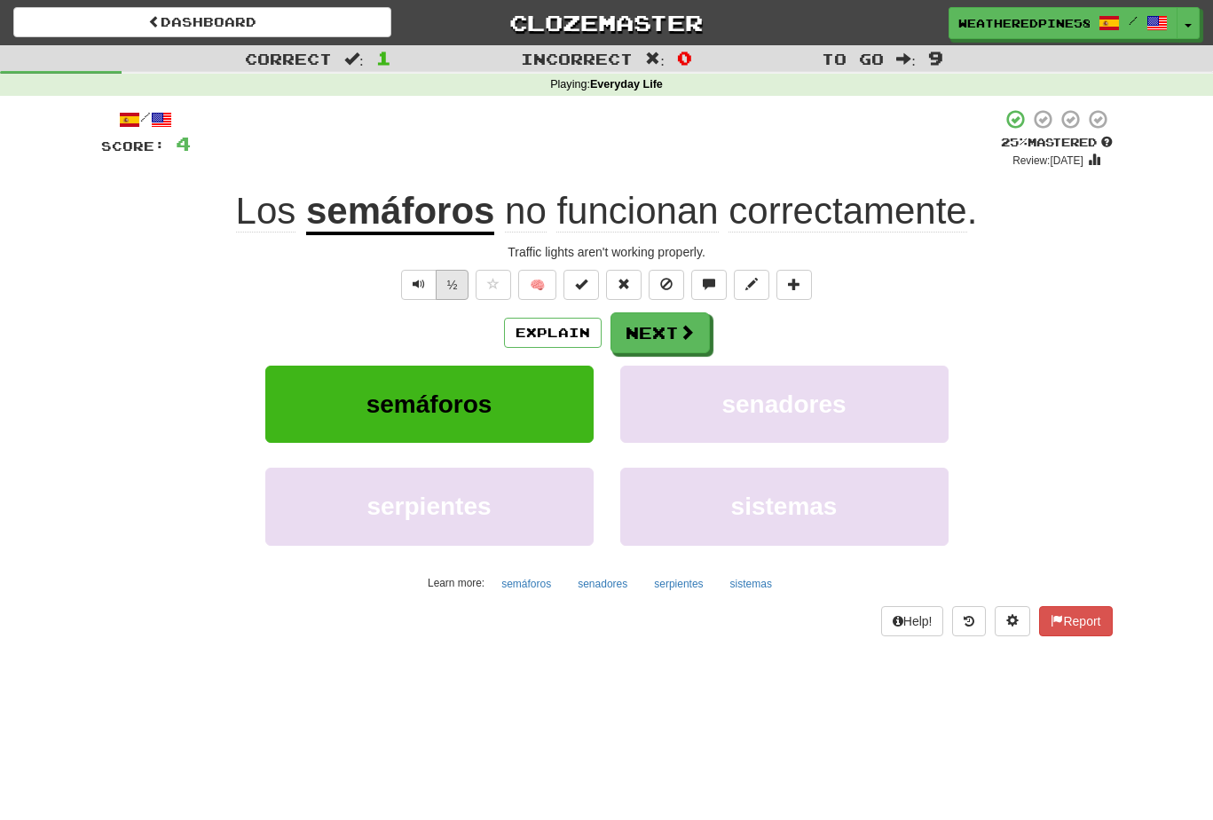
click at [437, 281] on button "½" at bounding box center [453, 285] width 34 height 30
click at [670, 344] on button "Next" at bounding box center [660, 333] width 99 height 41
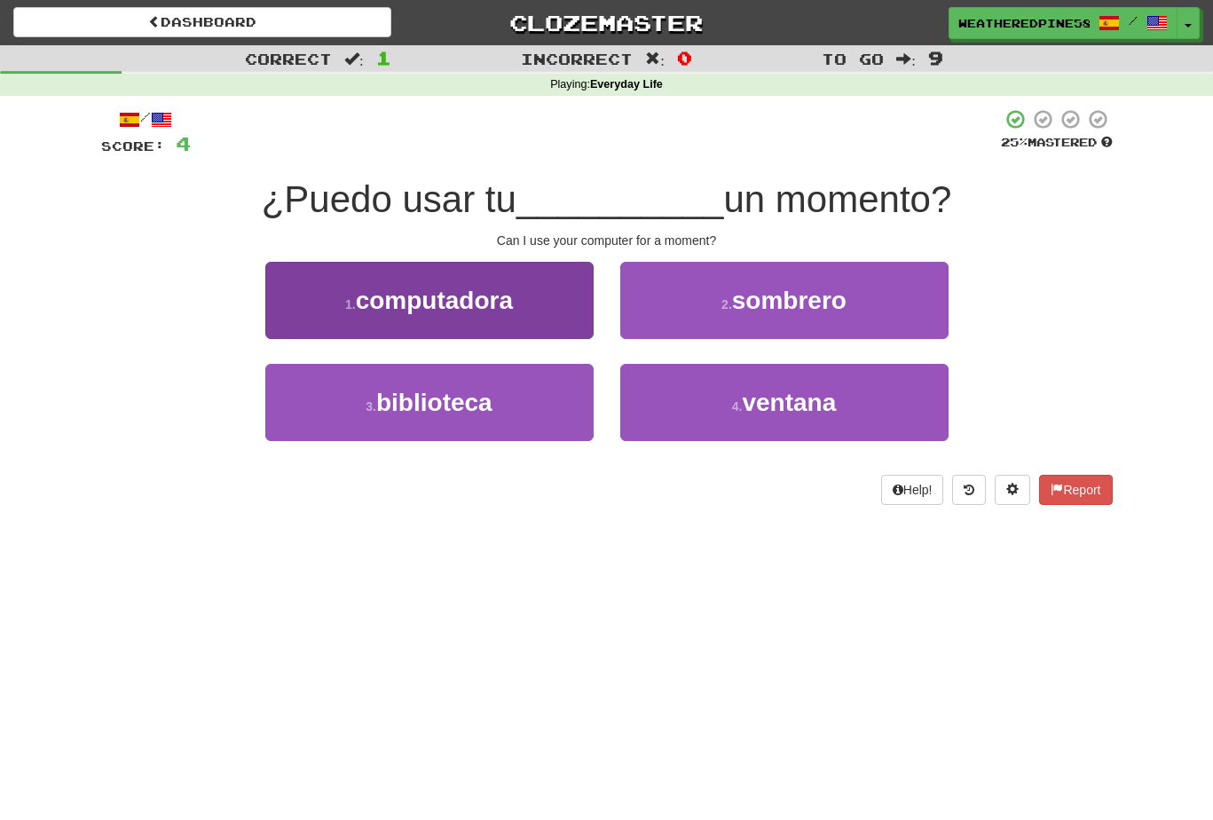
click at [486, 299] on span "computadora" at bounding box center [434, 301] width 157 height 28
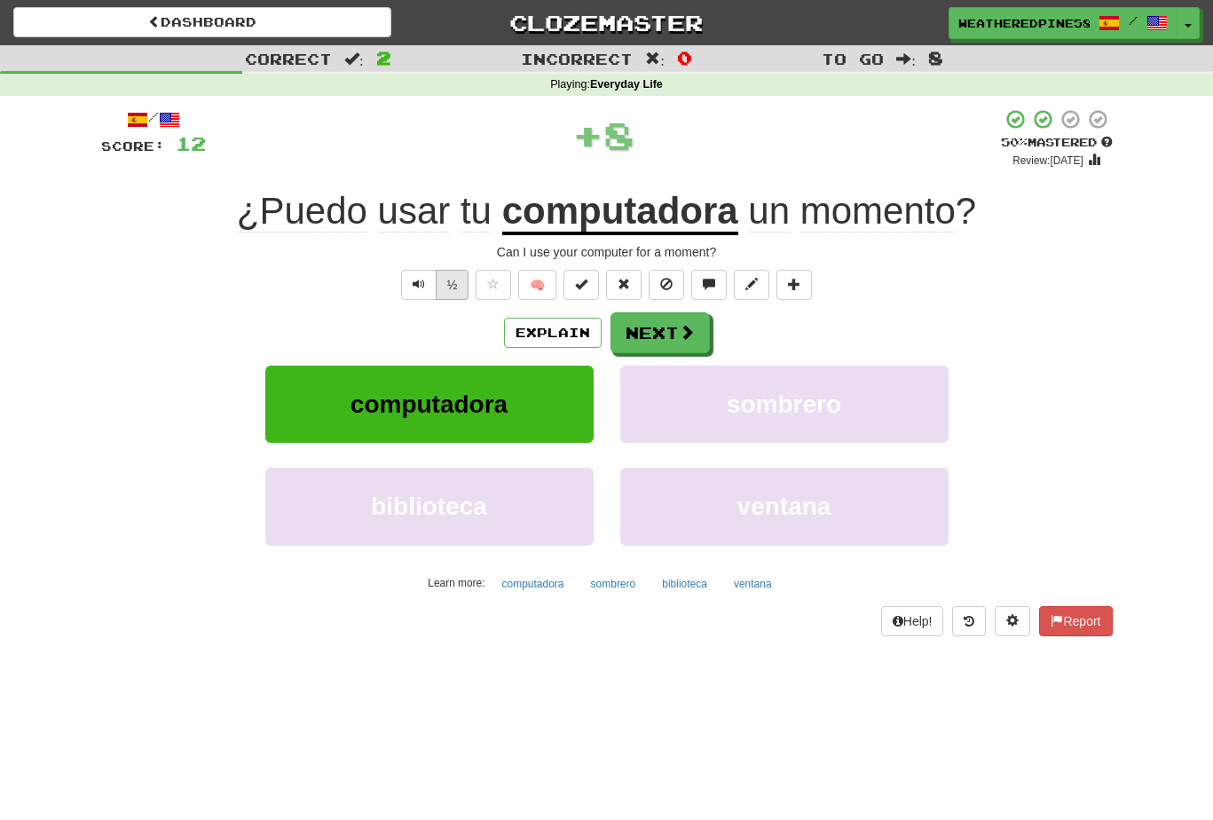
click at [457, 287] on button "½" at bounding box center [453, 285] width 34 height 30
click at [681, 335] on span at bounding box center [688, 333] width 16 height 16
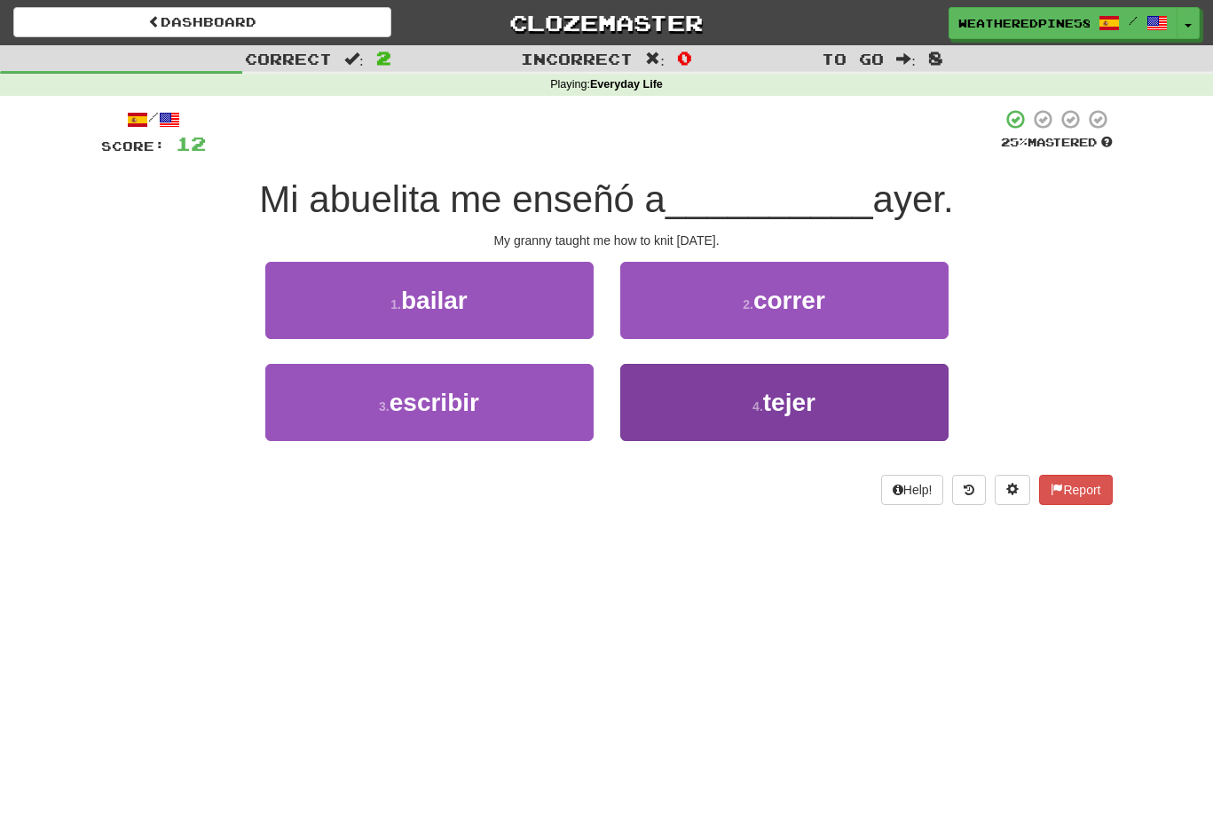
click at [810, 431] on button "4 . tejer" at bounding box center [784, 402] width 328 height 77
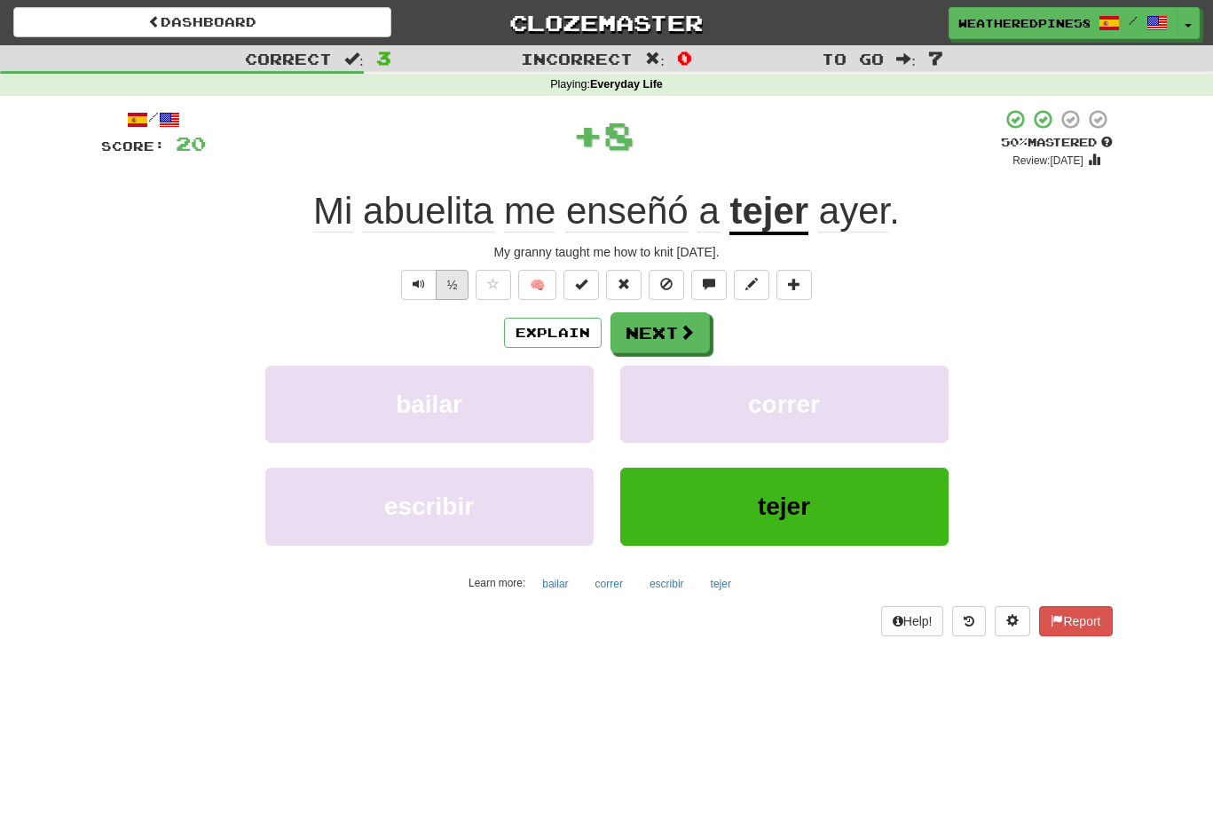
click at [439, 288] on button "½" at bounding box center [453, 285] width 34 height 30
click at [689, 329] on span at bounding box center [688, 333] width 16 height 16
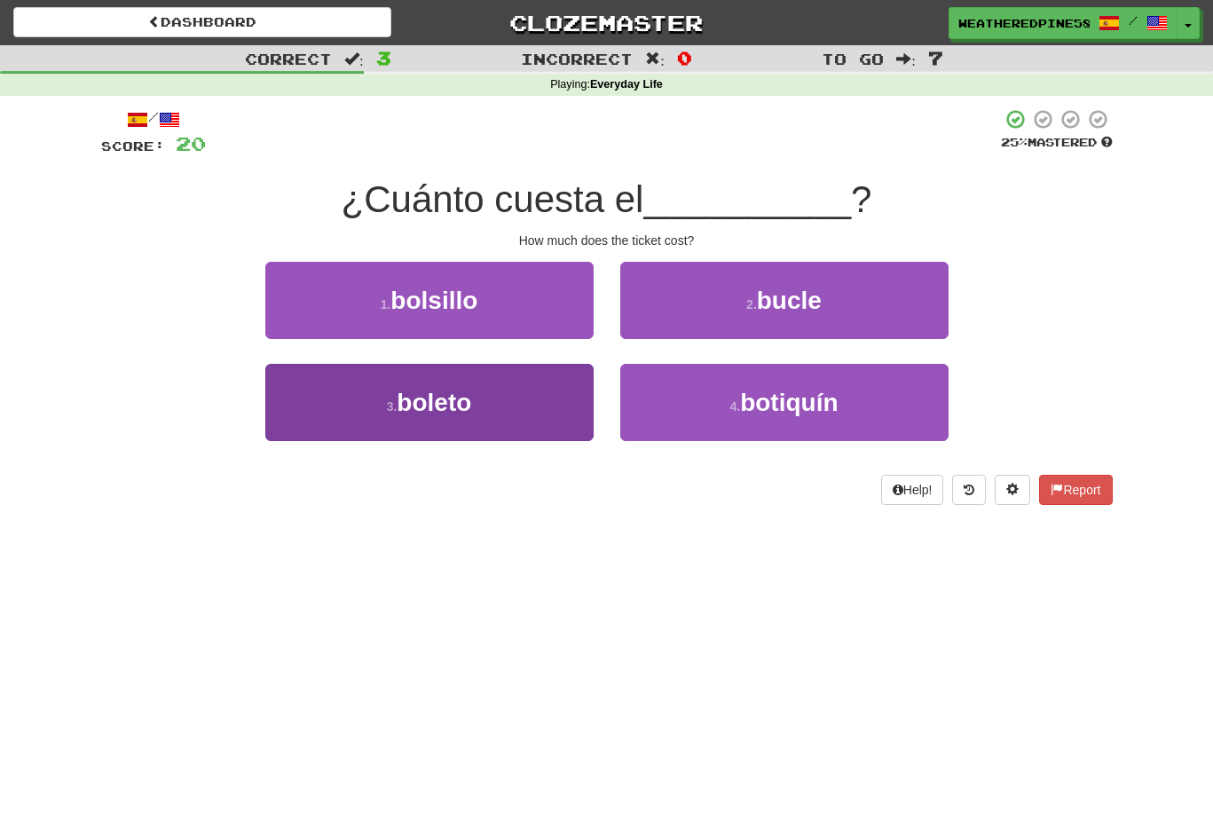
click at [584, 430] on button "3 . boleto" at bounding box center [429, 402] width 328 height 77
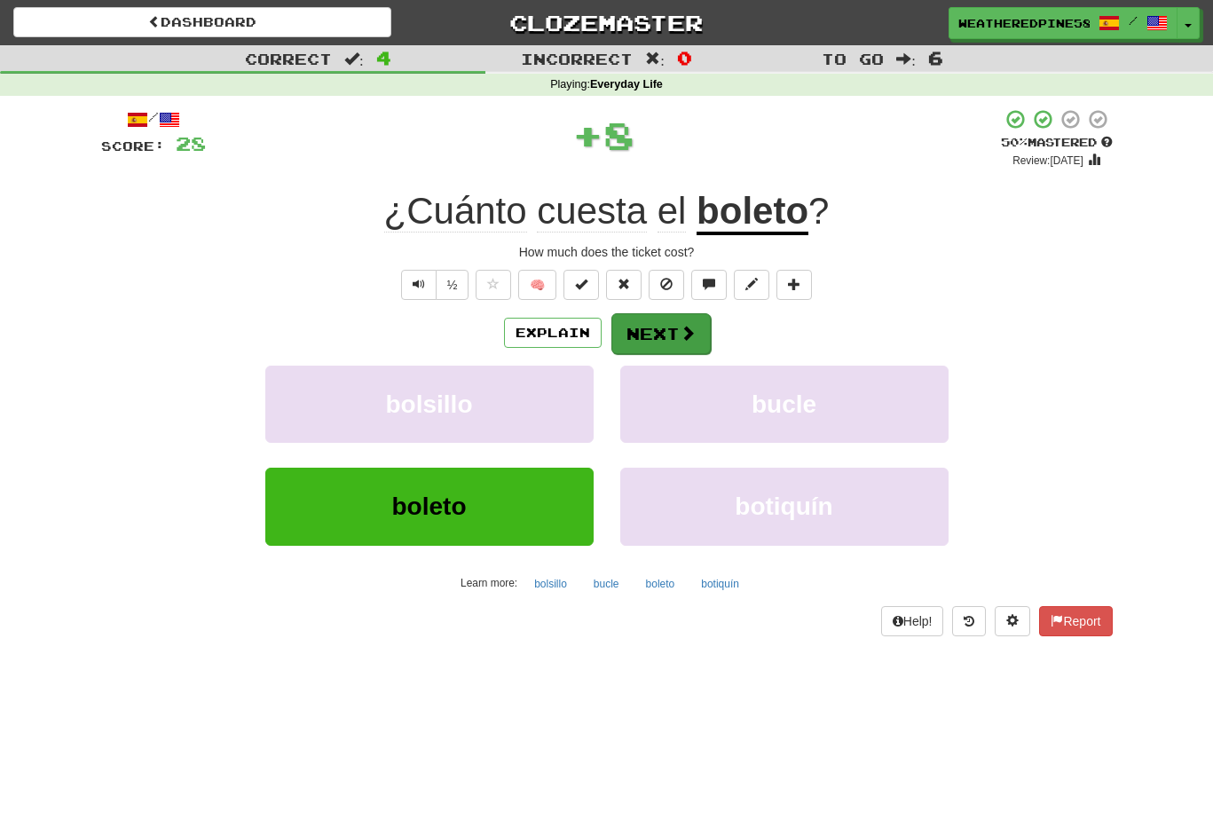
click at [658, 324] on button "Next" at bounding box center [660, 333] width 99 height 41
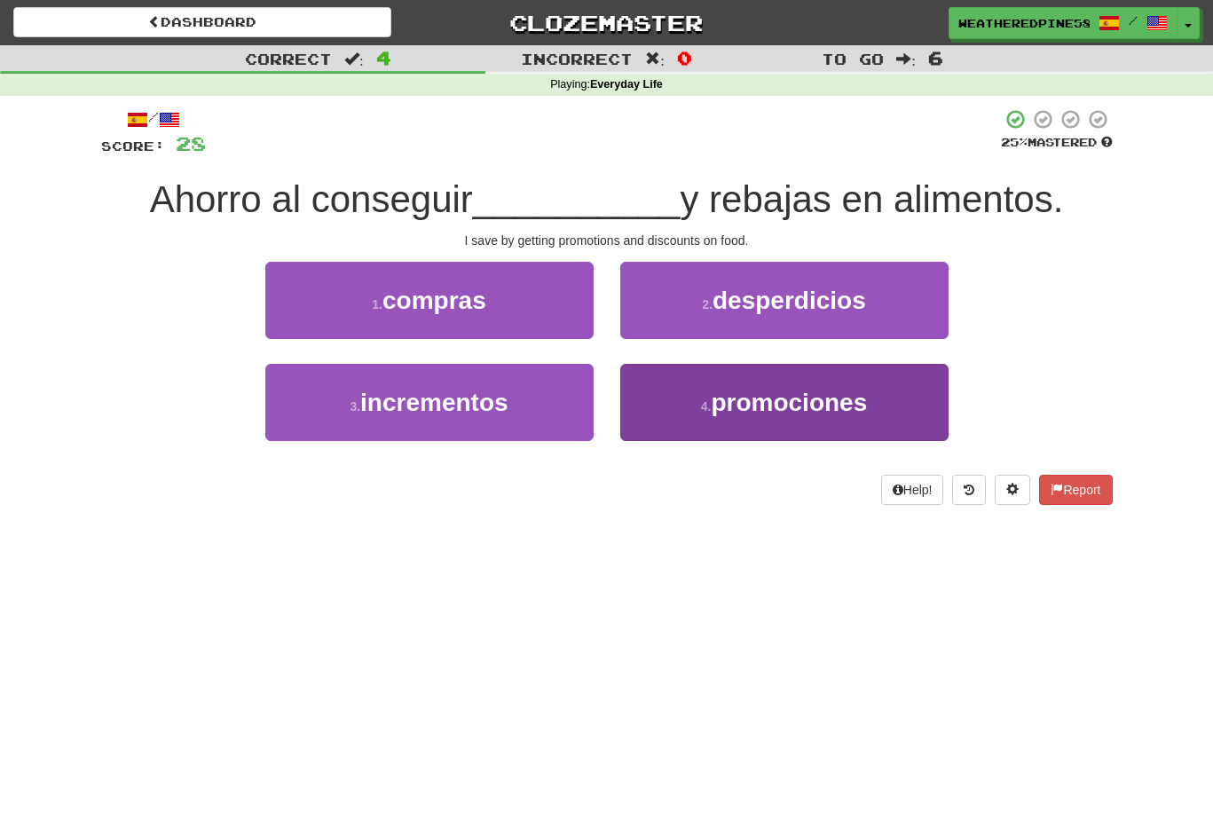
click at [839, 427] on button "4 . promociones" at bounding box center [784, 402] width 328 height 77
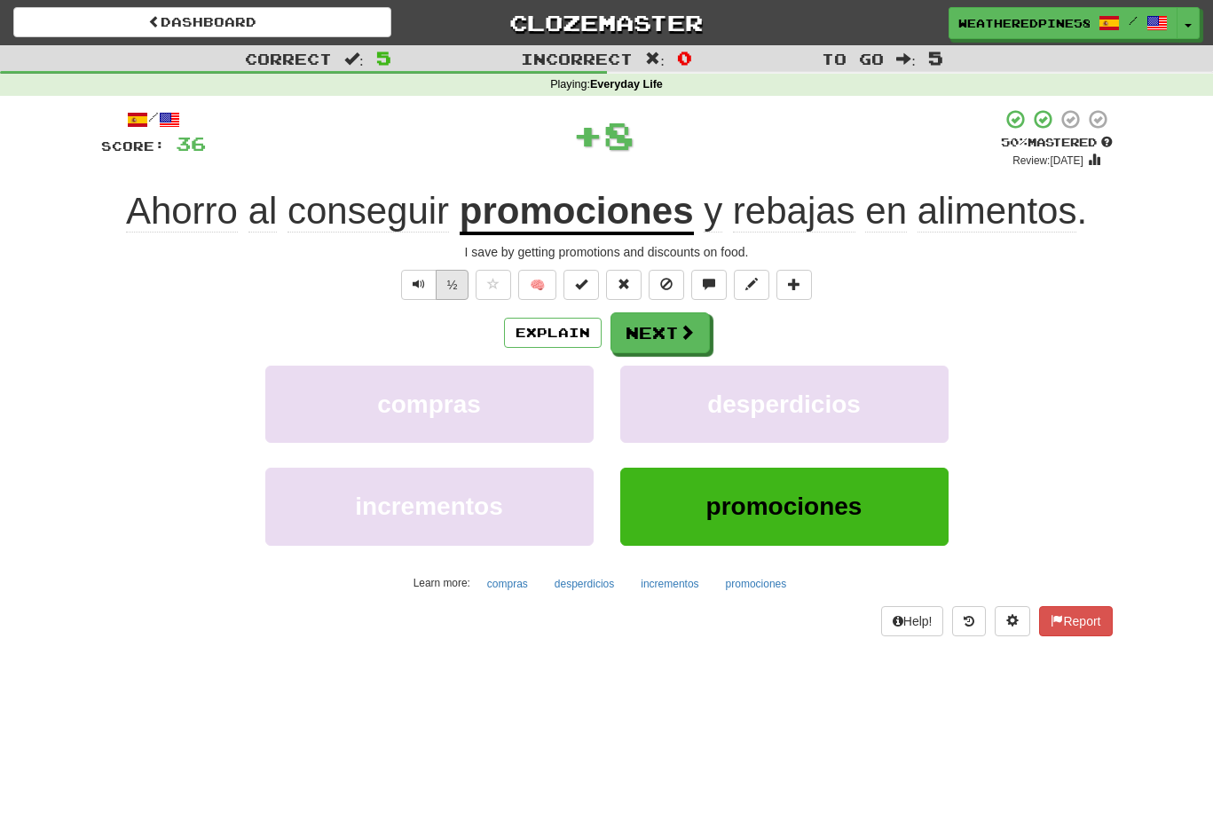
click at [437, 294] on button "½" at bounding box center [453, 285] width 34 height 30
click at [420, 286] on span "Text-to-speech controls" at bounding box center [419, 284] width 12 height 12
click at [442, 284] on button "½" at bounding box center [453, 285] width 34 height 30
click at [656, 331] on button "Next" at bounding box center [660, 333] width 99 height 41
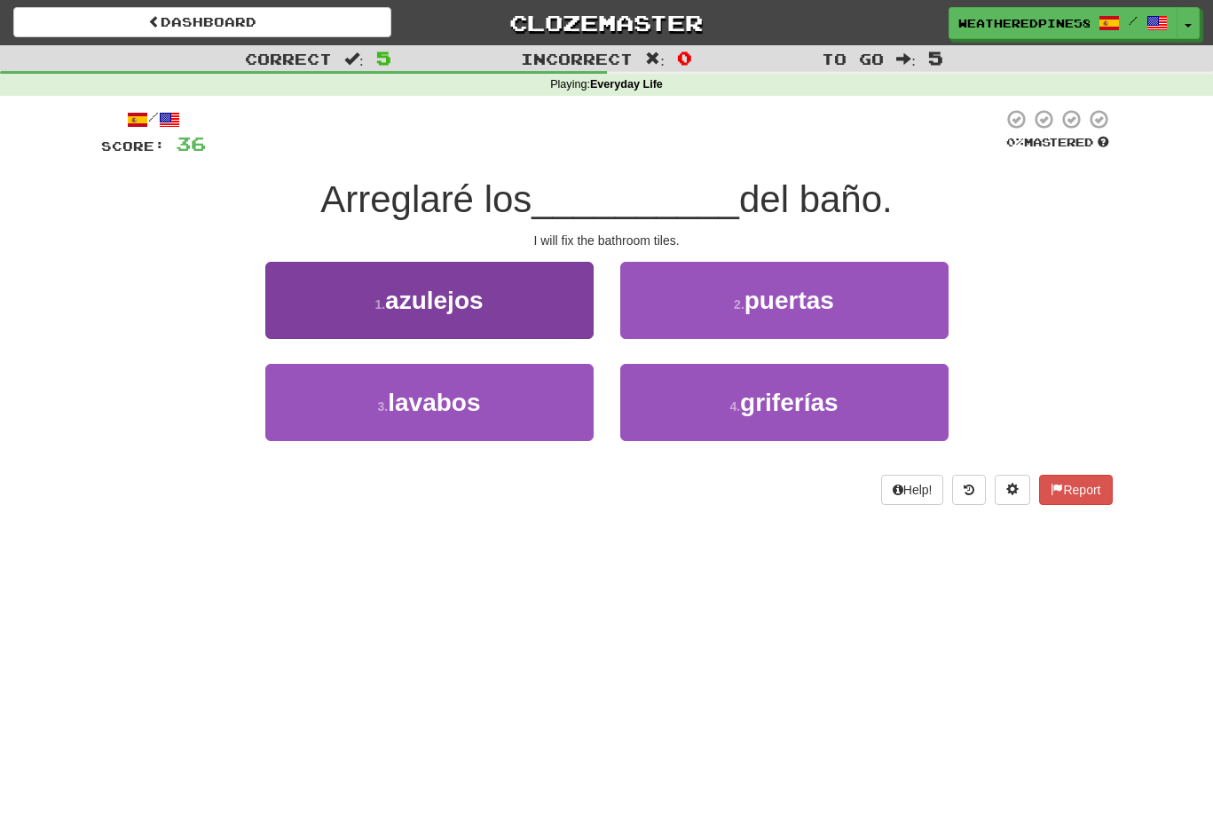
click at [337, 308] on button "1 . azulejos" at bounding box center [429, 300] width 328 height 77
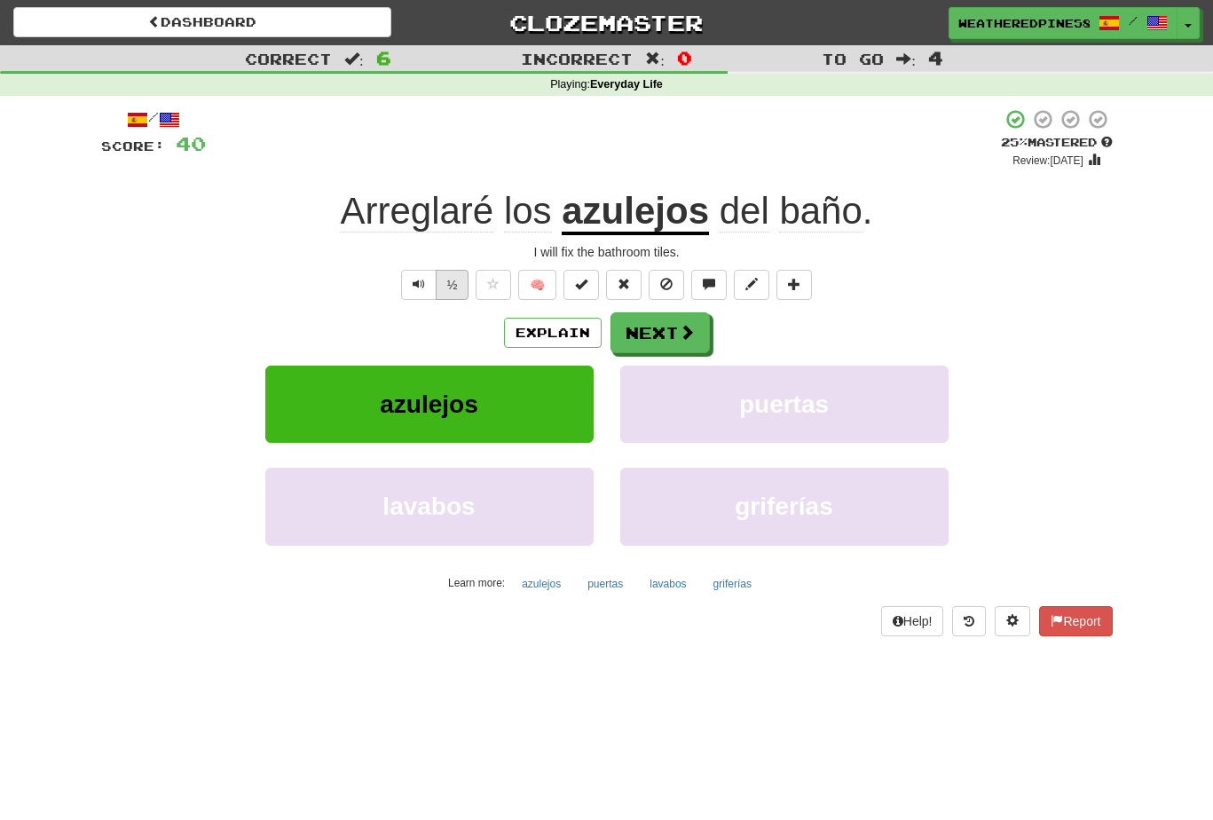
click at [446, 289] on button "½" at bounding box center [453, 285] width 34 height 30
click at [666, 327] on button "Next" at bounding box center [660, 333] width 99 height 41
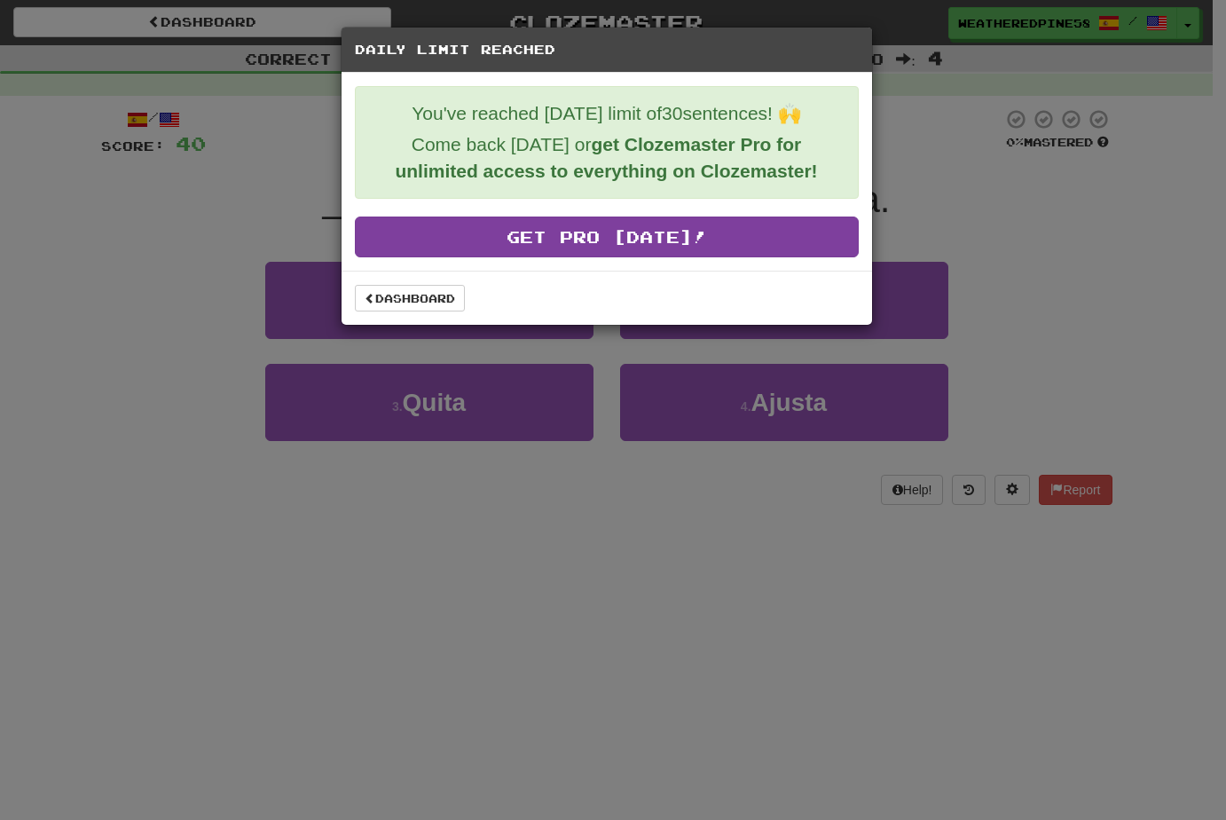
click at [578, 239] on link "Get Pro [DATE]!" at bounding box center [607, 237] width 504 height 41
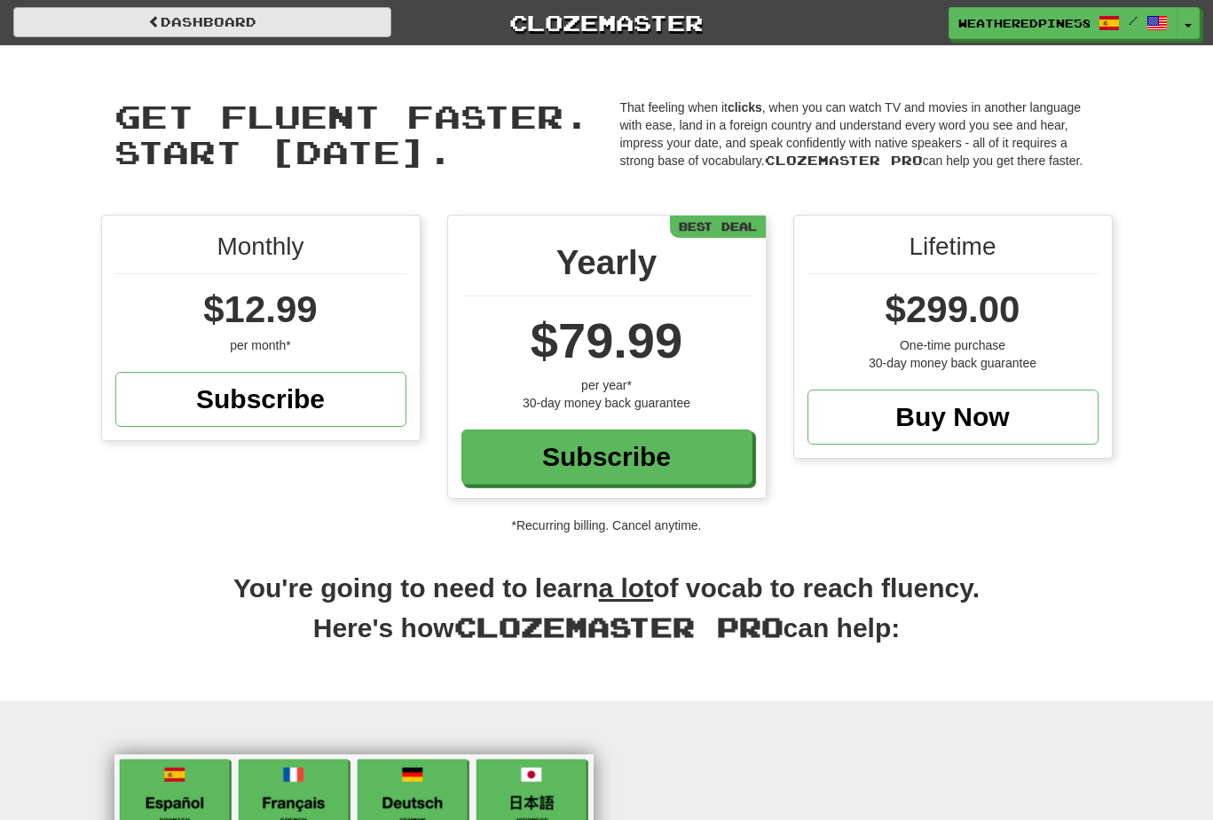
click at [262, 32] on link "Dashboard" at bounding box center [202, 22] width 378 height 30
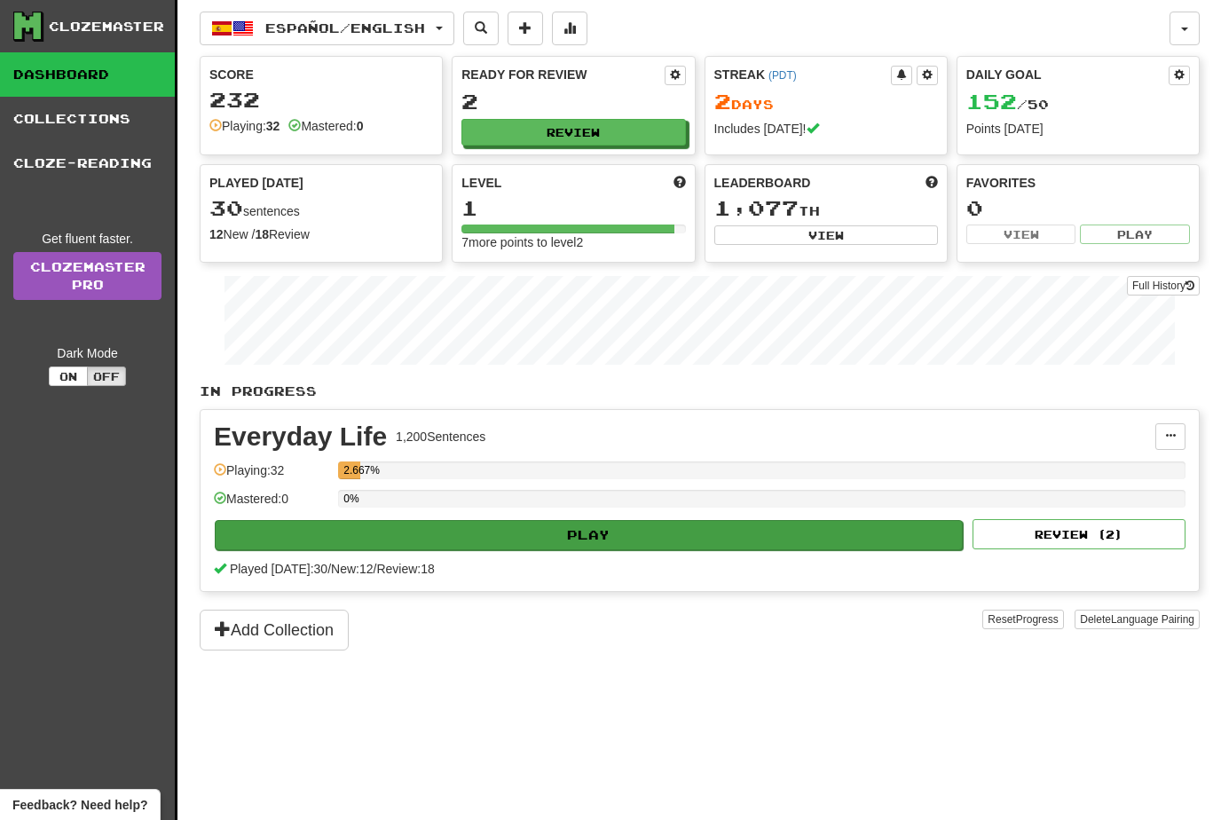
click at [680, 539] on button "Play" at bounding box center [589, 535] width 748 height 30
select select "**"
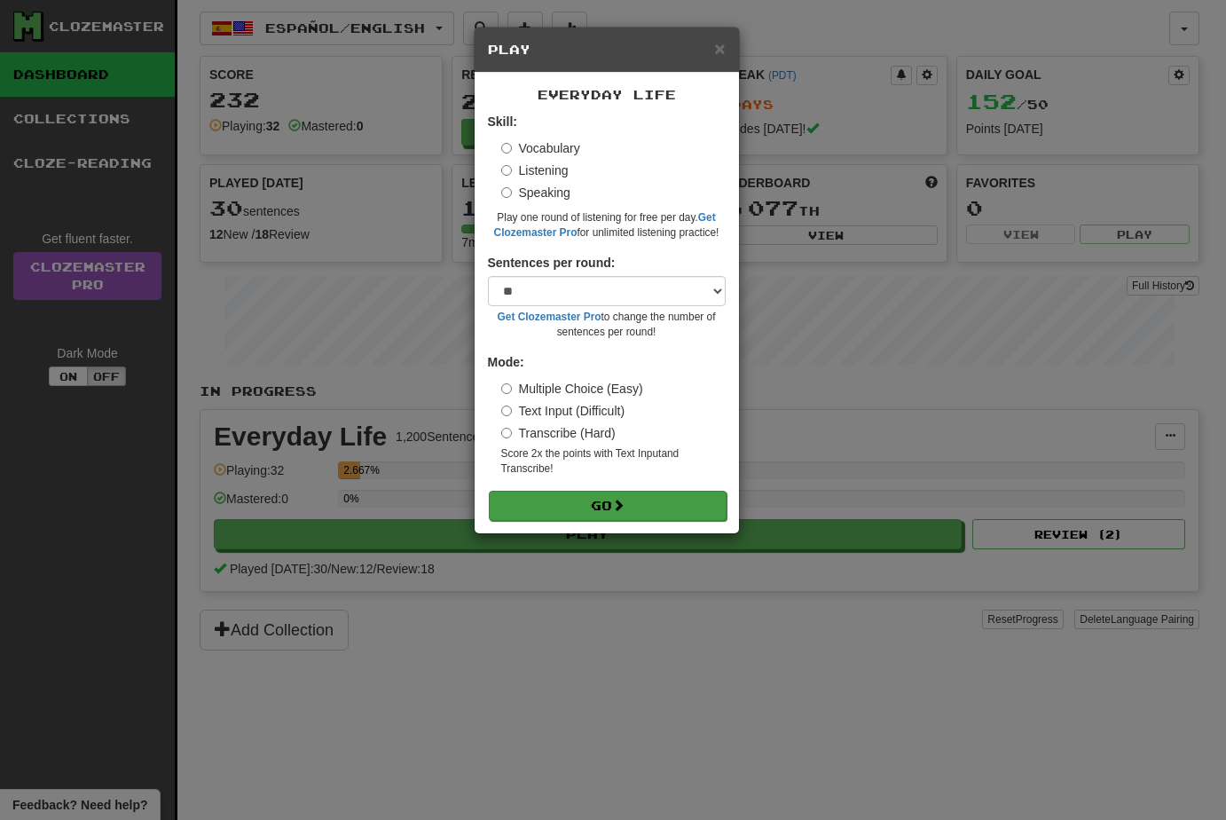
click at [598, 509] on button "Go" at bounding box center [608, 506] width 238 height 30
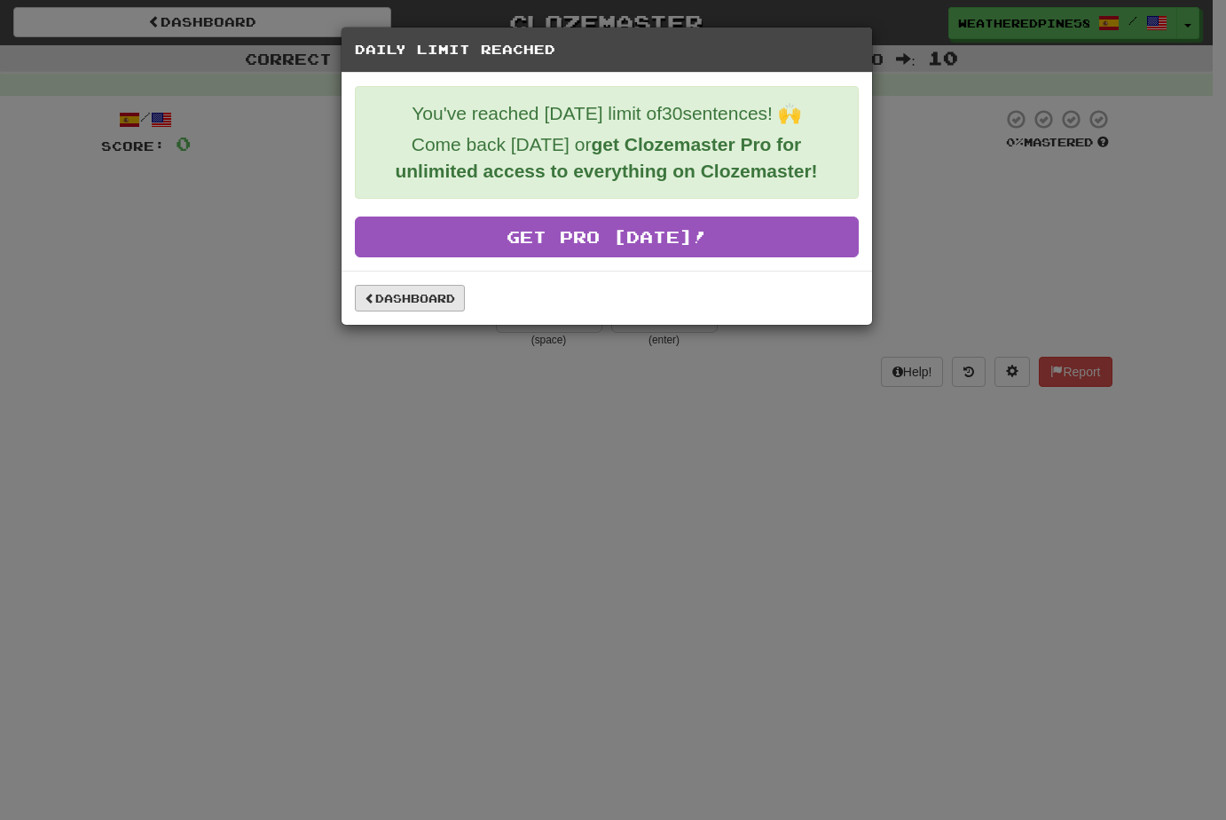
click at [412, 309] on link "Dashboard" at bounding box center [410, 298] width 110 height 27
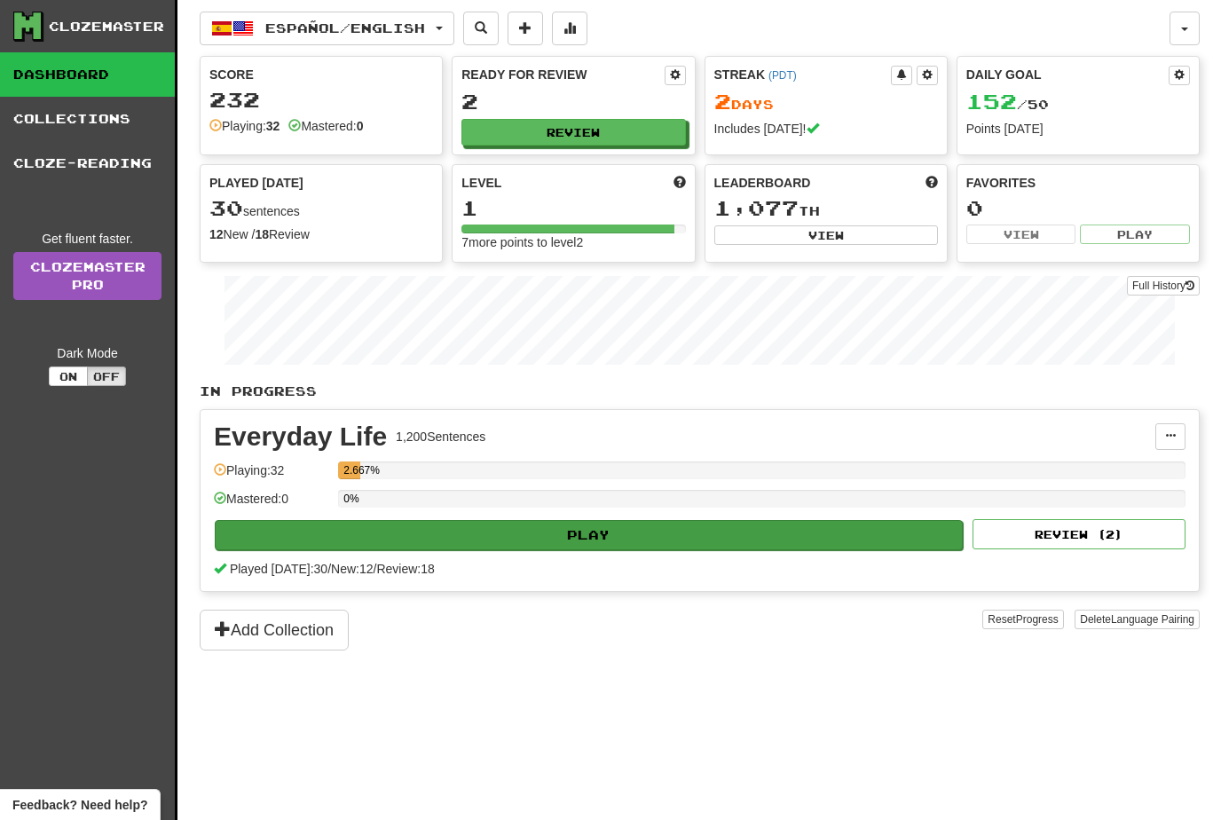
click at [472, 524] on button "Play" at bounding box center [589, 535] width 748 height 30
select select "**"
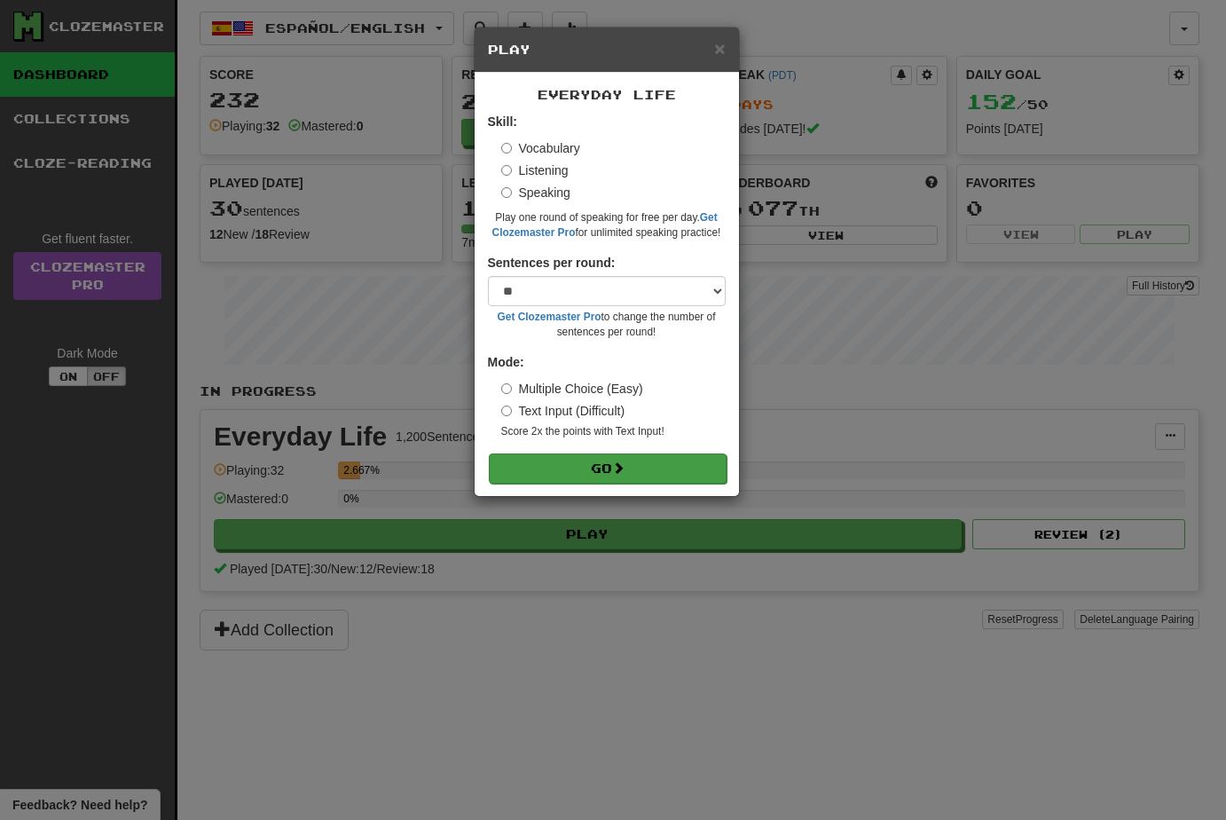
click at [585, 462] on button "Go" at bounding box center [608, 468] width 238 height 30
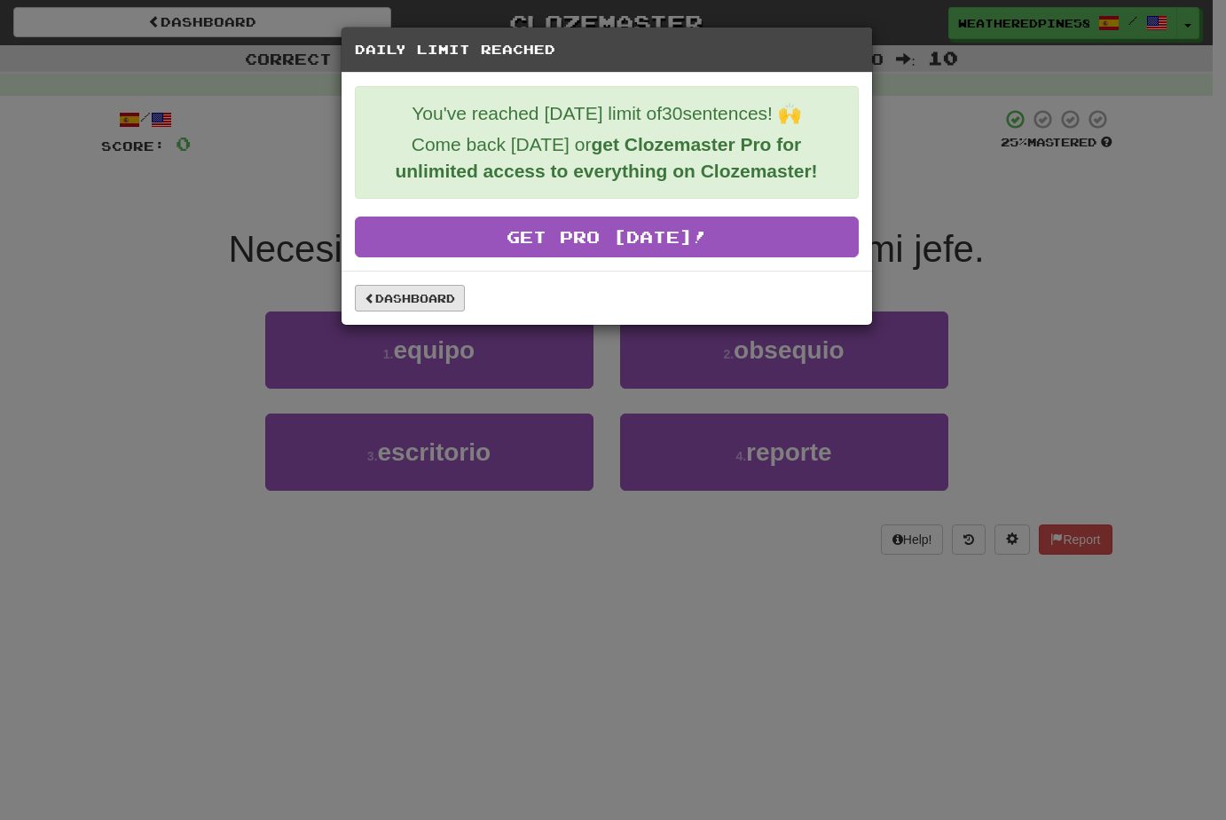
click at [415, 310] on link "Dashboard" at bounding box center [410, 298] width 110 height 27
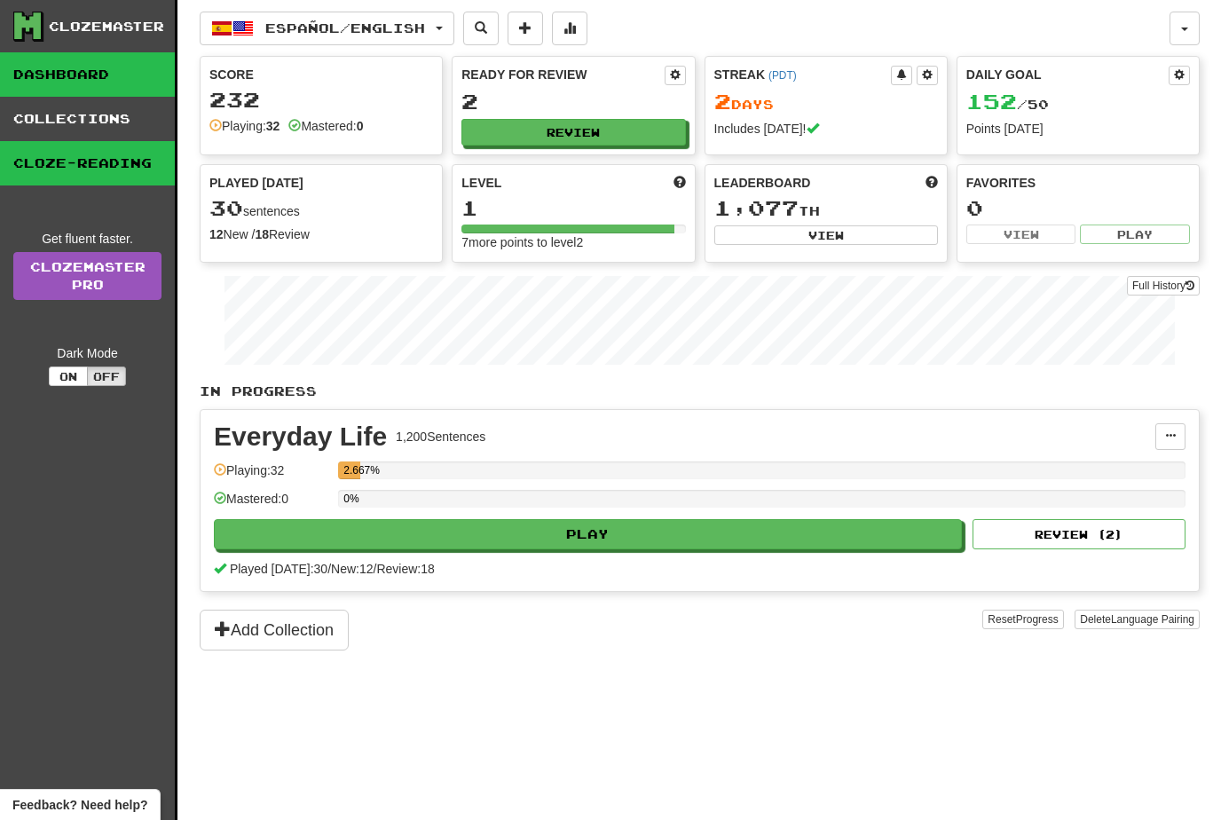
click at [90, 177] on link "Cloze-Reading" at bounding box center [87, 163] width 175 height 44
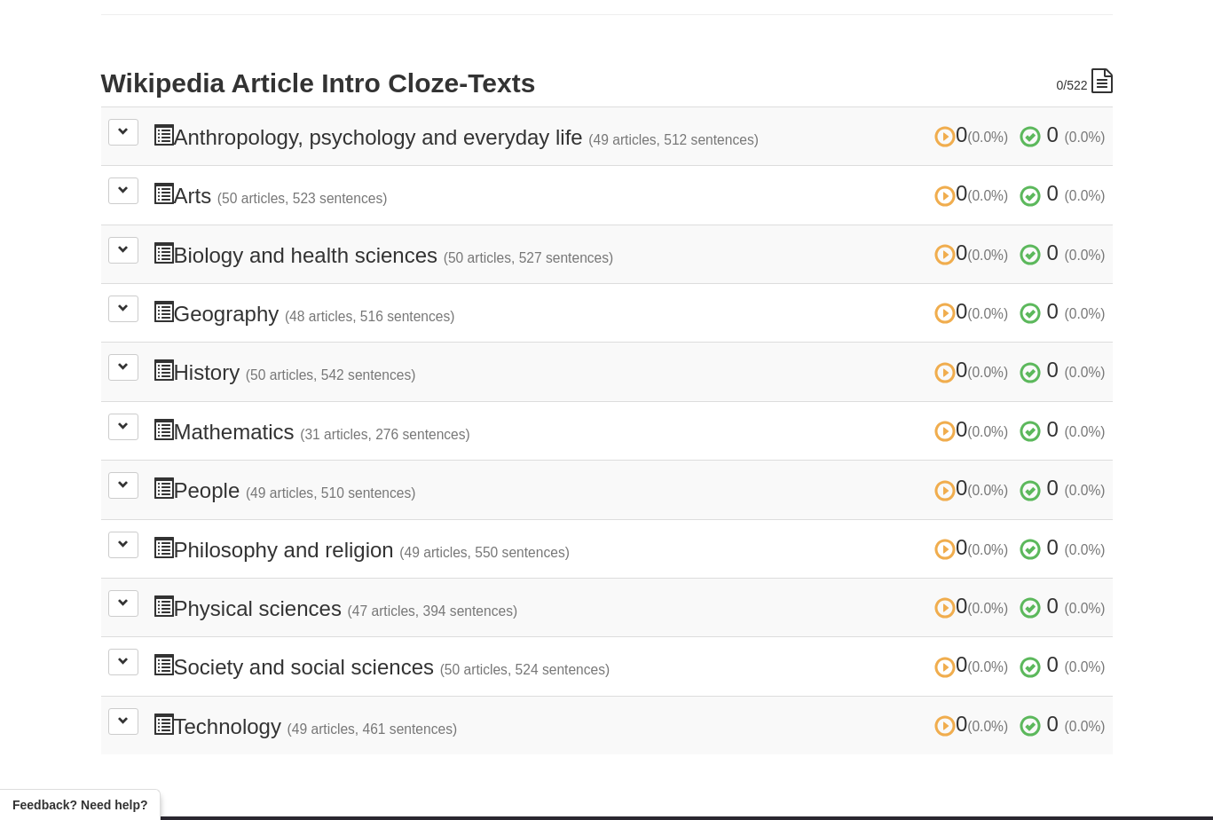
scroll to position [438, 0]
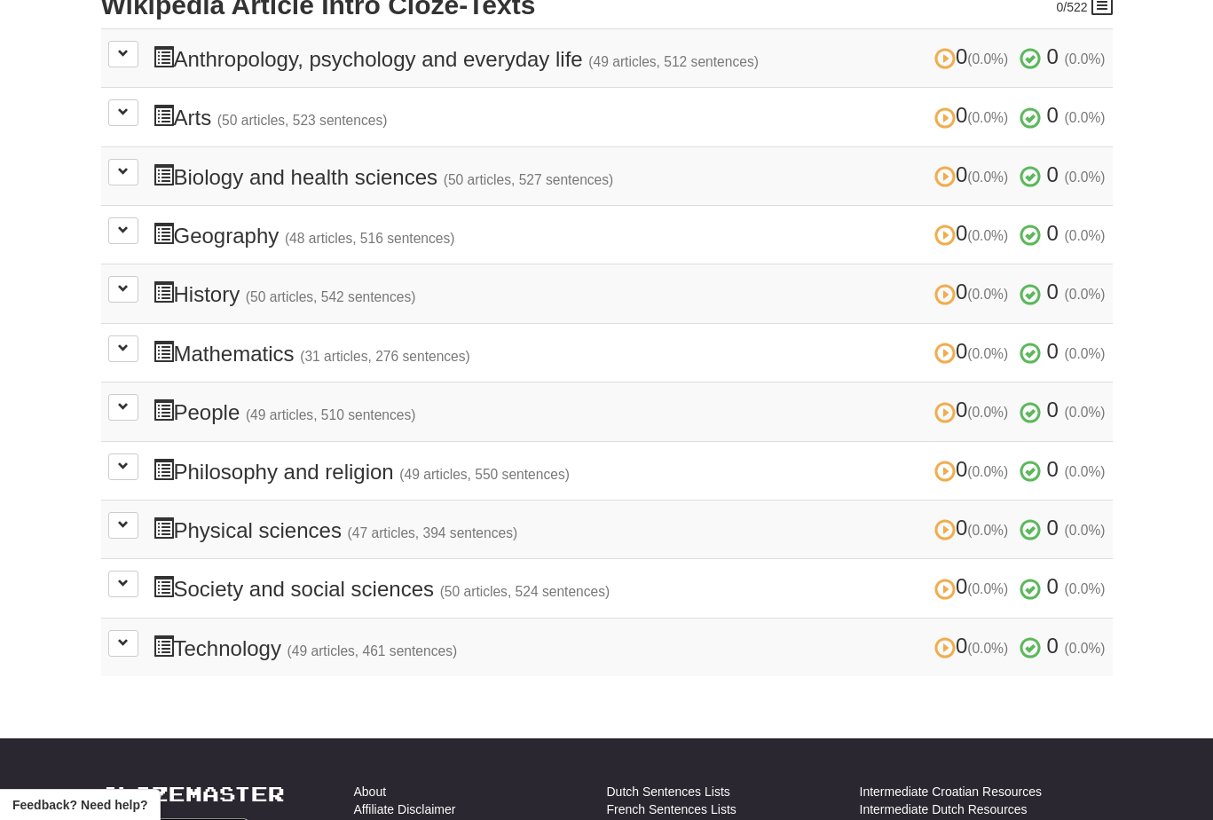
click at [236, 405] on h3 "0 (0.0%) 0 (0.0%) People (49 articles, 510 sentences) 0 (0.0%) 0 (0.0%)" at bounding box center [629, 411] width 953 height 26
click at [118, 406] on button at bounding box center [123, 407] width 30 height 27
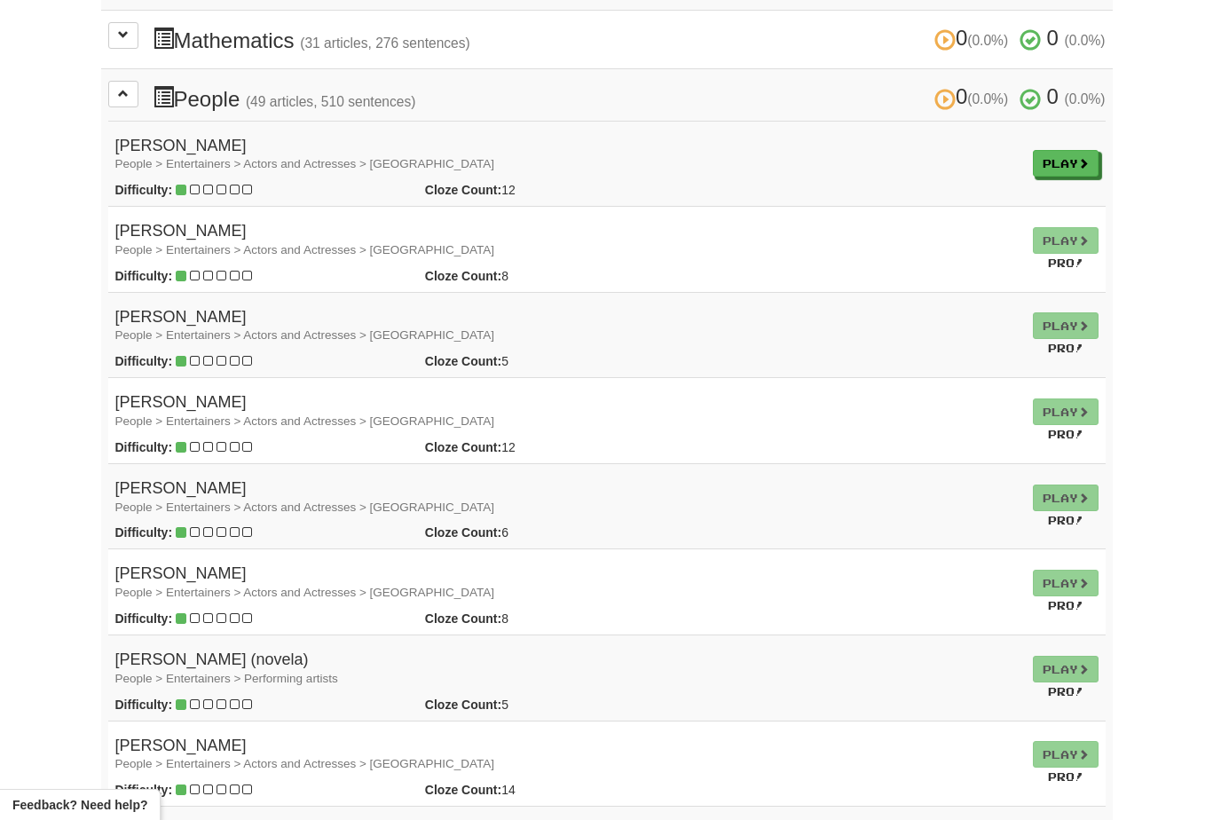
scroll to position [580, 0]
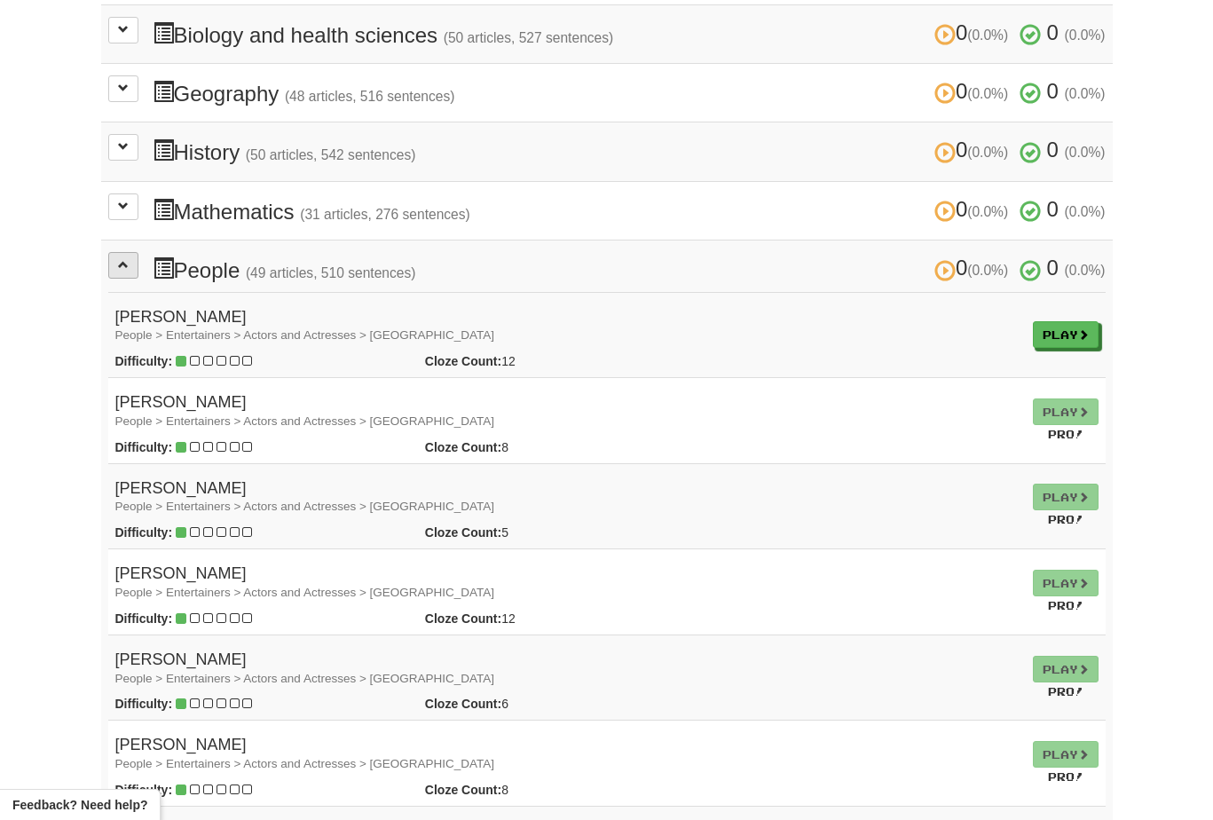
click at [129, 259] on button at bounding box center [123, 265] width 30 height 27
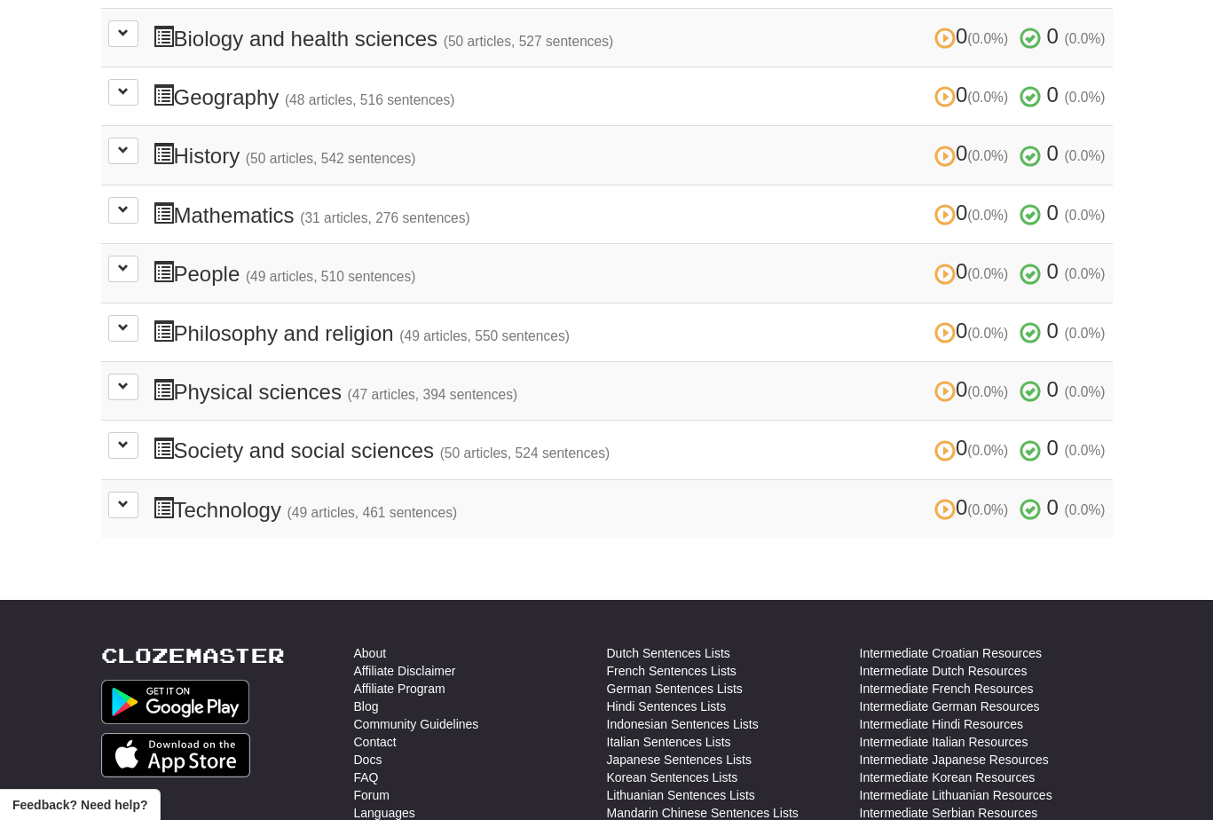
scroll to position [570, 0]
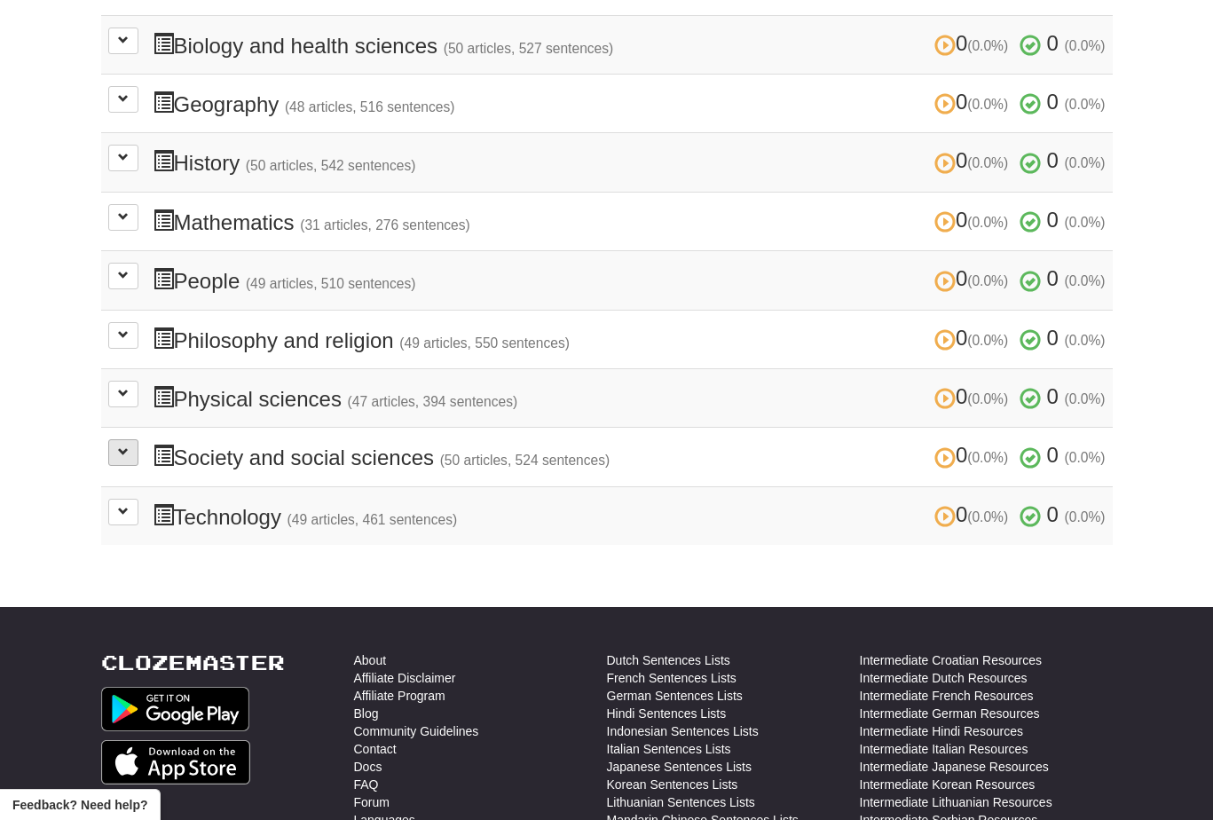
click at [128, 446] on span at bounding box center [123, 451] width 11 height 11
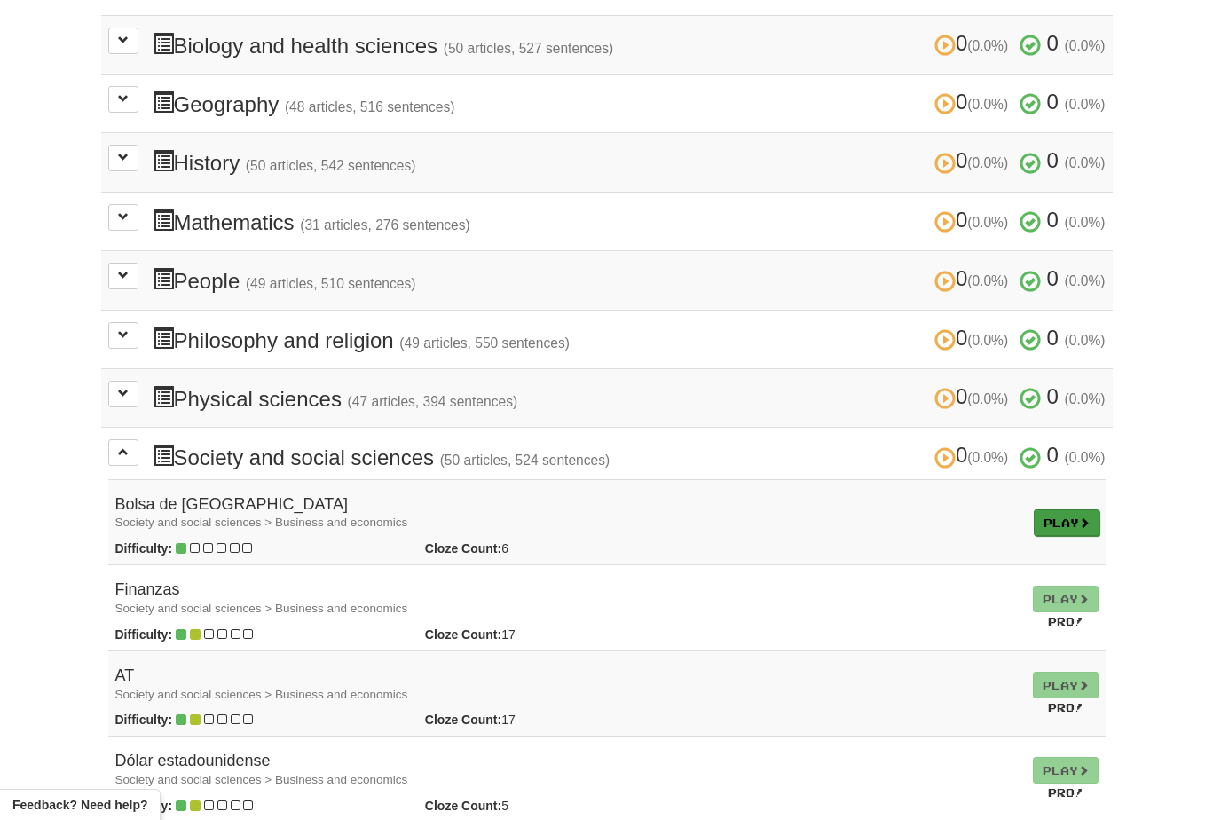
click at [1076, 514] on link "Play" at bounding box center [1067, 522] width 66 height 27
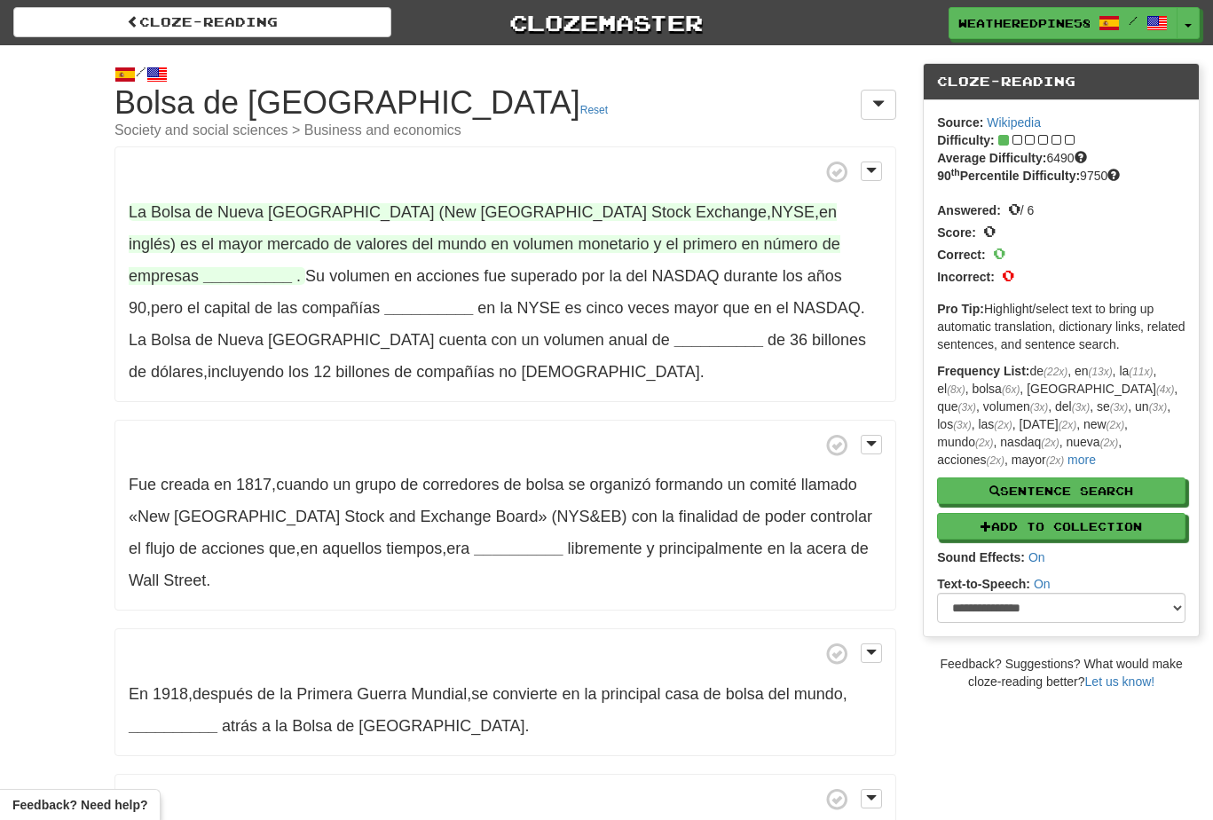
click at [292, 267] on strong "__________" at bounding box center [247, 276] width 89 height 18
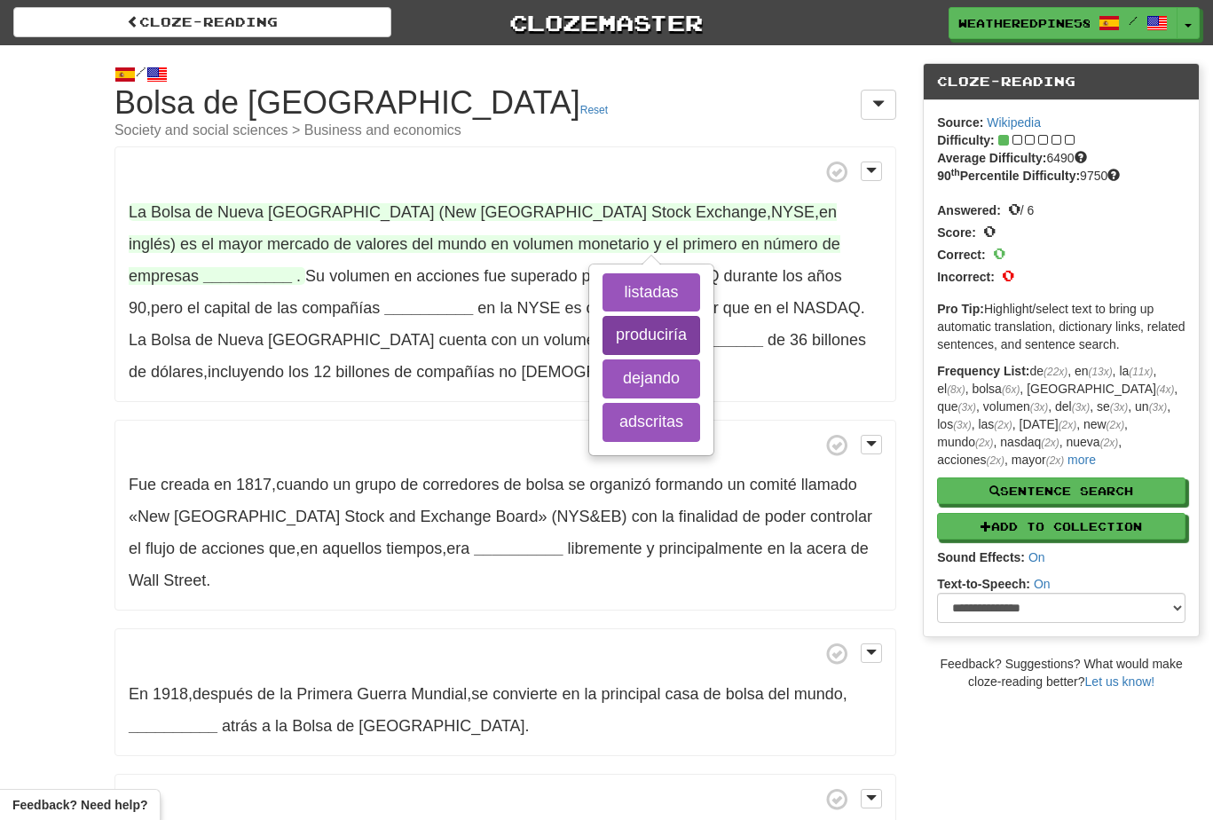
click at [634, 331] on button "produciría" at bounding box center [652, 335] width 98 height 39
click at [649, 419] on button "adscritas" at bounding box center [652, 422] width 98 height 39
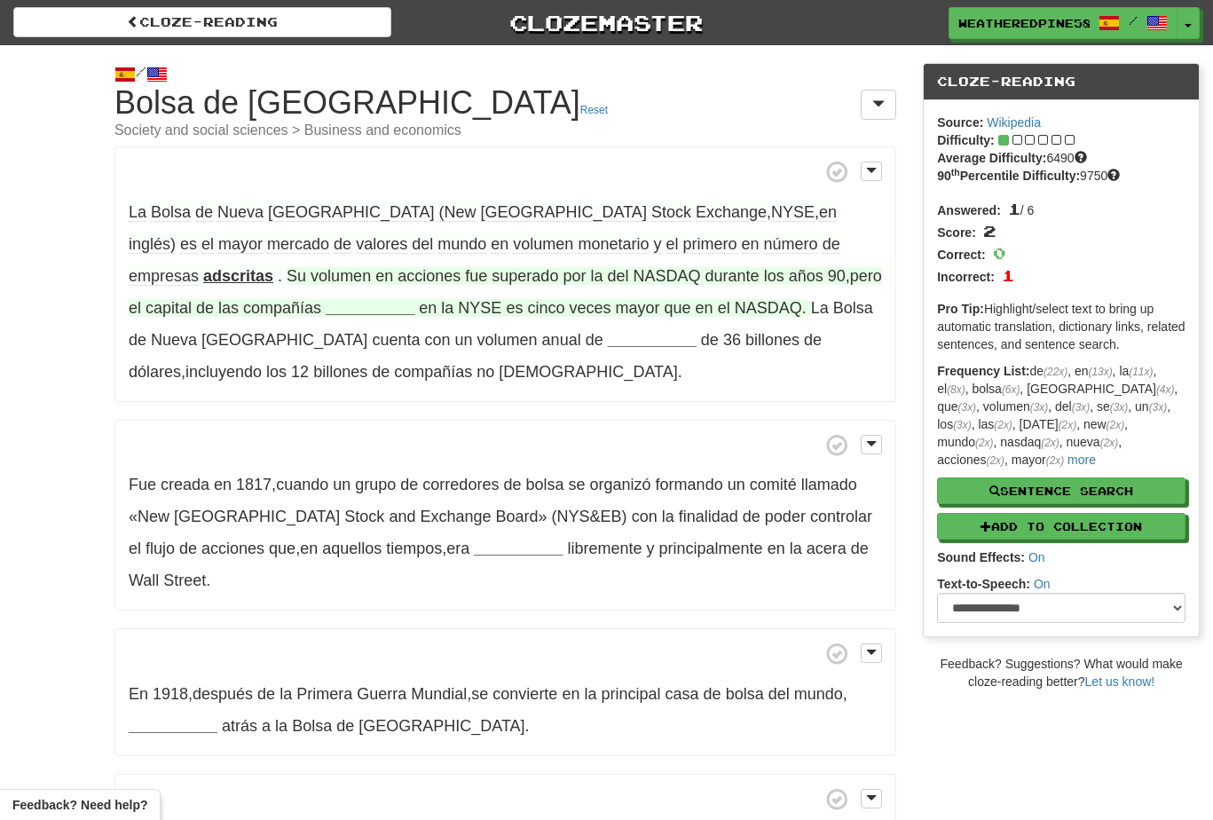
click at [414, 299] on strong "__________" at bounding box center [370, 308] width 89 height 18
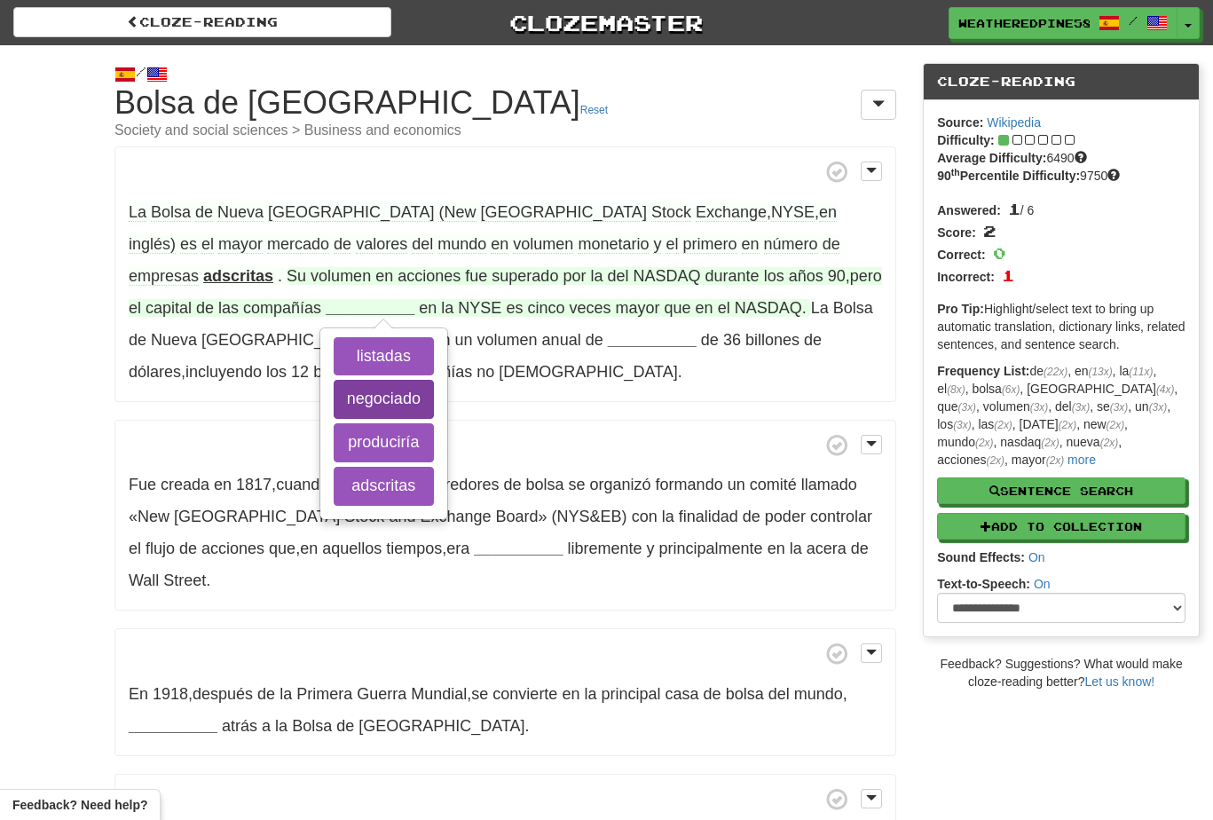
click at [434, 380] on button "negociado" at bounding box center [384, 399] width 100 height 39
click at [434, 337] on button "listadas" at bounding box center [384, 356] width 100 height 39
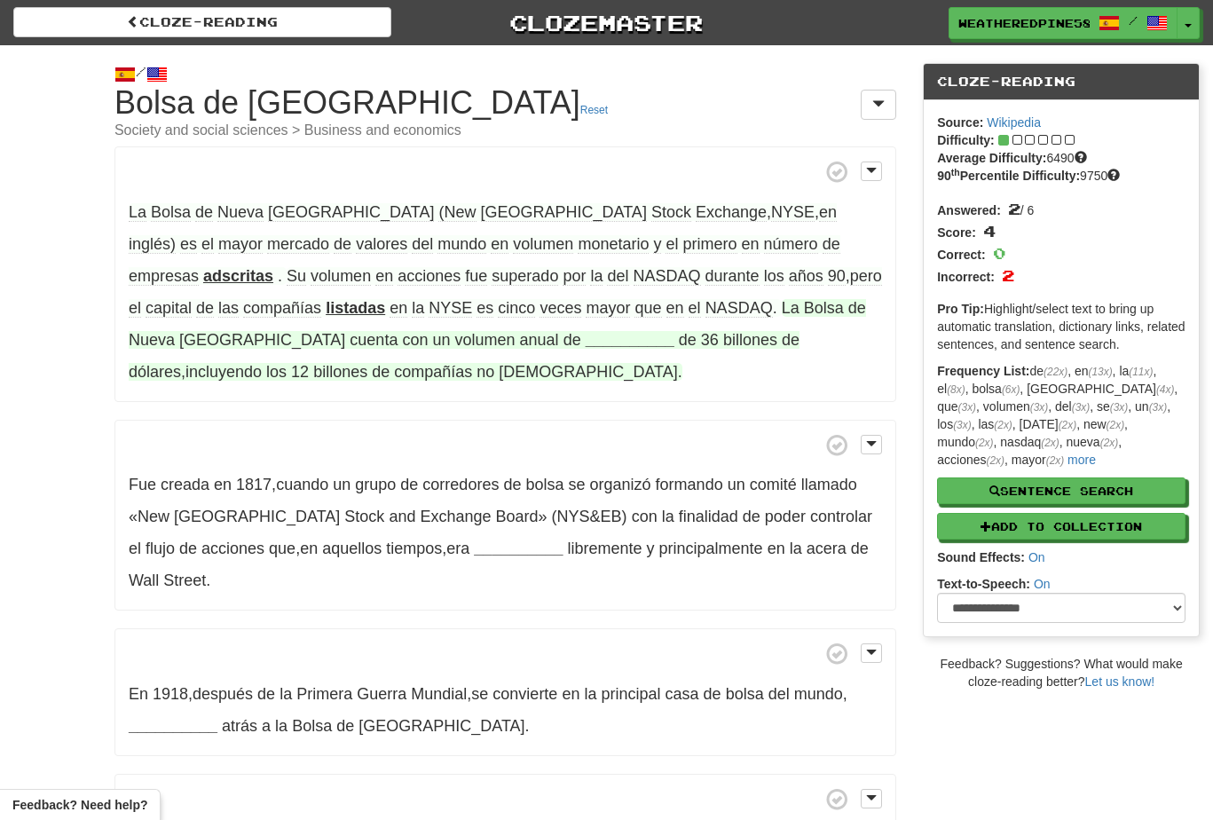
click at [586, 338] on strong "__________" at bounding box center [630, 340] width 89 height 18
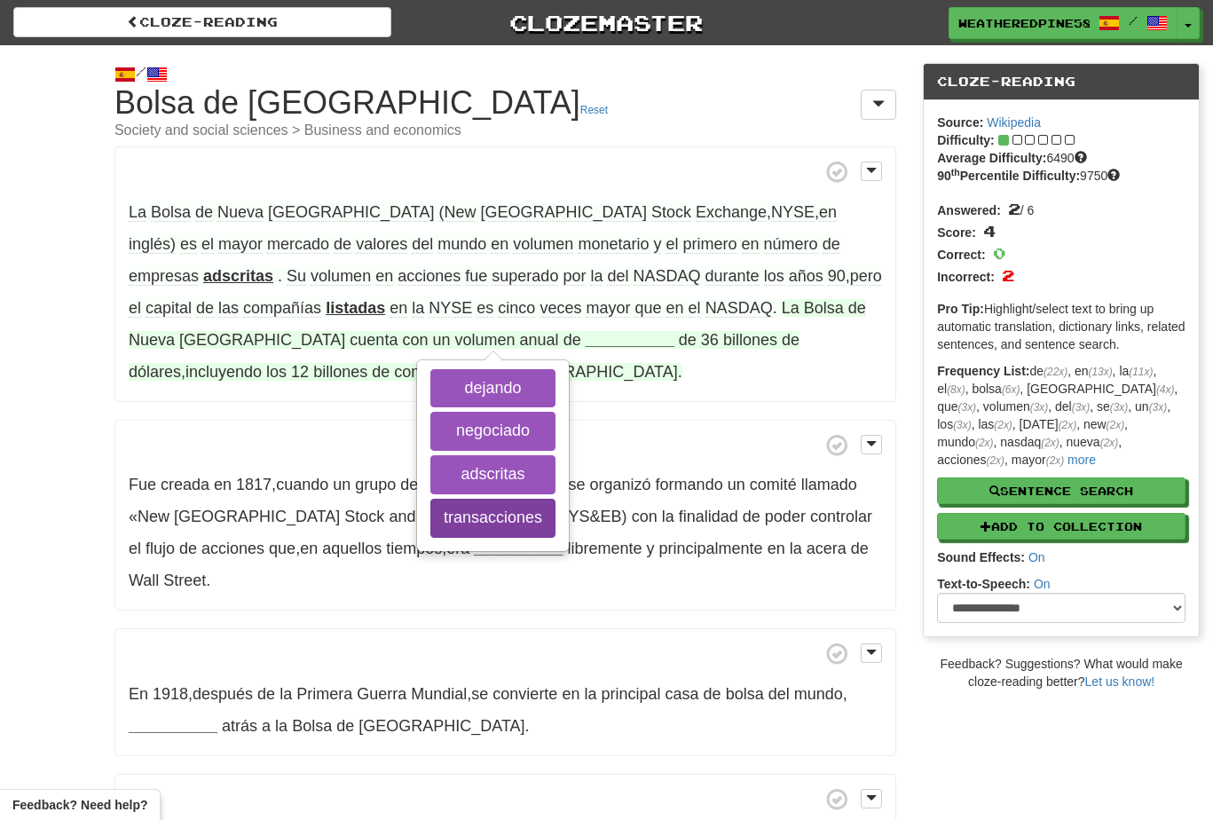
click at [430, 525] on button "transacciones" at bounding box center [492, 518] width 125 height 39
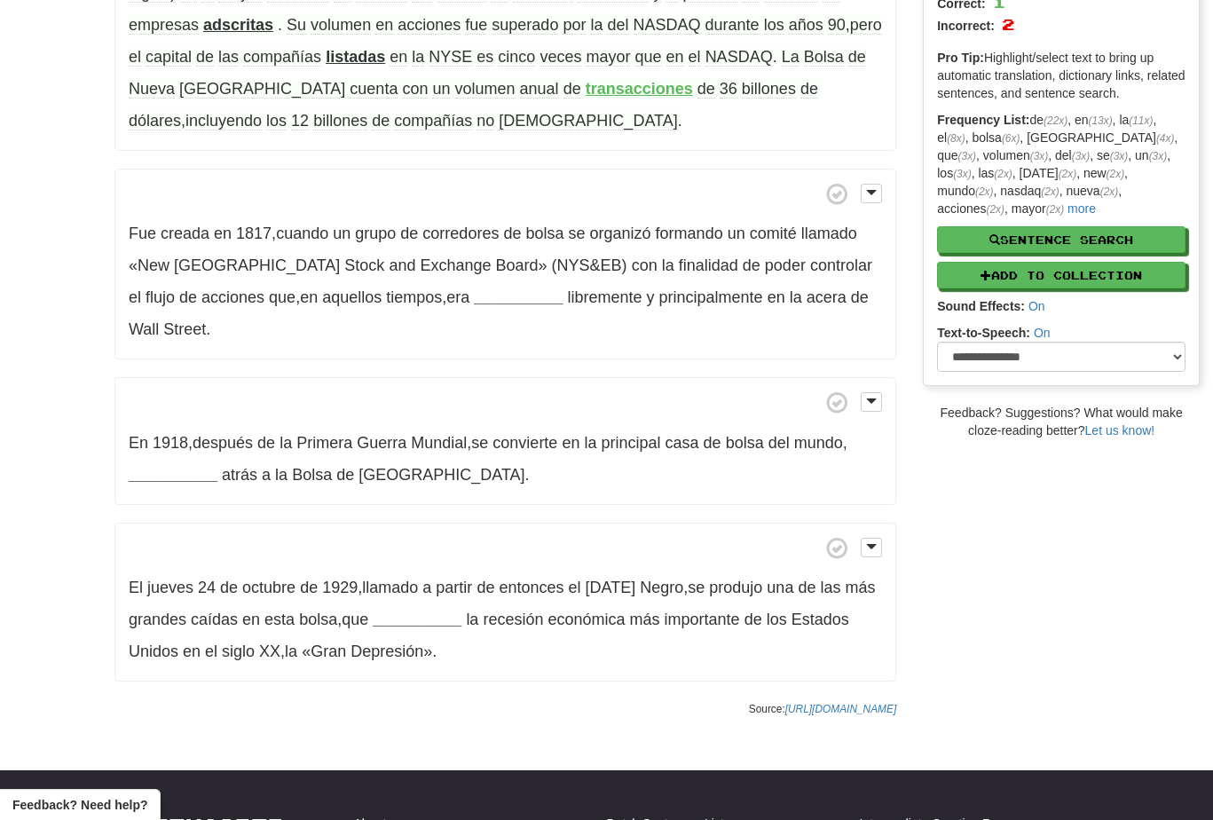
scroll to position [78, 0]
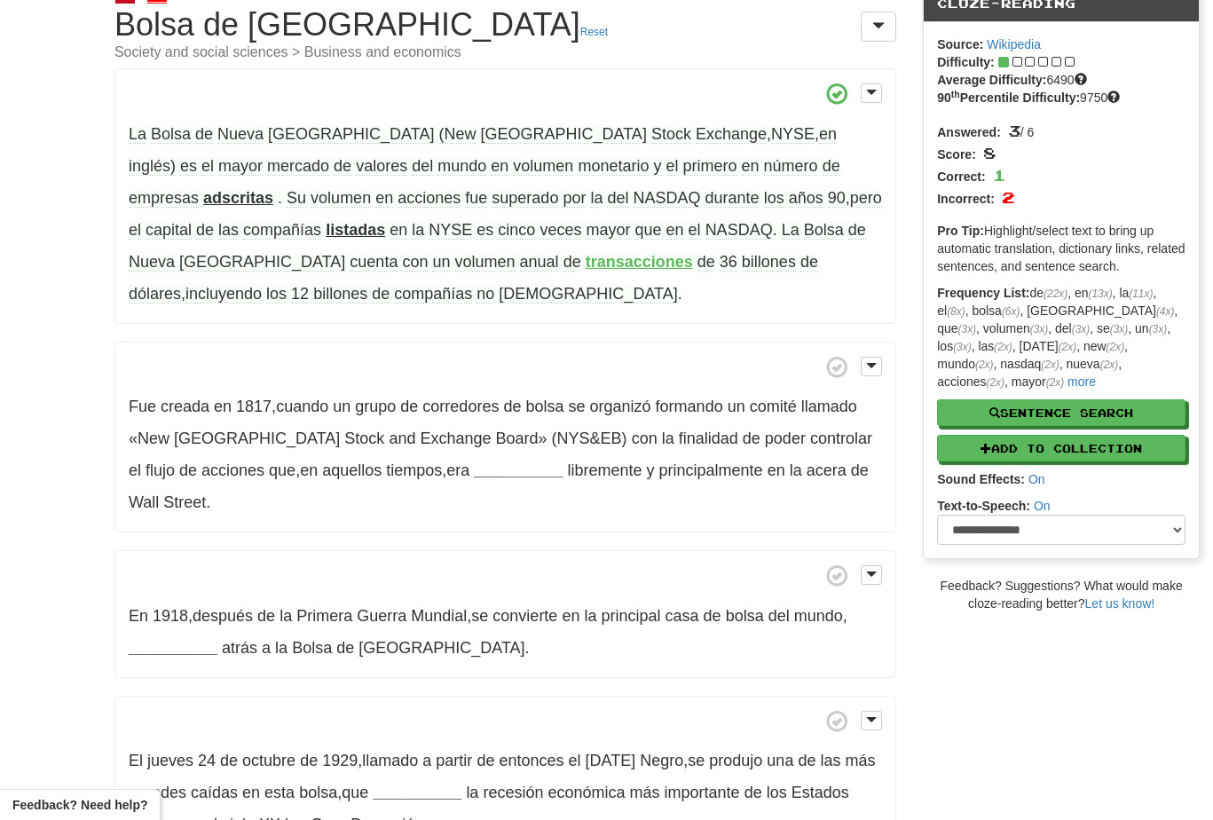
click at [721, 390] on p "Fue creada en 1817 , cuando un grupo de corredores de bolsa se organizó formand…" at bounding box center [505, 438] width 782 height 192
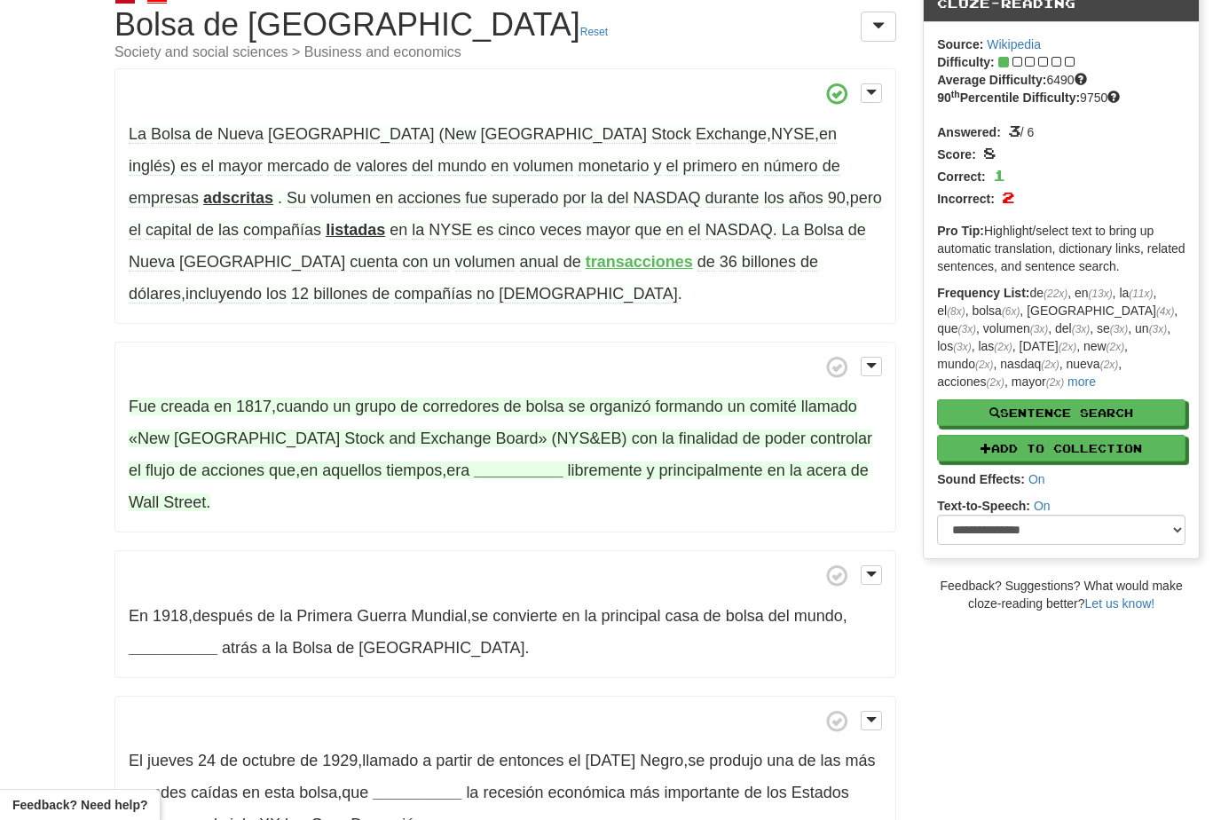
click at [424, 466] on span "Fue creada en 1817 , cuando un grupo de corredores de bolsa se organizó formand…" at bounding box center [501, 455] width 744 height 114
click at [474, 477] on strong "__________" at bounding box center [518, 470] width 89 height 18
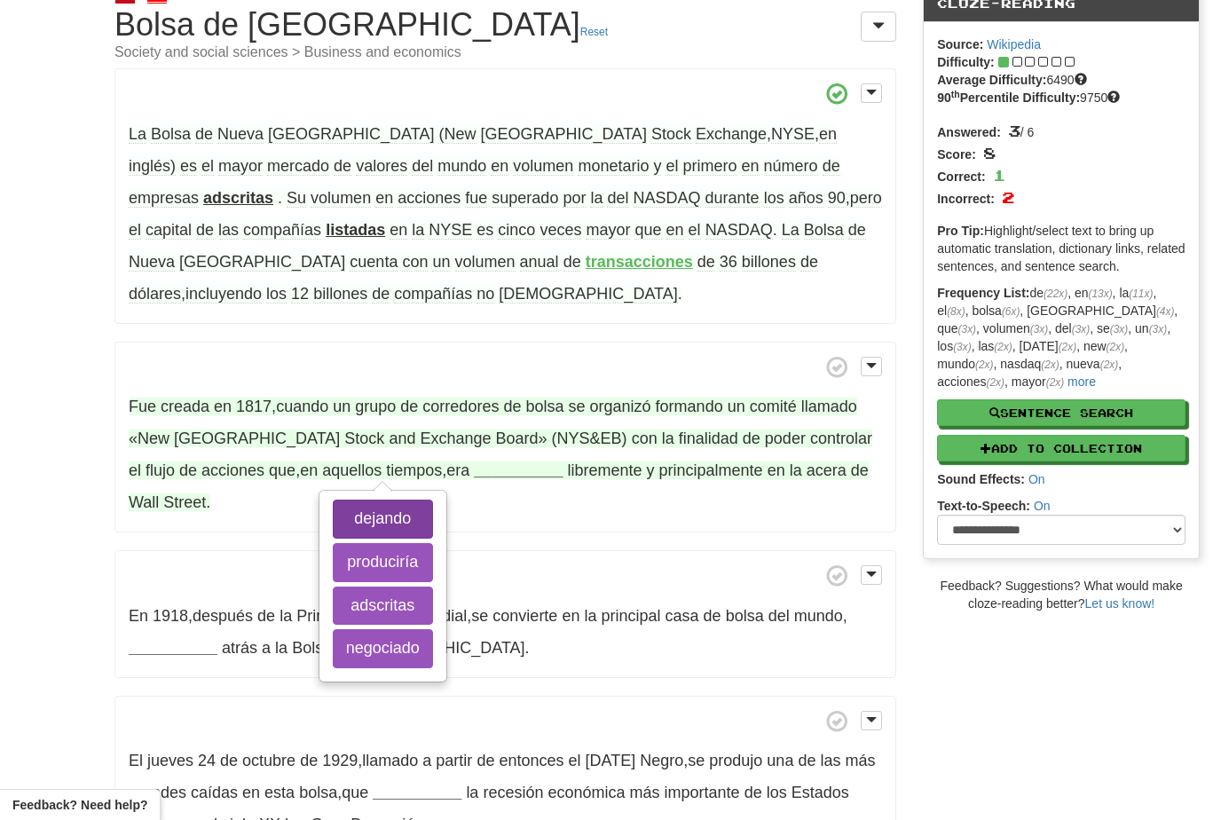
click at [398, 524] on button "dejando" at bounding box center [383, 519] width 100 height 39
click at [382, 562] on button "produciría" at bounding box center [383, 562] width 100 height 39
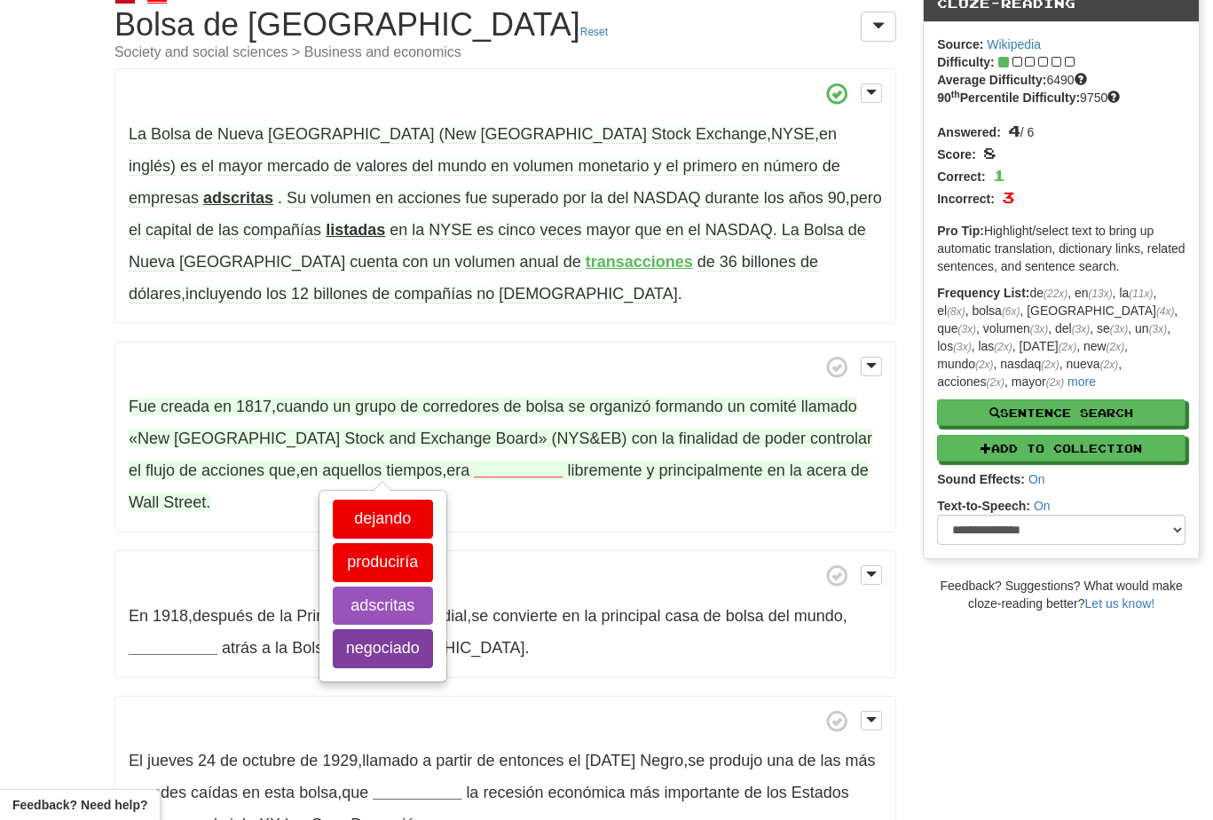
click at [388, 657] on button "negociado" at bounding box center [383, 648] width 100 height 39
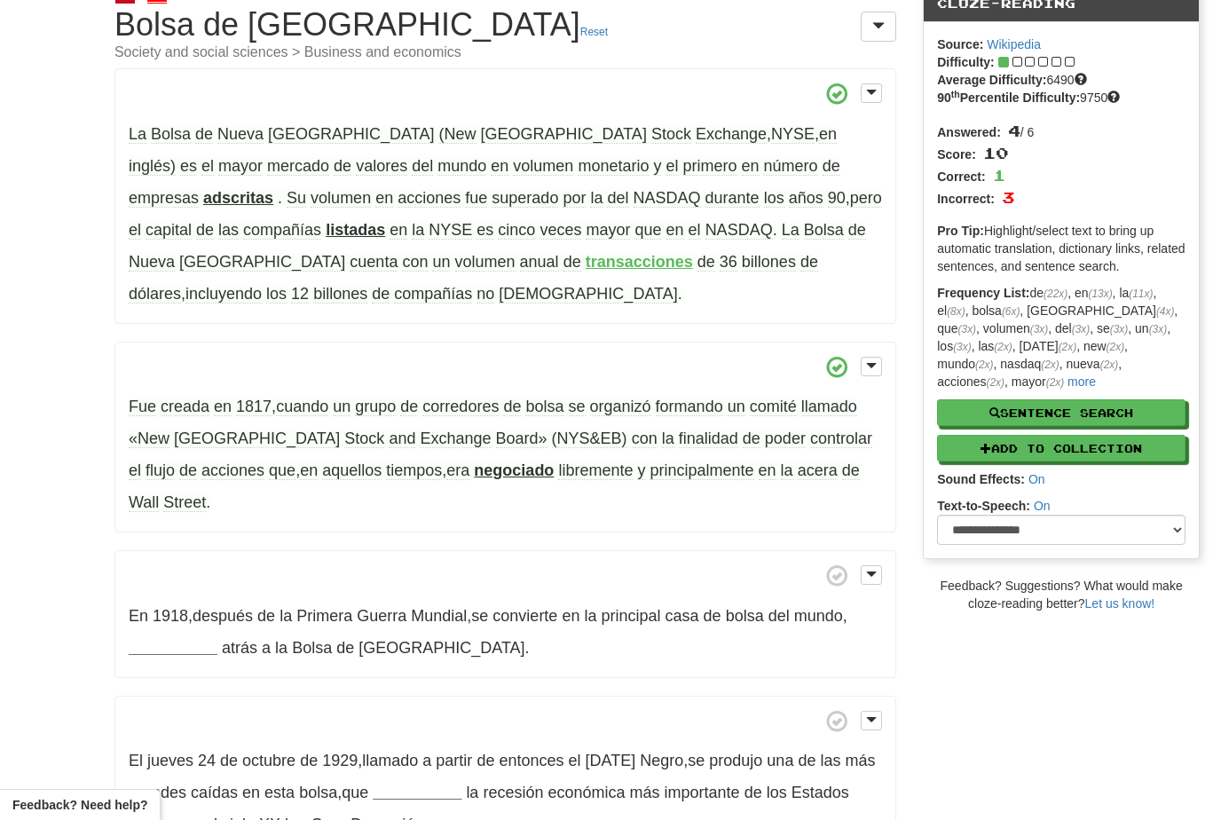
scroll to position [457, 0]
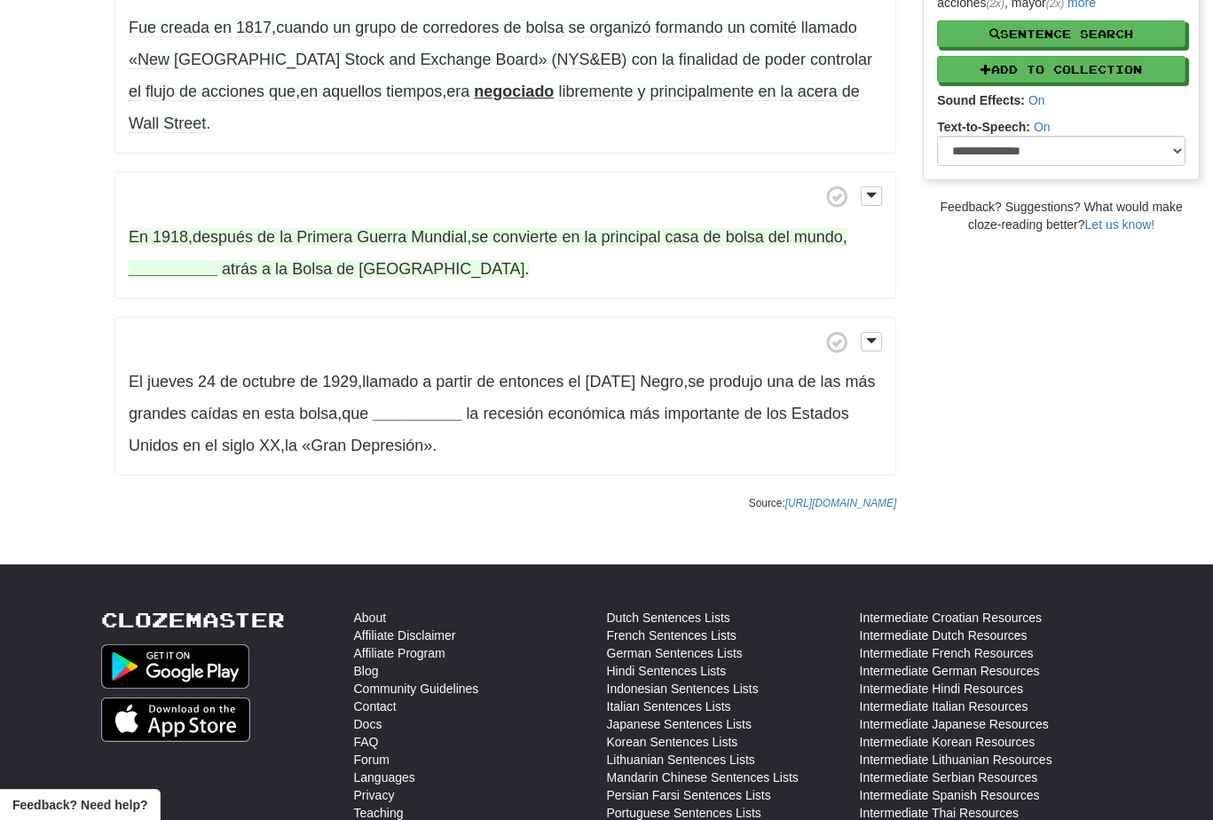
click at [351, 228] on span "Primera" at bounding box center [324, 237] width 56 height 18
click at [170, 260] on strong "__________" at bounding box center [173, 269] width 89 height 18
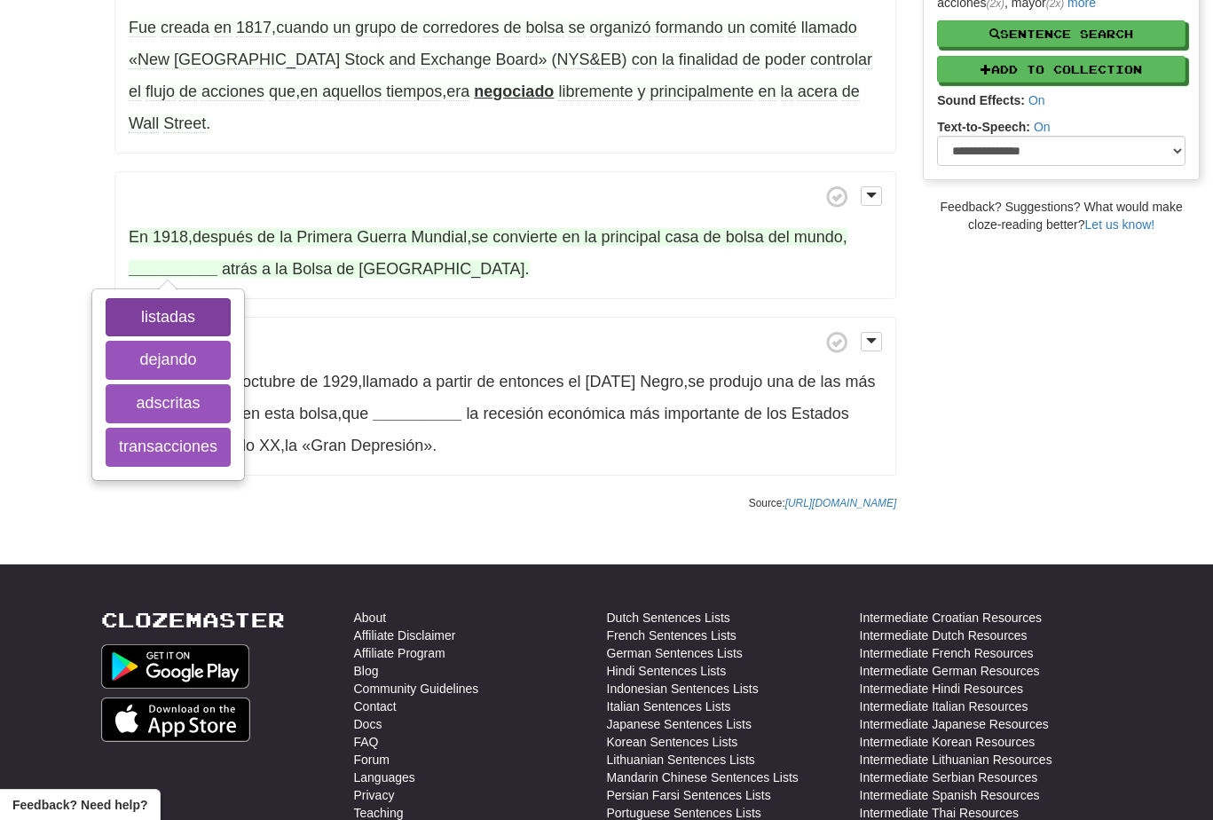
click at [196, 298] on button "listadas" at bounding box center [168, 317] width 125 height 39
click at [175, 342] on button "dejando" at bounding box center [168, 360] width 125 height 39
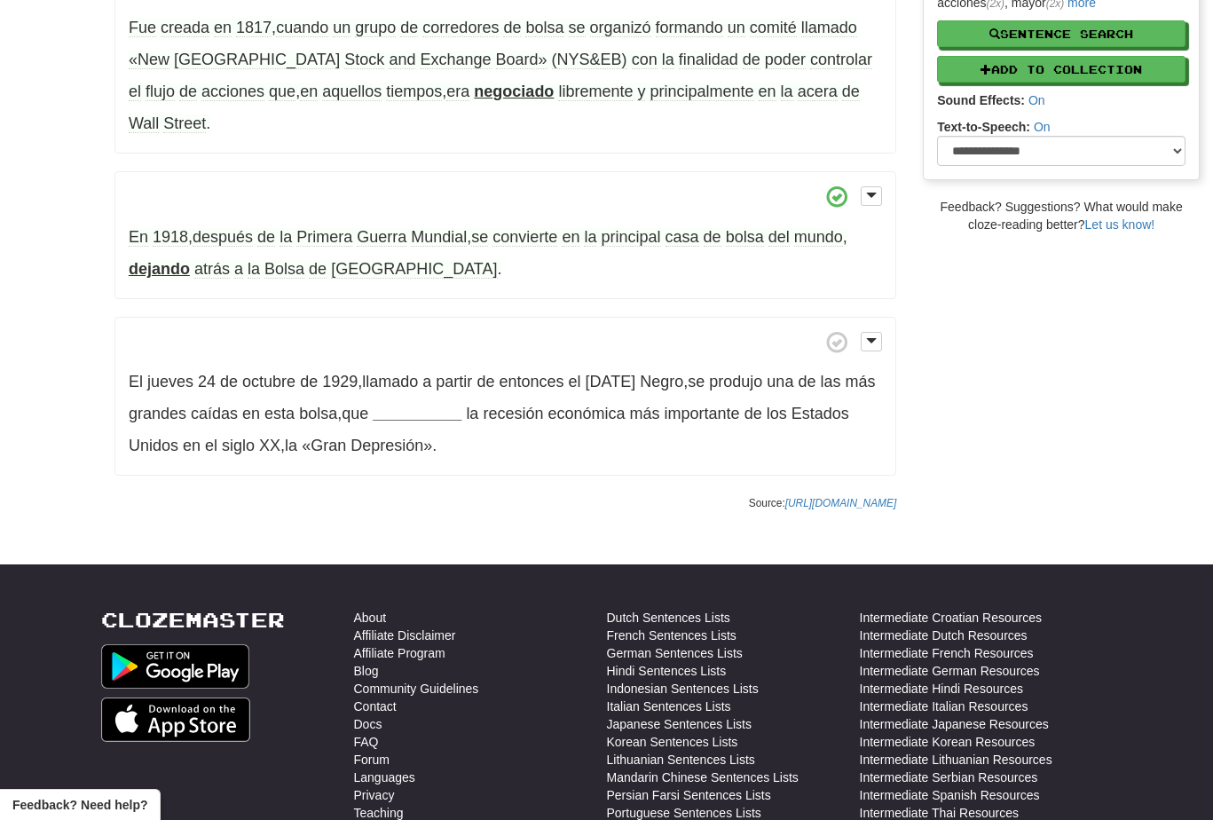
click at [883, 171] on p "En 1918 , después de la Primera Guerra Mundial , se convierte en la principal c…" at bounding box center [505, 235] width 782 height 128
click at [876, 189] on span at bounding box center [871, 195] width 11 height 12
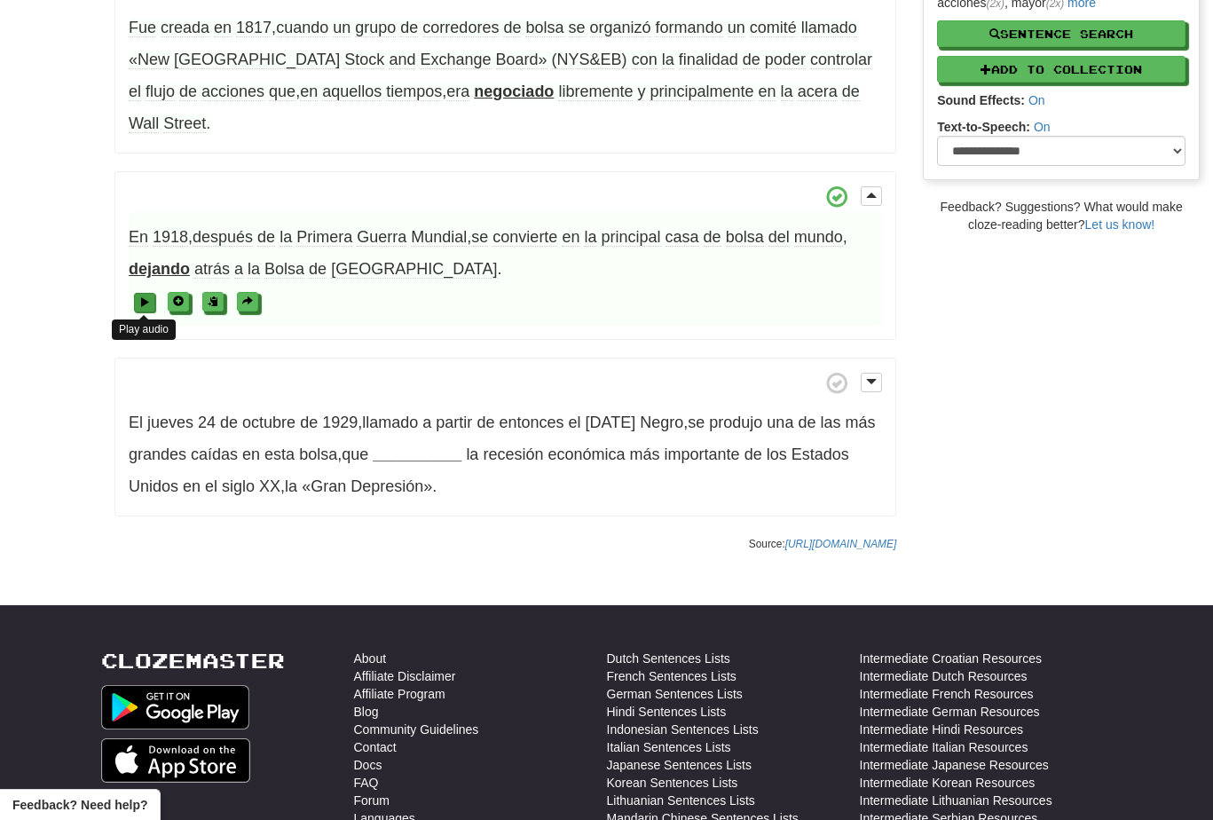
click at [144, 296] on span at bounding box center [144, 301] width 11 height 11
click at [147, 296] on span at bounding box center [144, 301] width 11 height 11
click at [146, 293] on button at bounding box center [144, 303] width 21 height 20
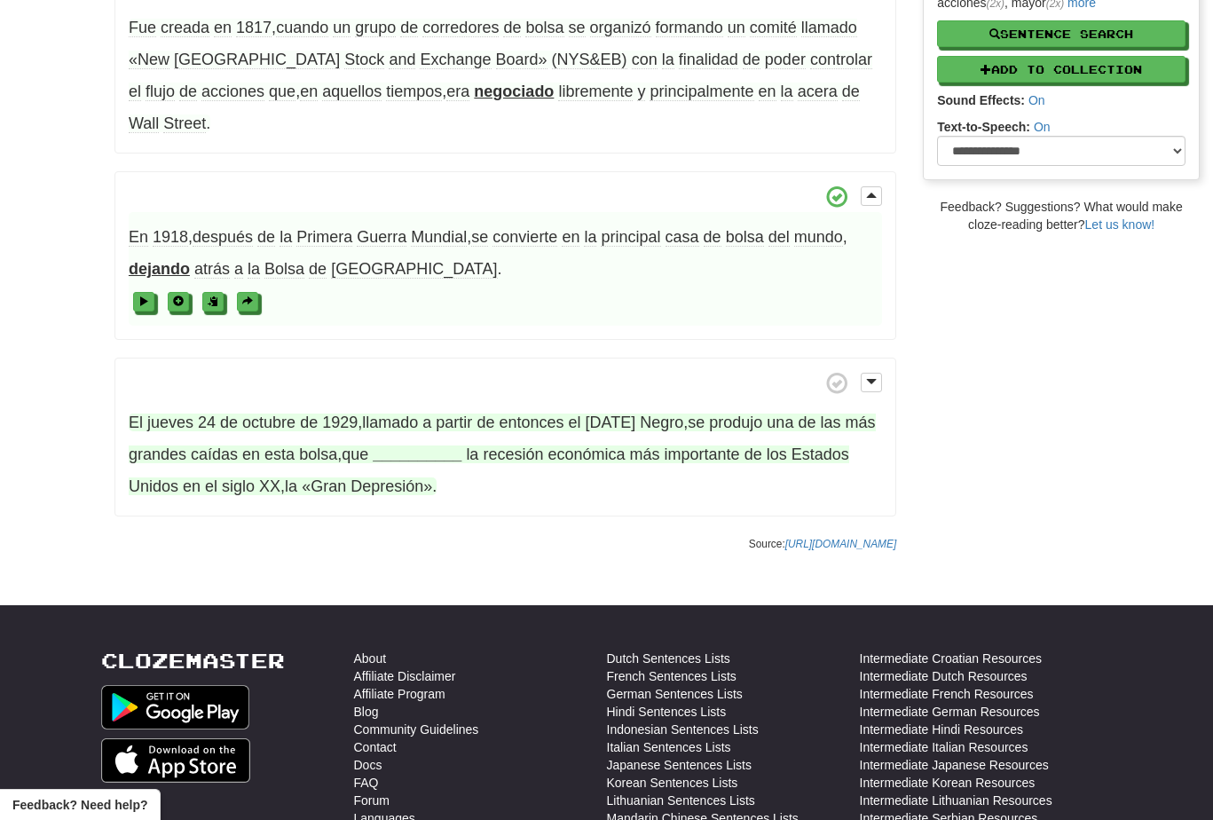
click at [184, 414] on span "jueves" at bounding box center [170, 423] width 46 height 18
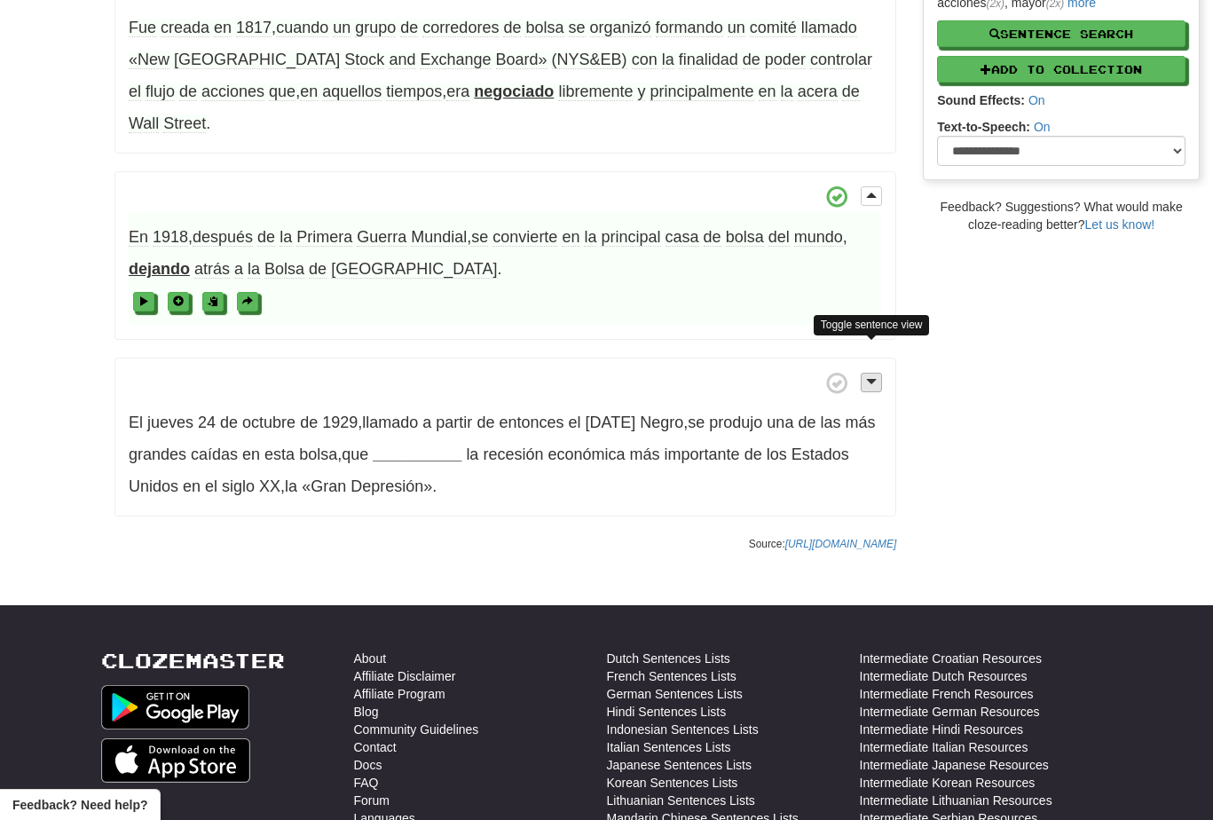
click at [862, 373] on button at bounding box center [871, 383] width 21 height 20
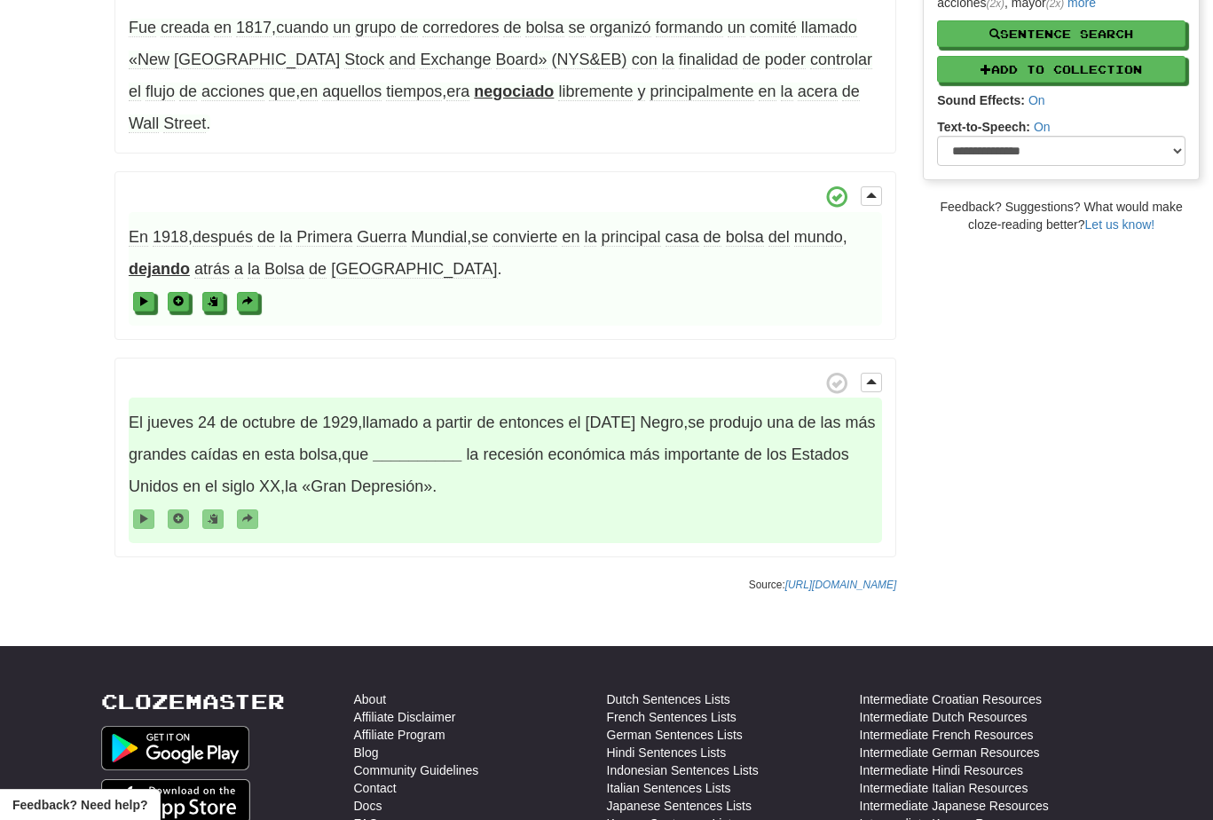
click at [454, 445] on strong "__________" at bounding box center [417, 454] width 89 height 18
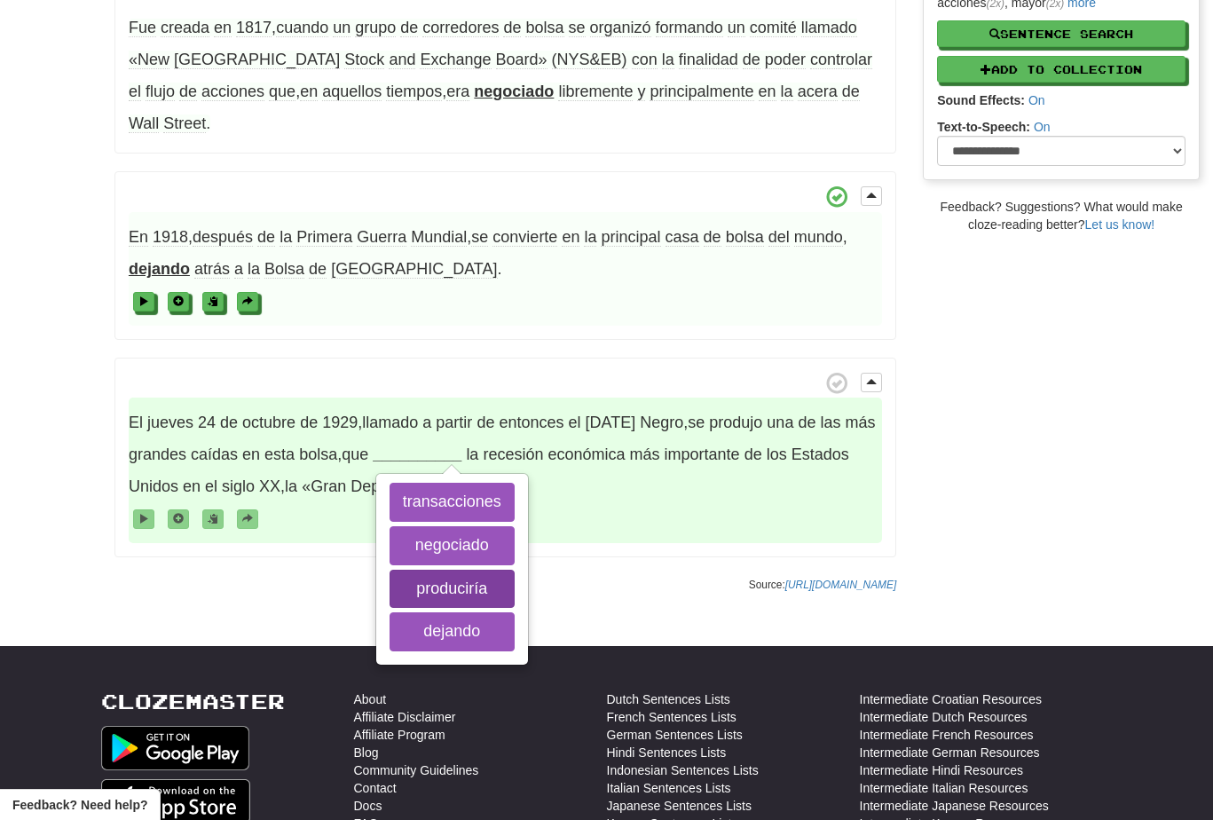
click at [445, 570] on button "produciría" at bounding box center [452, 589] width 125 height 39
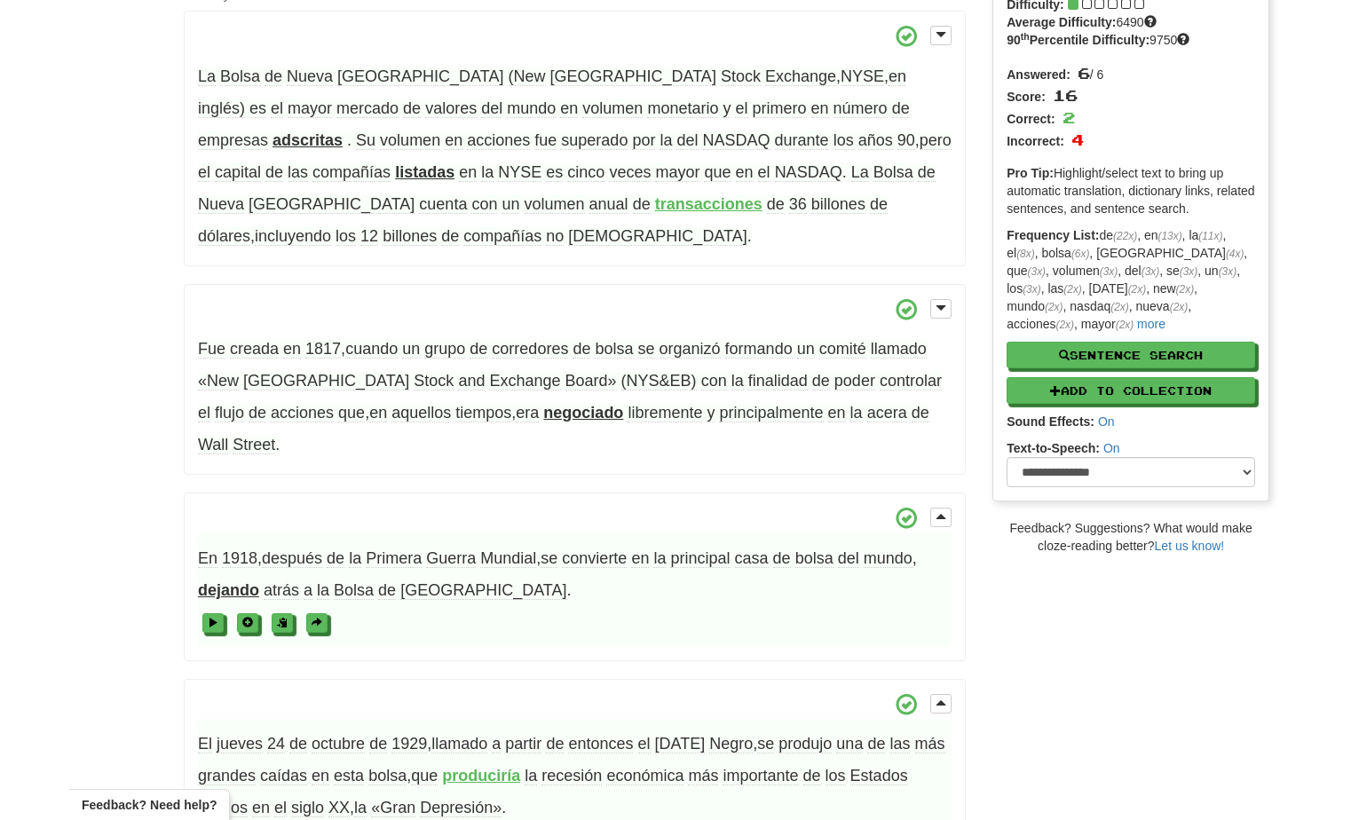
scroll to position [0, 0]
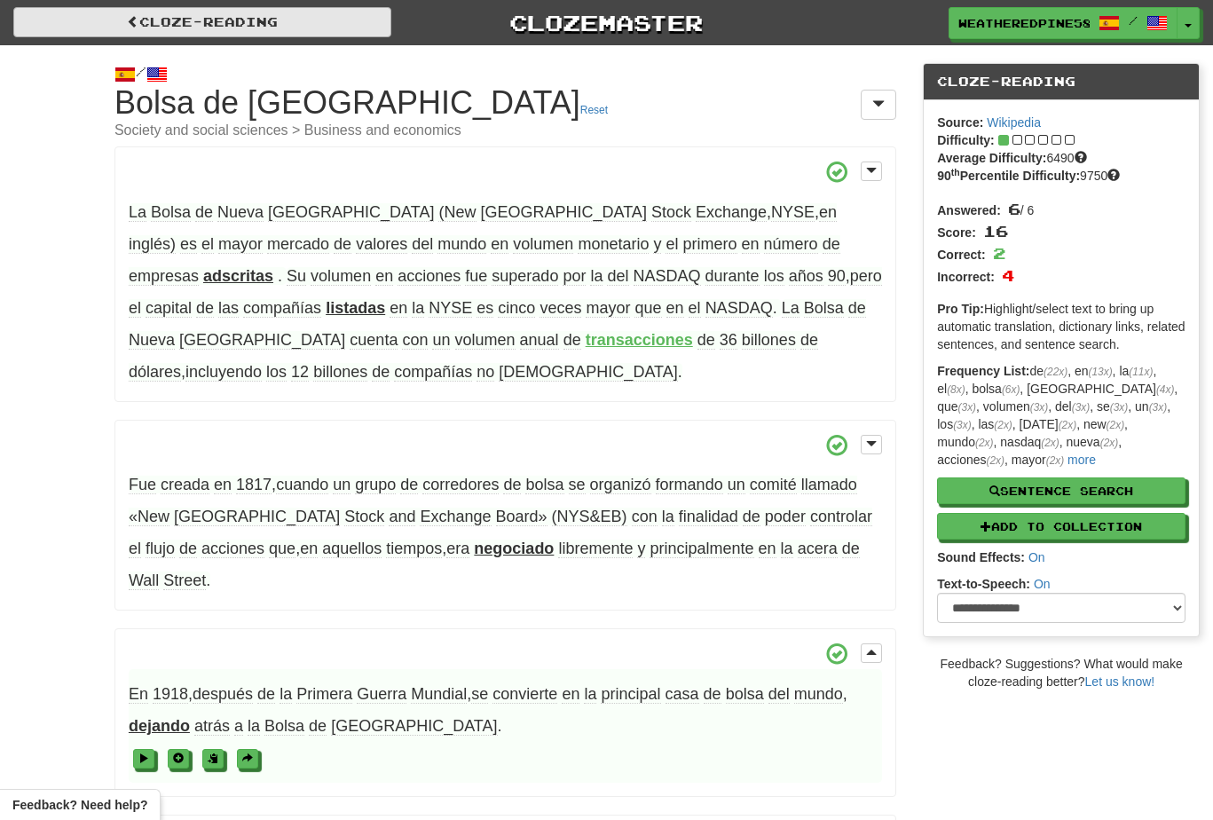
click at [170, 19] on link "Cloze-Reading" at bounding box center [202, 22] width 378 height 30
click at [131, 20] on link "Cloze-Reading" at bounding box center [202, 22] width 378 height 30
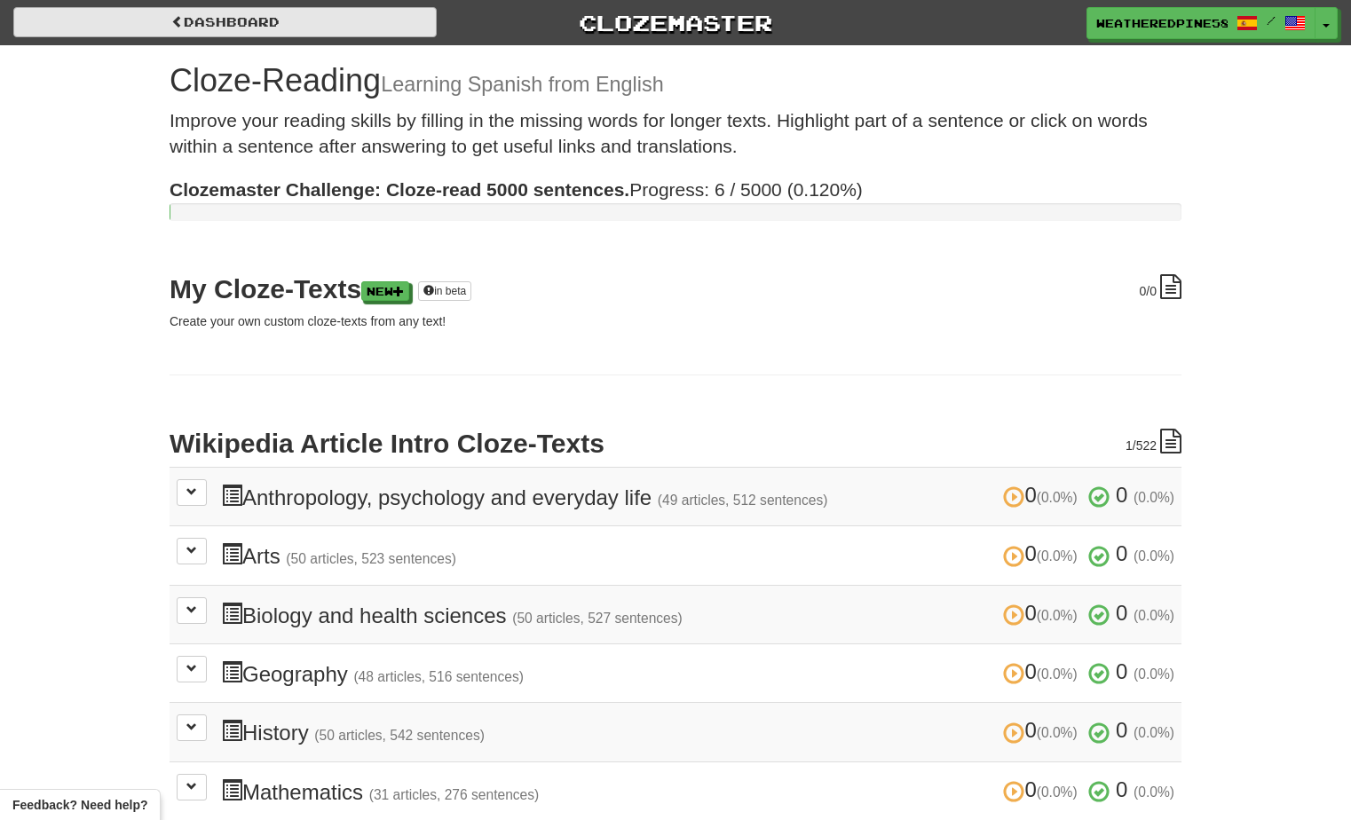
click at [284, 25] on link "Dashboard" at bounding box center [224, 22] width 423 height 30
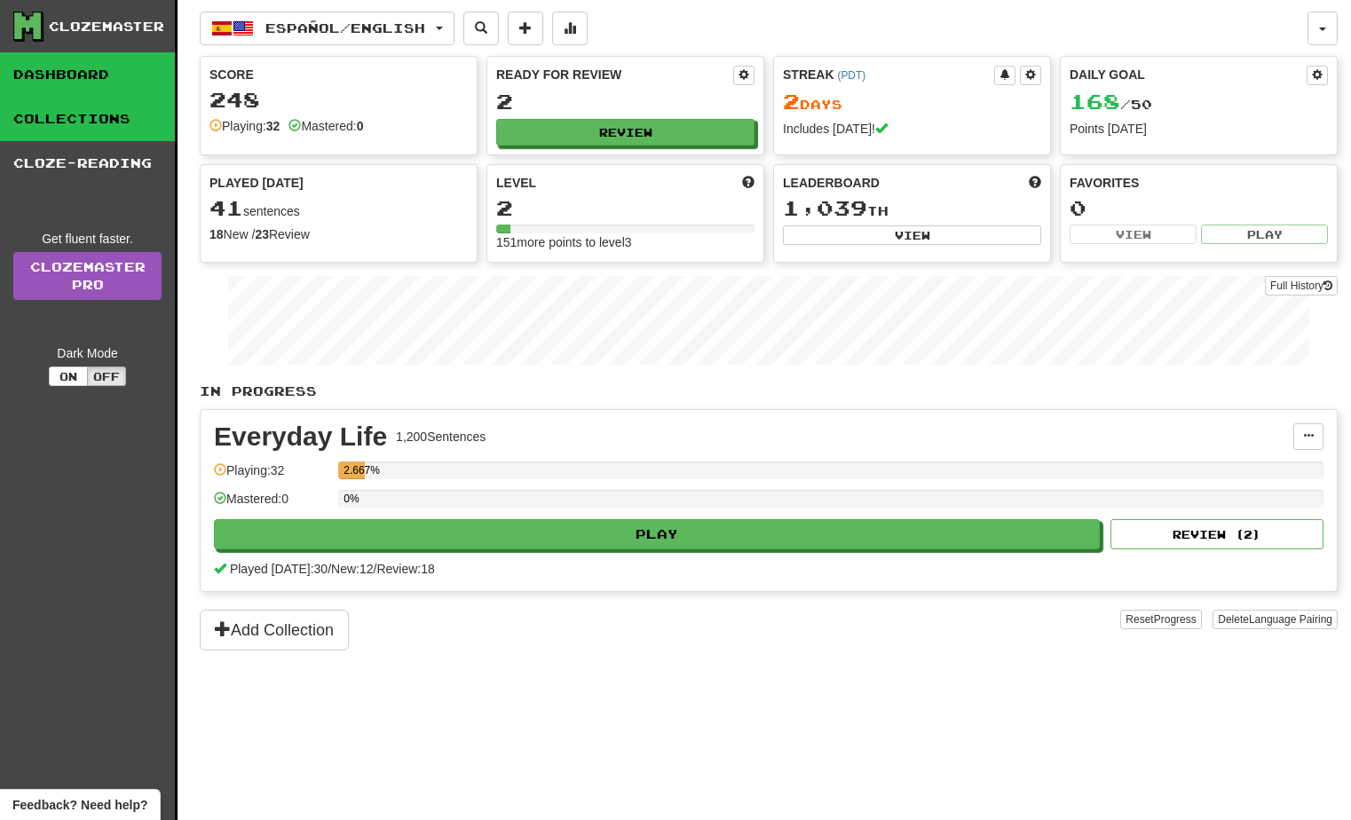
click at [120, 112] on link "Collections" at bounding box center [87, 119] width 175 height 44
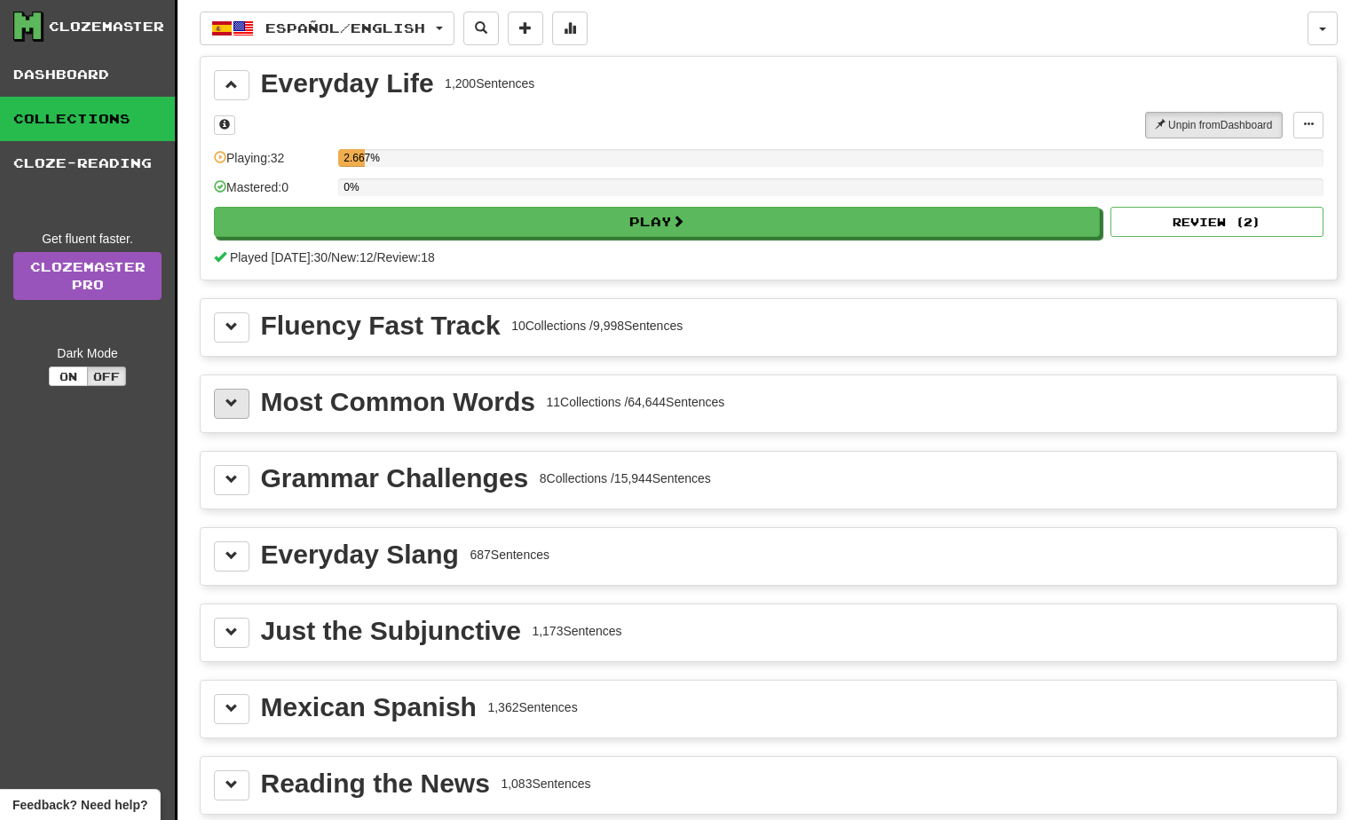
click at [226, 399] on span at bounding box center [231, 403] width 12 height 12
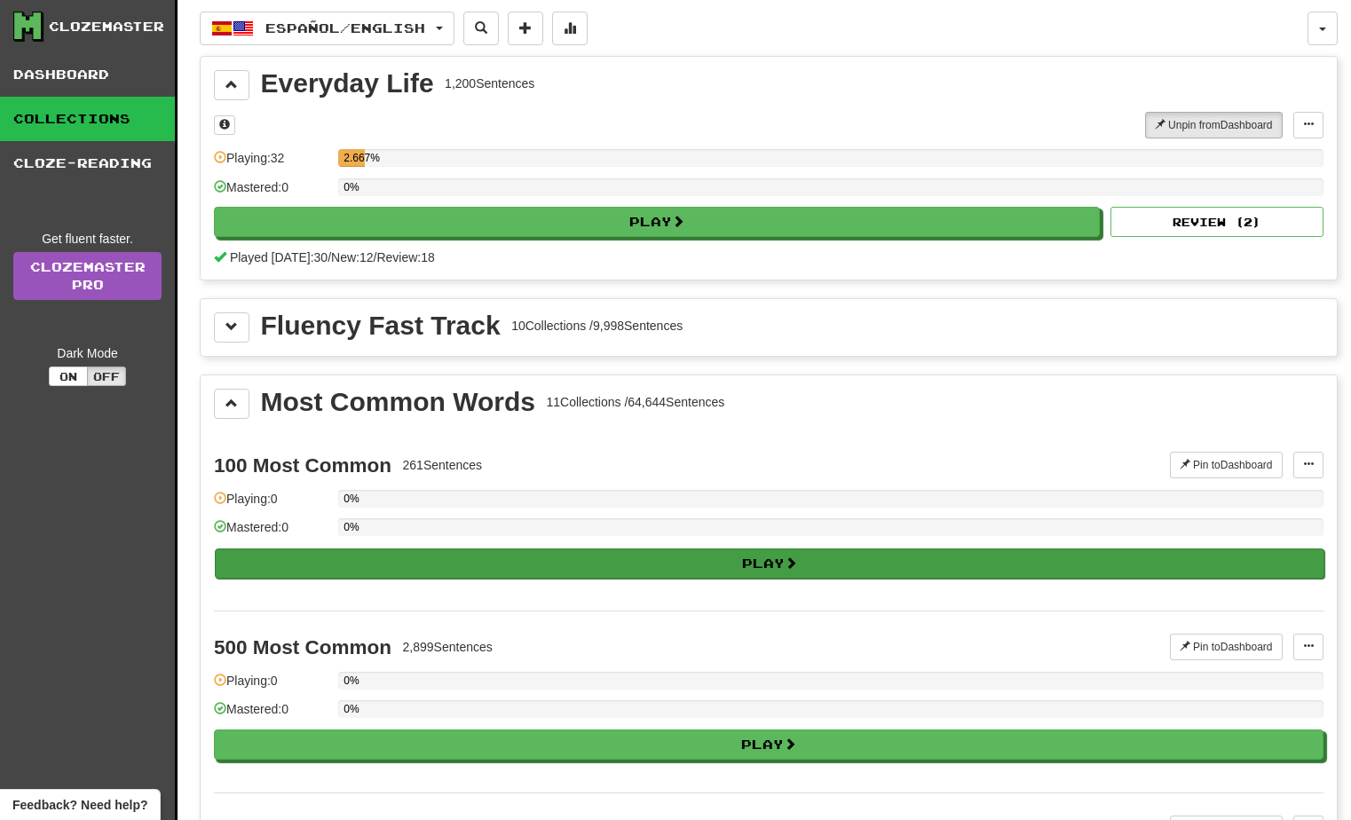
click at [734, 573] on button "Play" at bounding box center [769, 563] width 1109 height 30
select select "**"
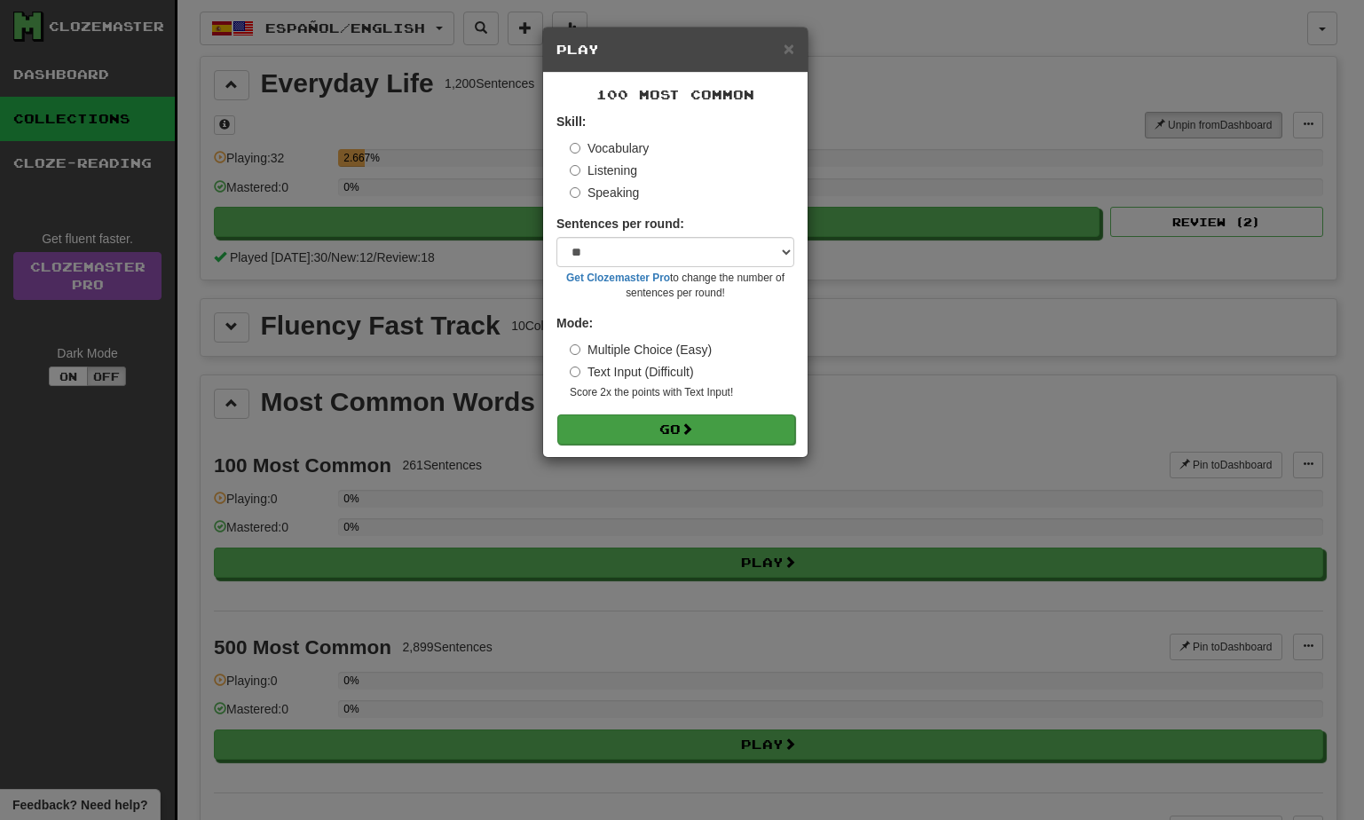
click at [710, 436] on button "Go" at bounding box center [676, 429] width 238 height 30
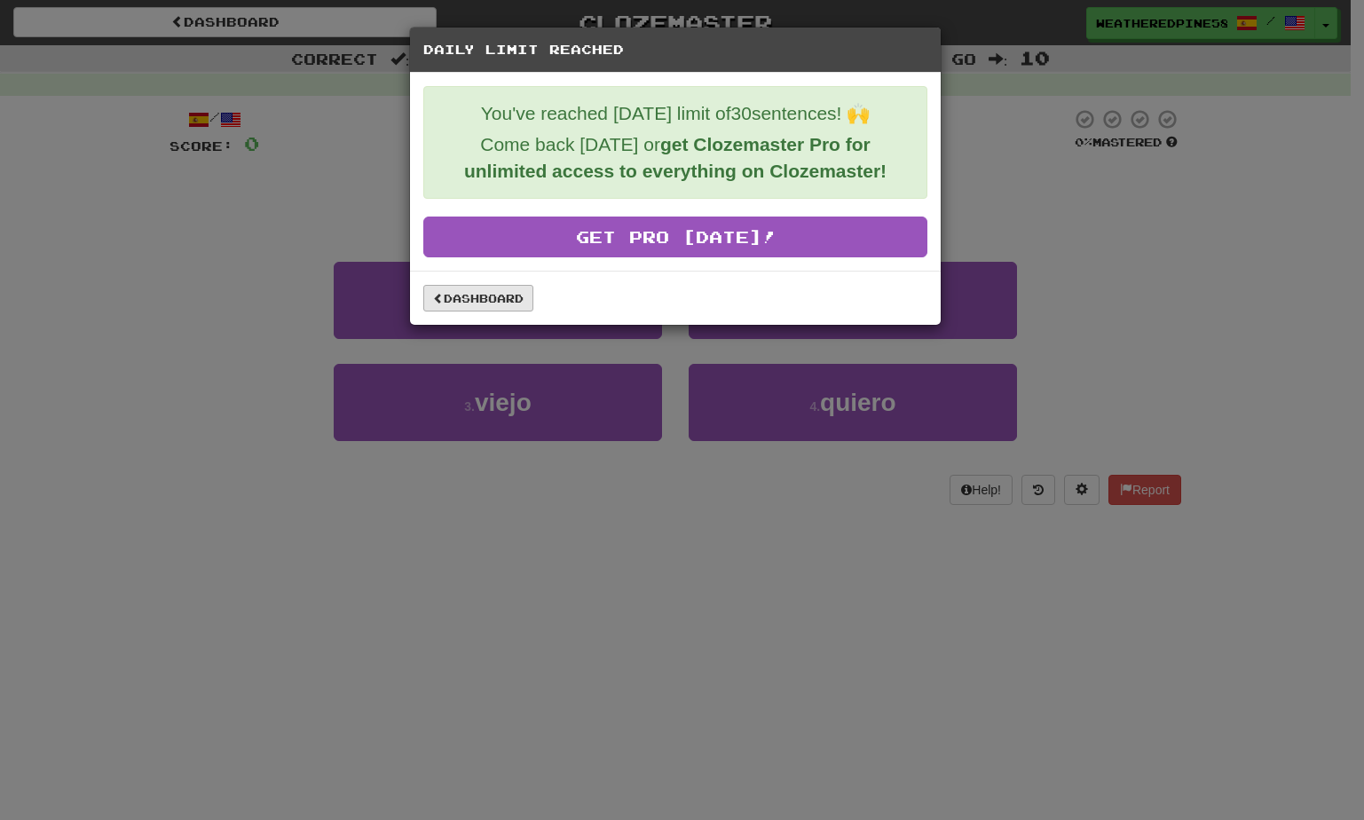
click at [477, 298] on link "Dashboard" at bounding box center [478, 298] width 110 height 27
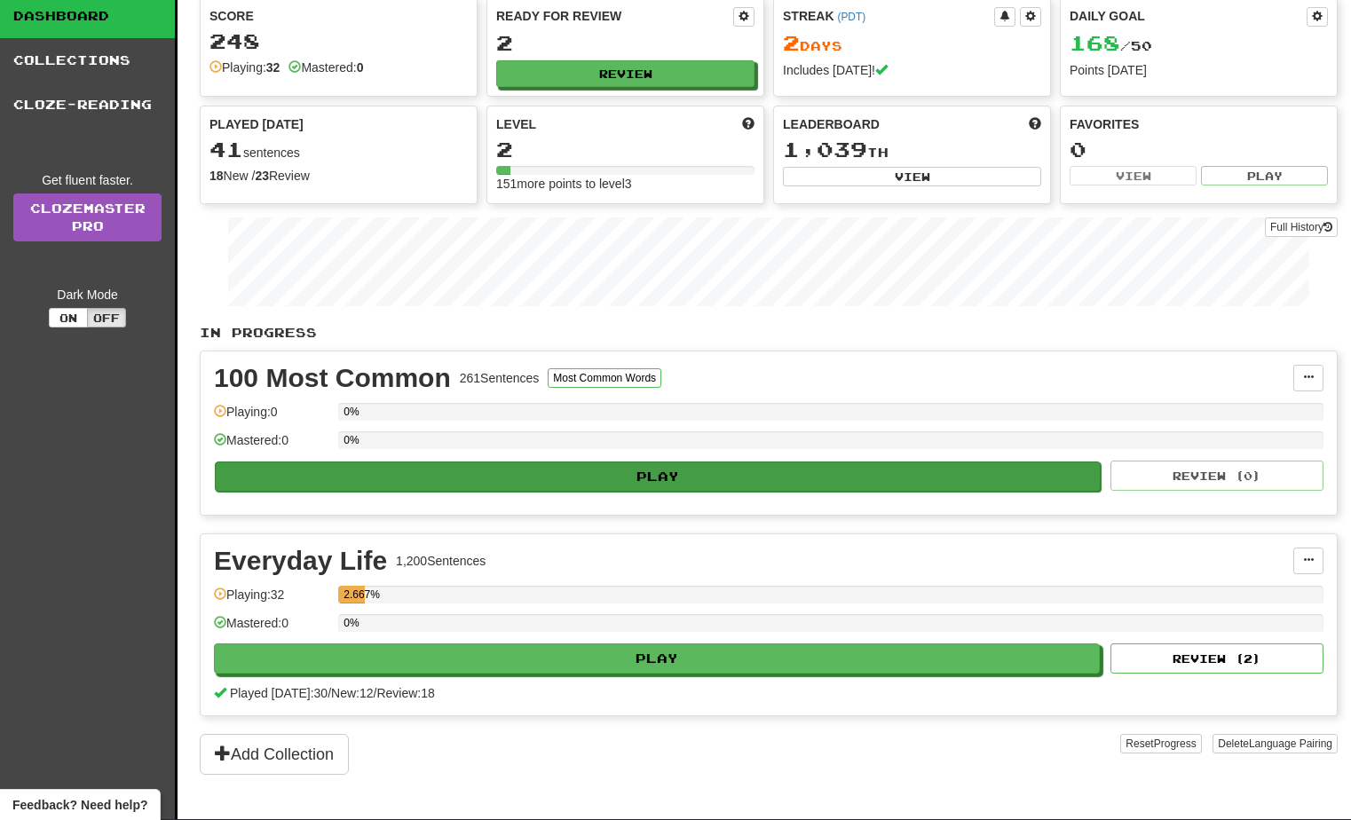
scroll to position [1, 0]
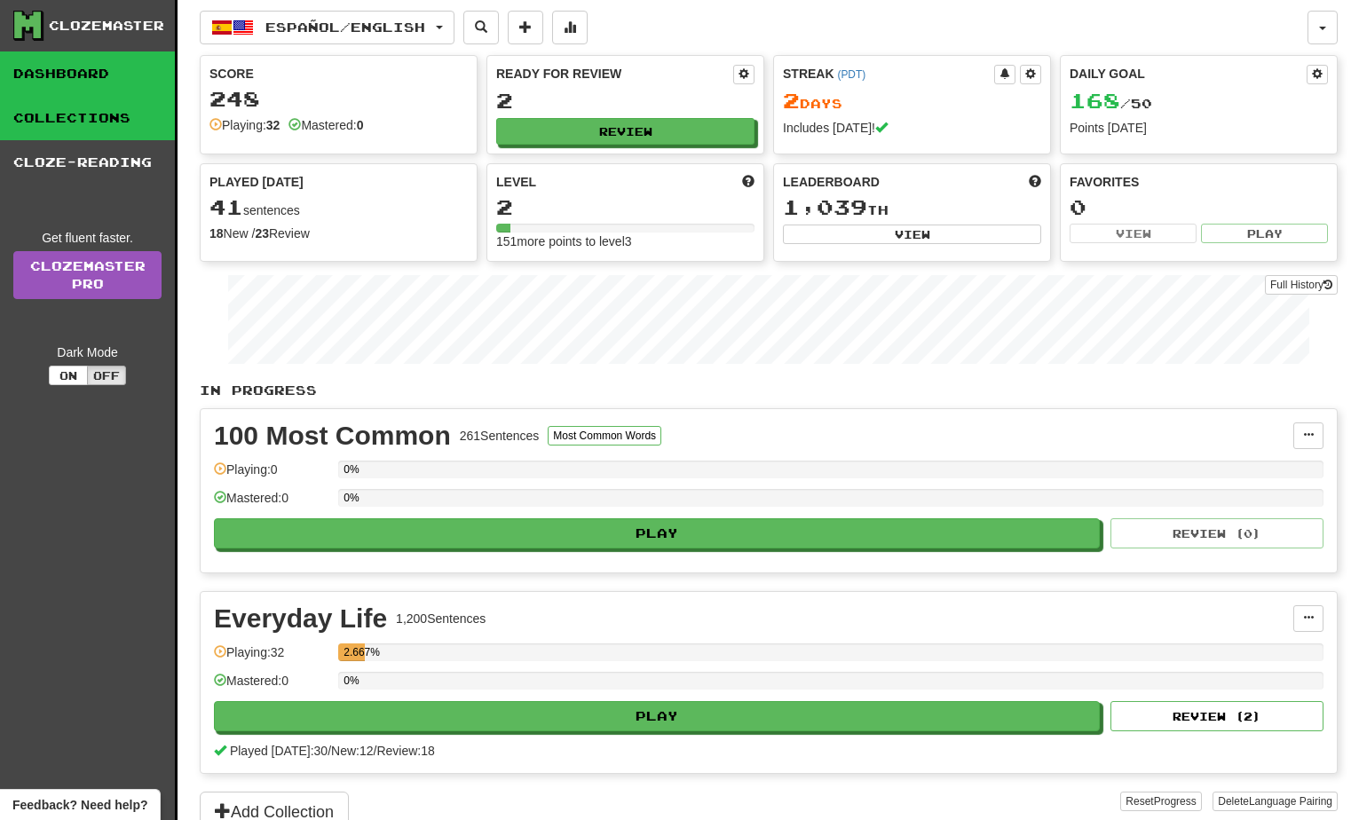
click at [85, 112] on link "Collections" at bounding box center [87, 118] width 175 height 44
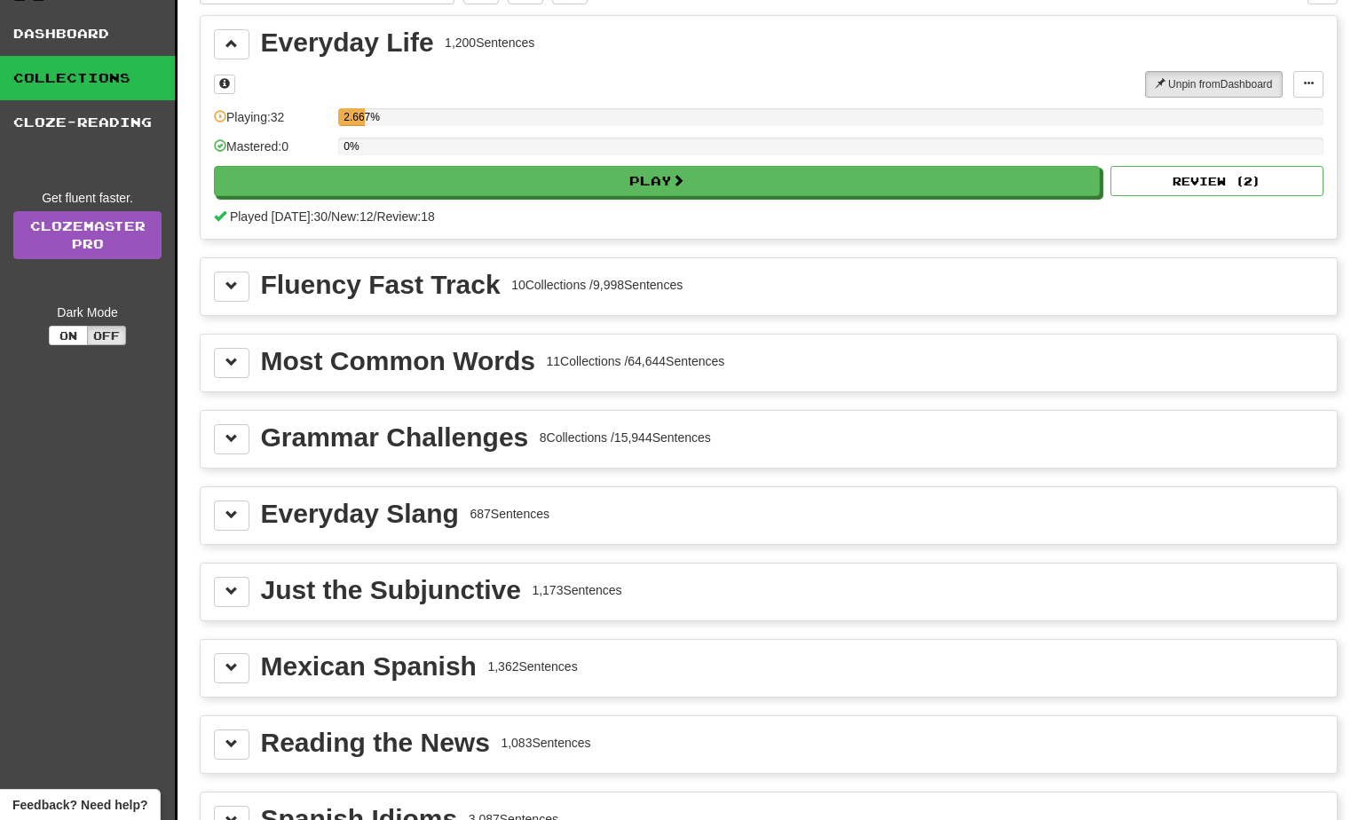
scroll to position [0, 0]
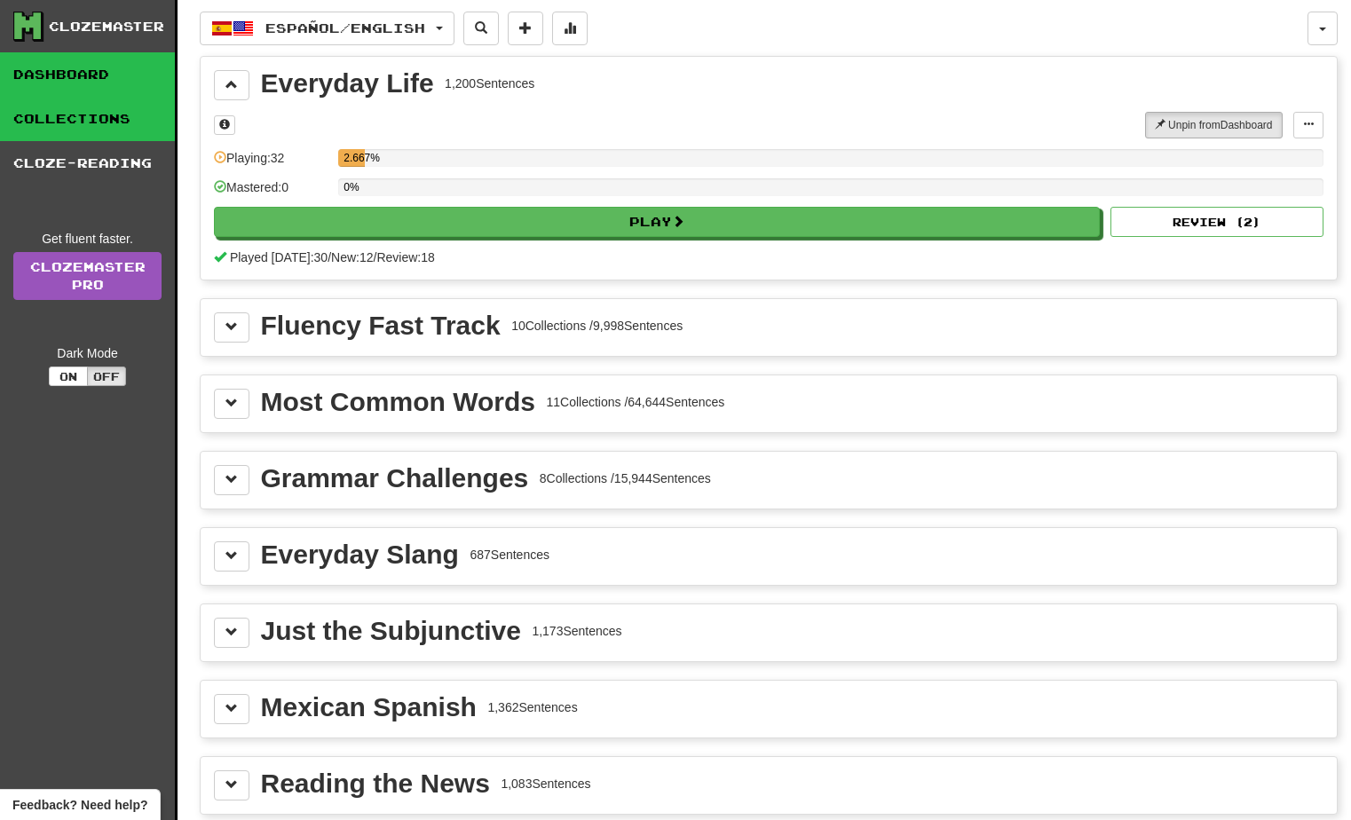
click at [67, 67] on link "Dashboard" at bounding box center [87, 74] width 175 height 44
